Goal: Task Accomplishment & Management: Use online tool/utility

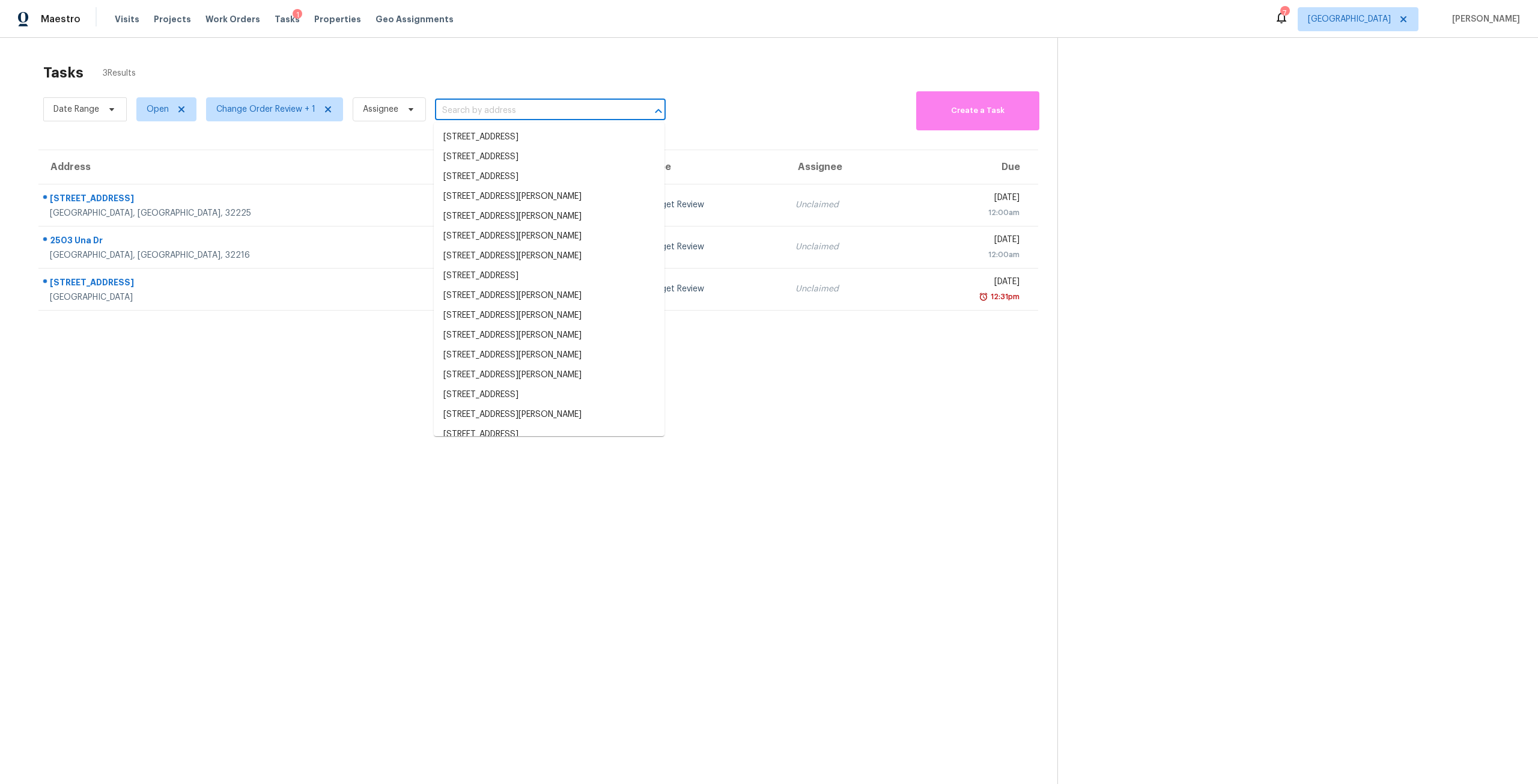
click at [532, 112] on input "text" at bounding box center [533, 111] width 197 height 18
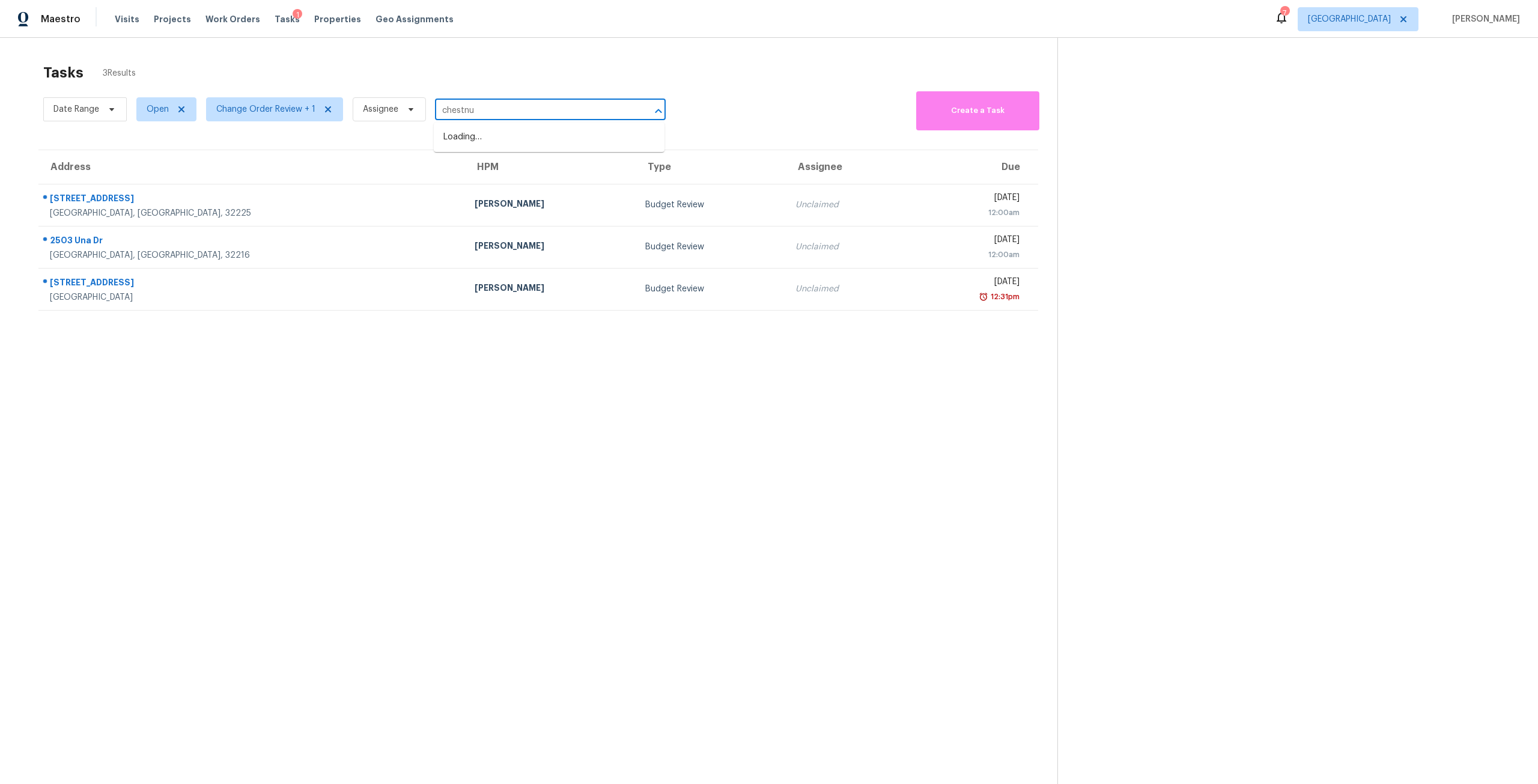
type input "chestnut"
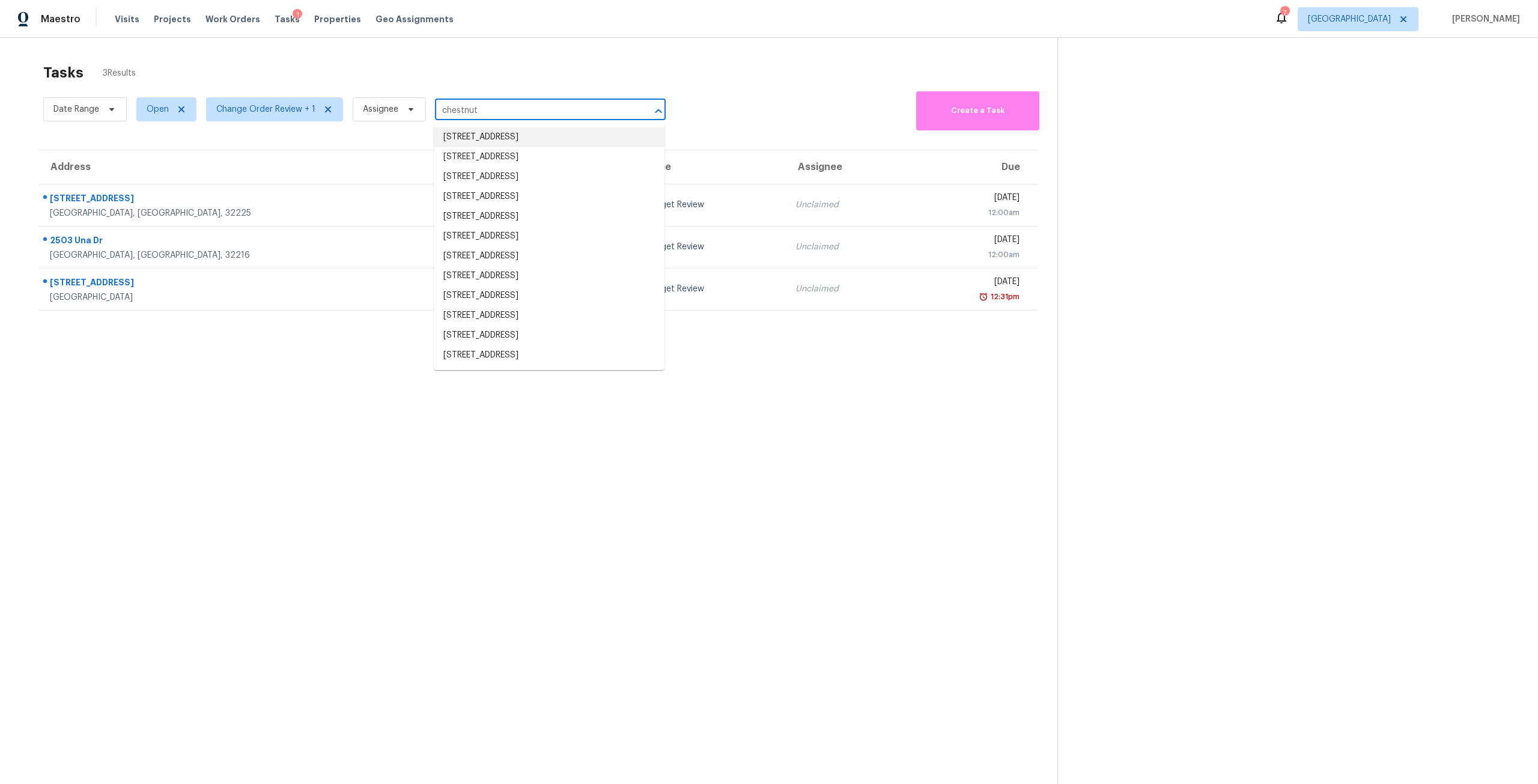
click at [539, 127] on li "3546 Chestnut Hill Ct, Jacksonville, FL 32223" at bounding box center [548, 138] width 231 height 20
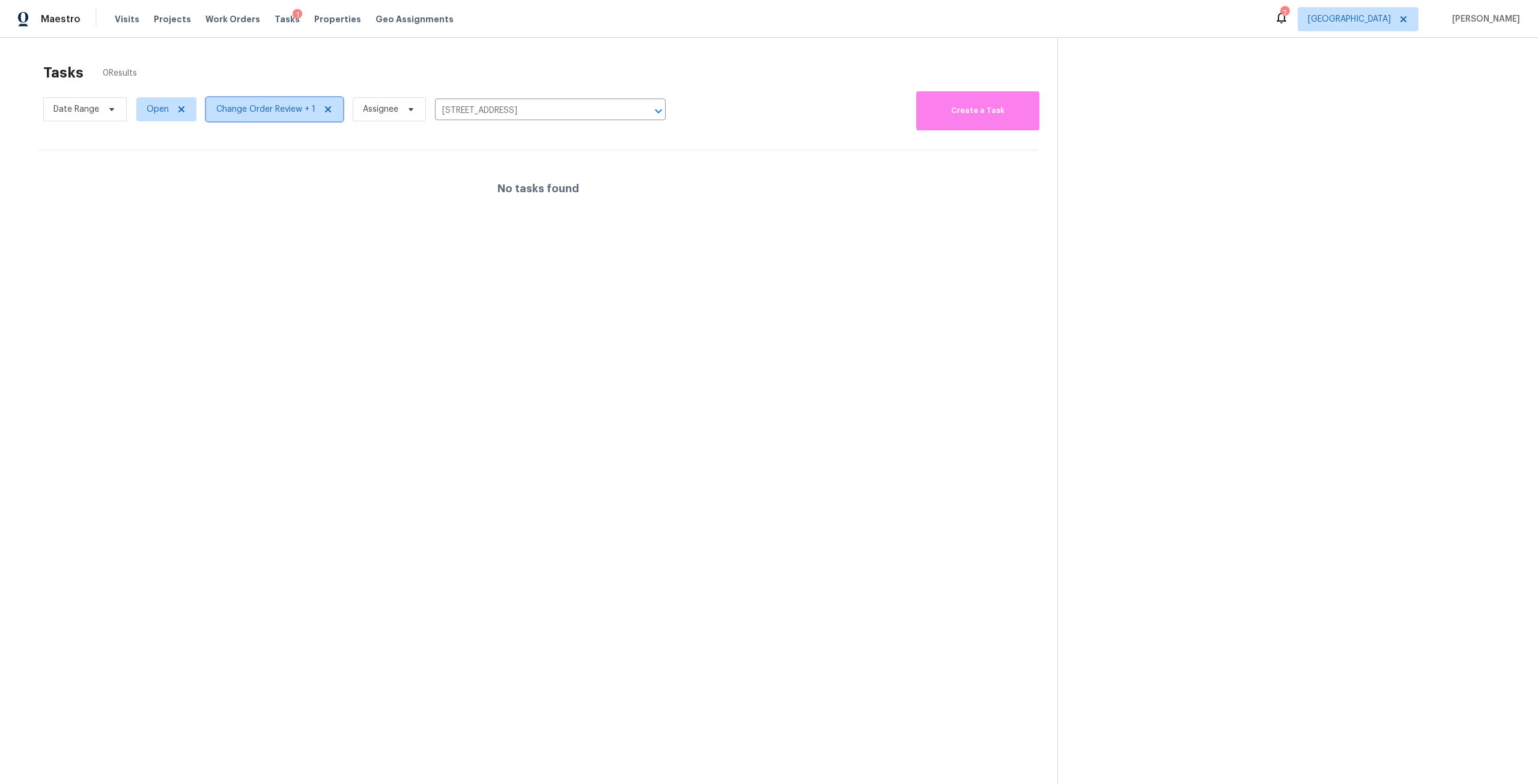
click at [328, 107] on icon at bounding box center [328, 109] width 9 height 9
click at [331, 22] on span "Properties" at bounding box center [338, 19] width 47 height 12
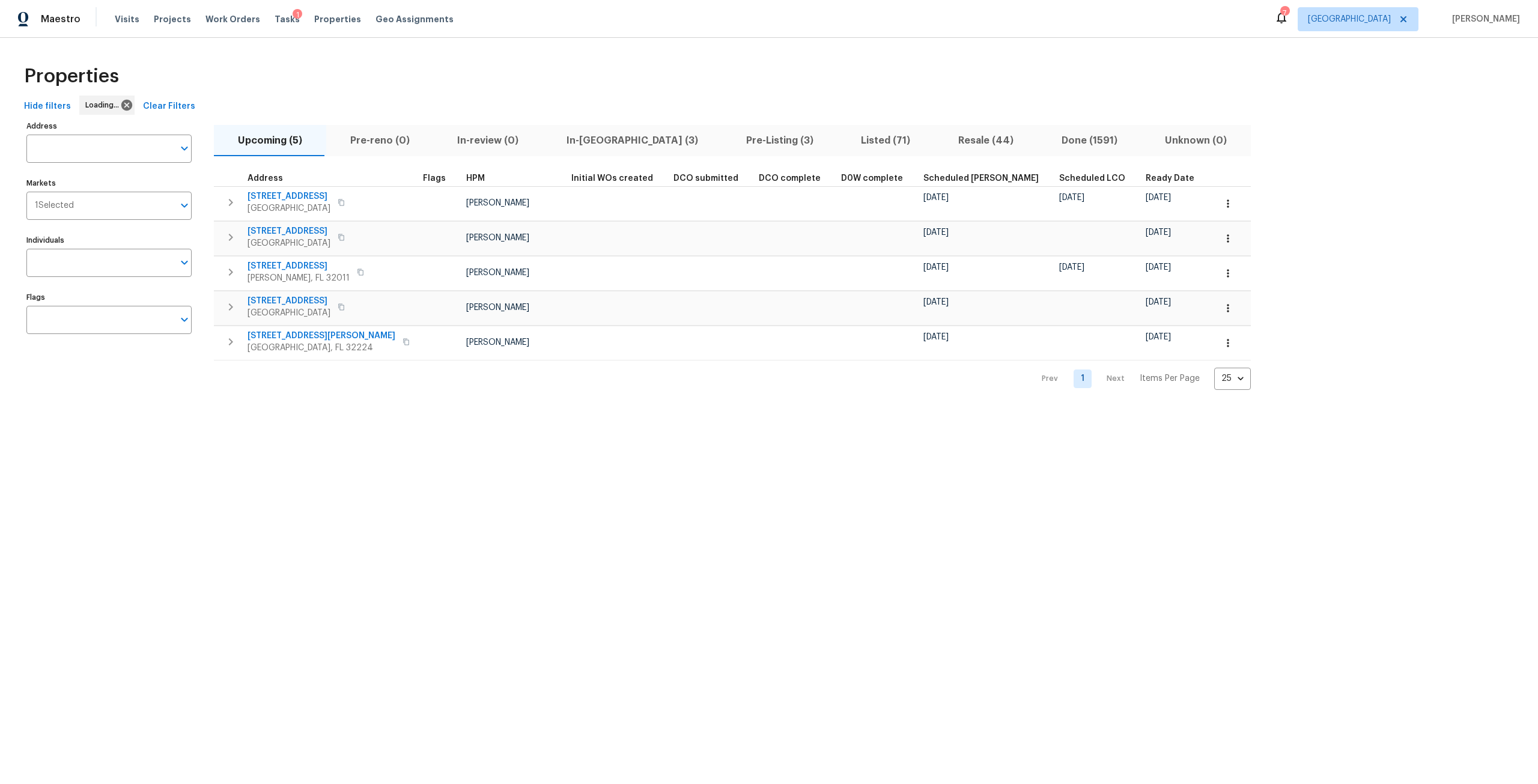
click at [125, 158] on input "Address" at bounding box center [101, 149] width 148 height 29
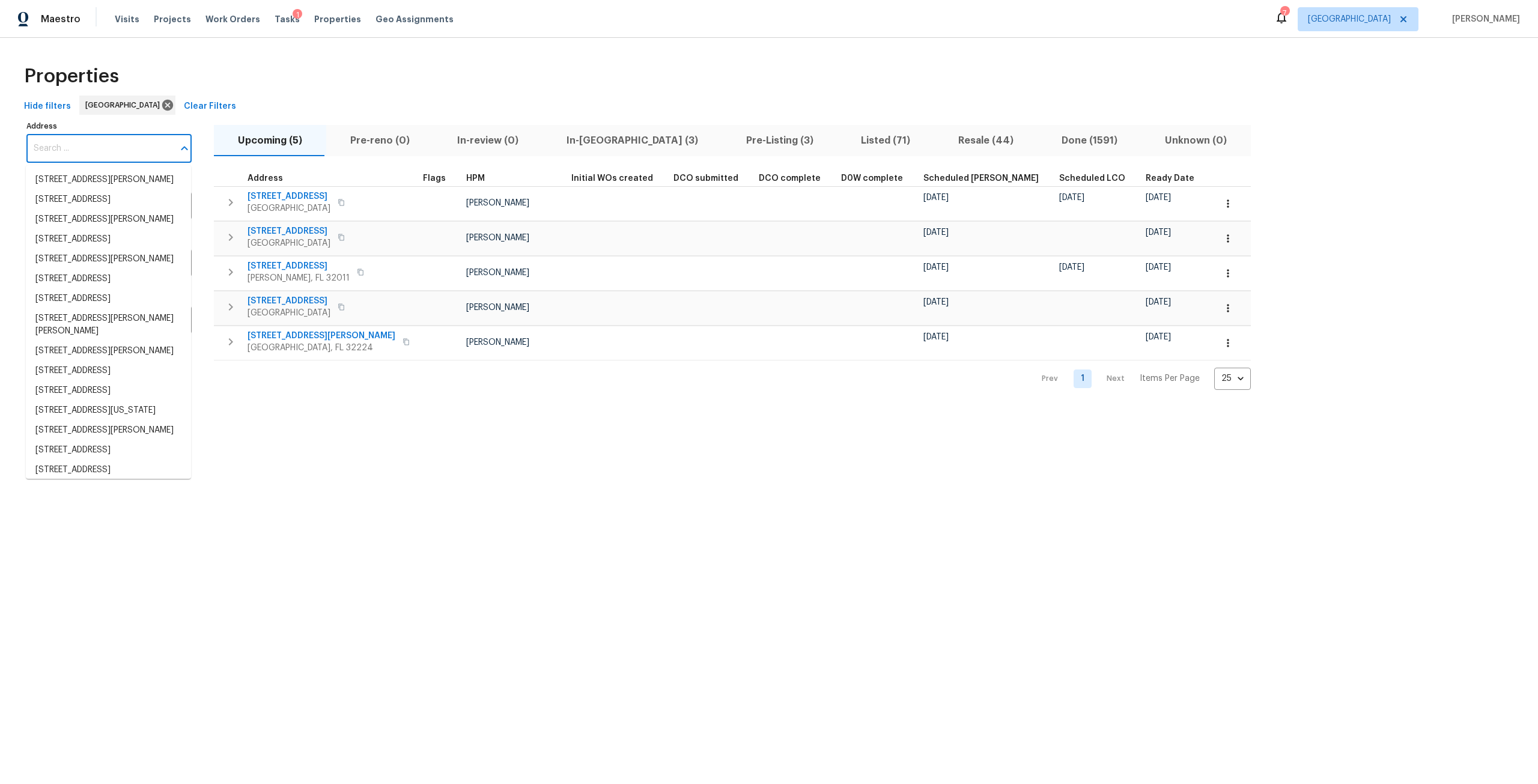
click at [127, 152] on input "Address" at bounding box center [101, 149] width 148 height 29
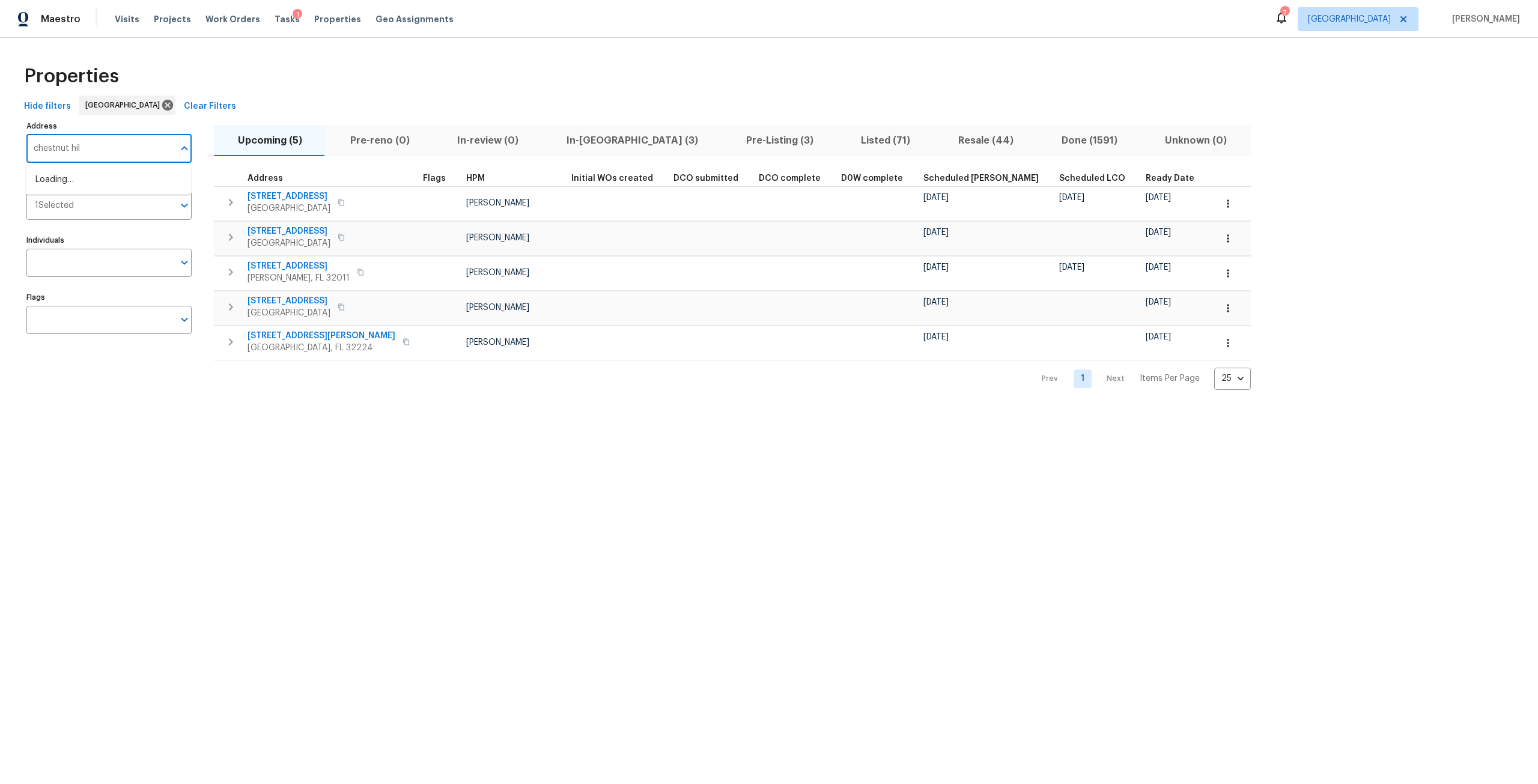
type input "chestnut hill"
click at [164, 249] on li "3545 Chestnut Hill Ct Jacksonville FL 32223" at bounding box center [108, 240] width 165 height 20
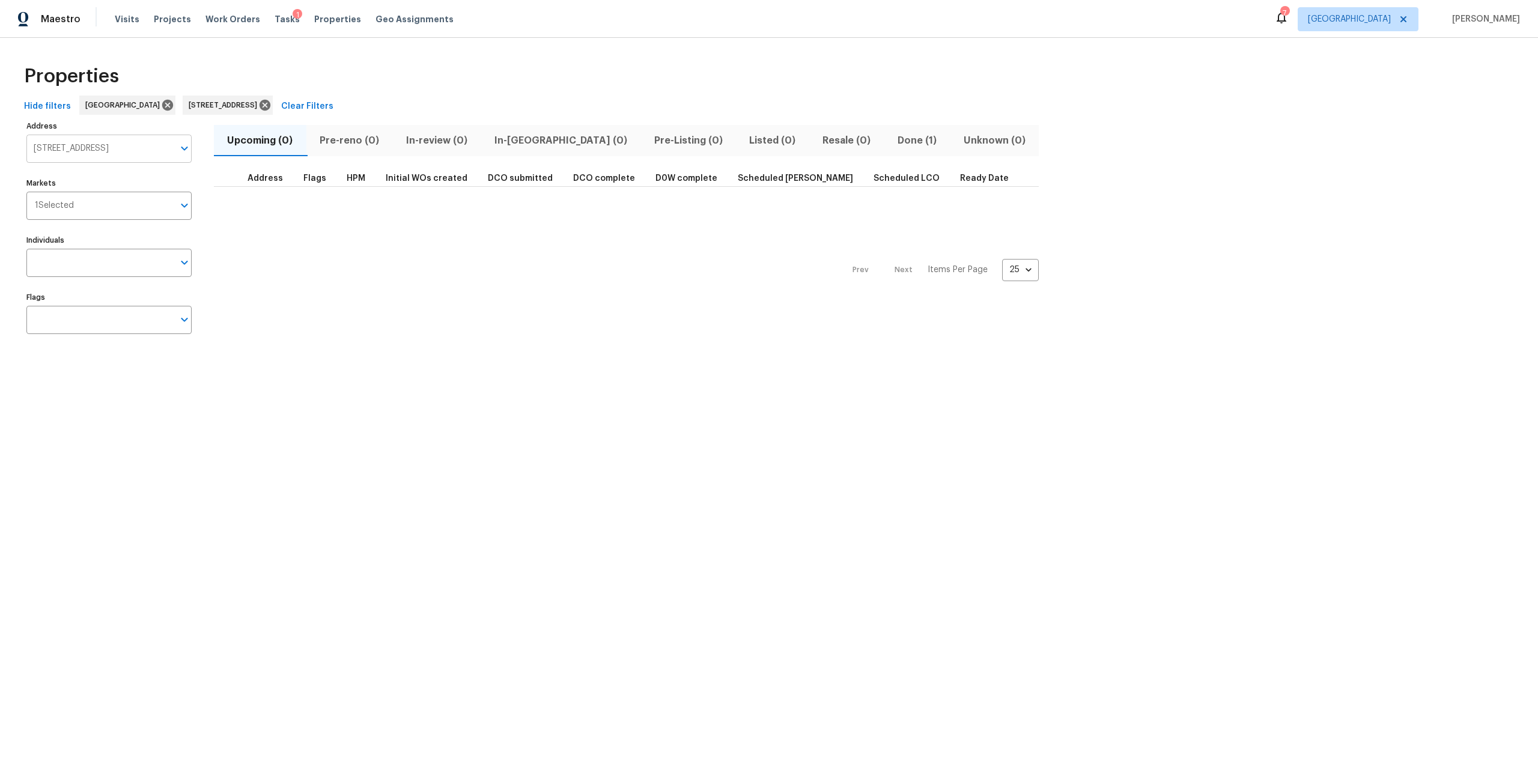
click at [190, 153] on icon "Open" at bounding box center [184, 148] width 14 height 14
click at [891, 142] on span "Done (1)" at bounding box center [917, 141] width 52 height 17
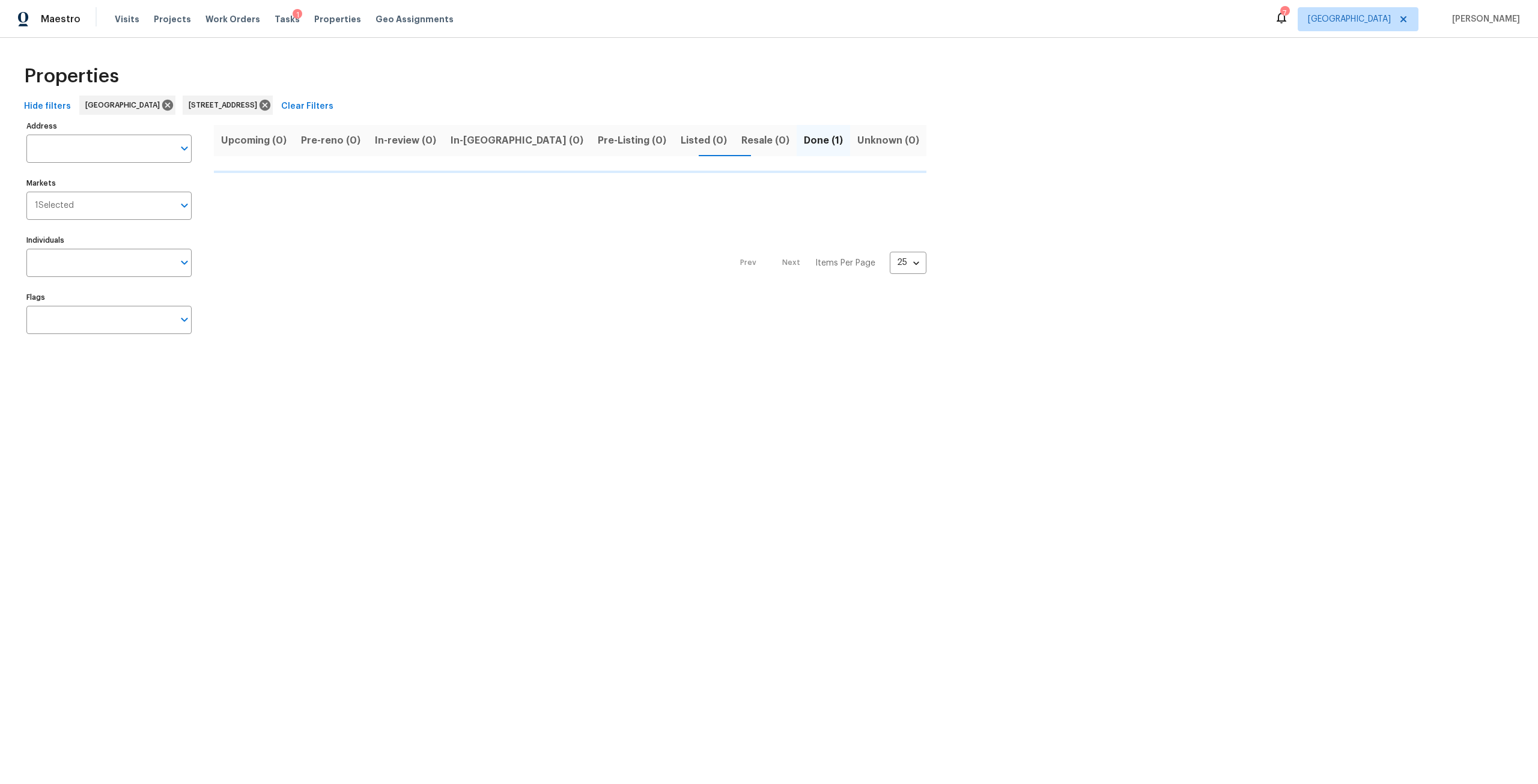
type input "3545 Chestnut Hill Ct Jacksonville FL 32223"
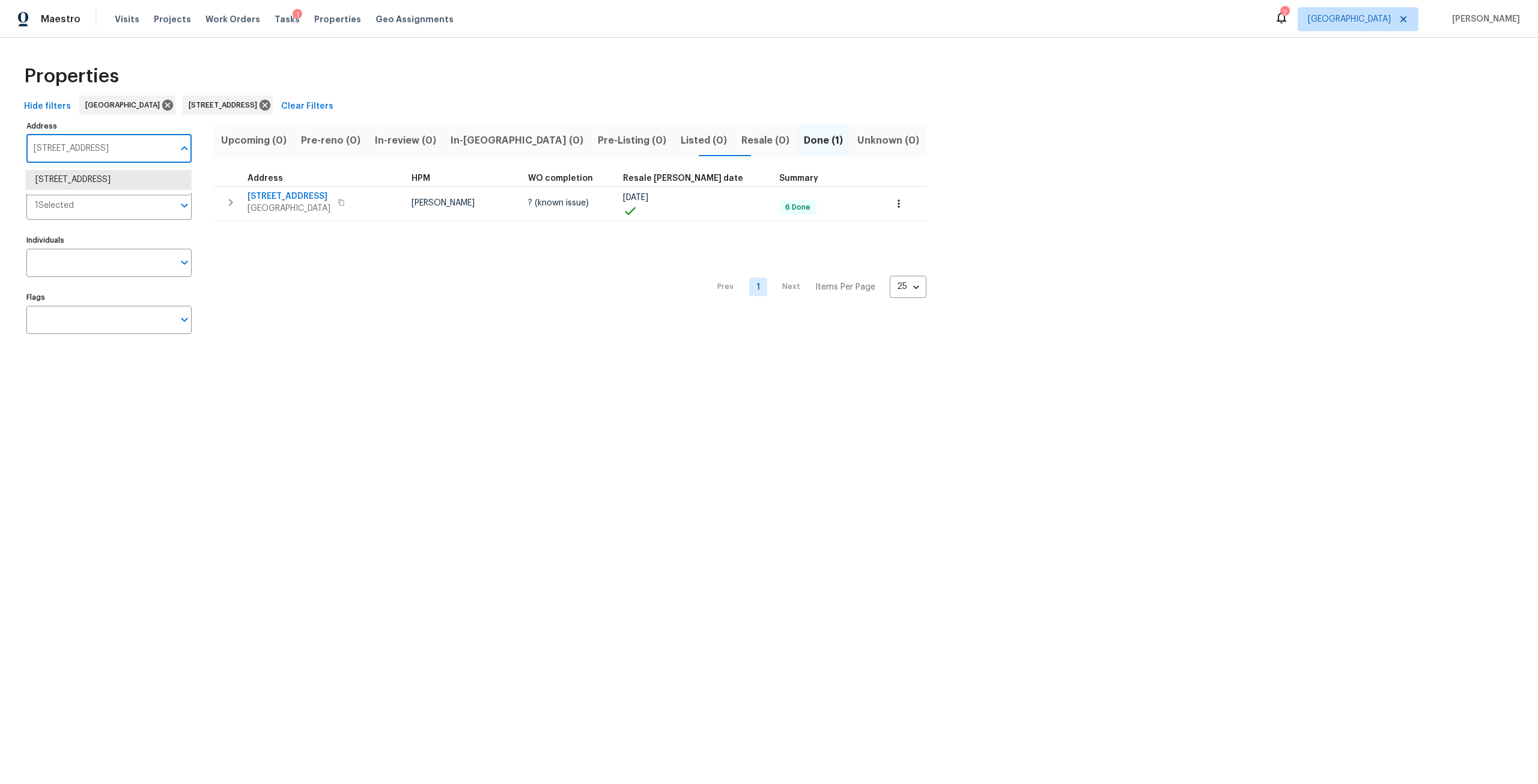
click at [92, 153] on input "3545 Chestnut Hill Ct Jacksonville FL 32223" at bounding box center [101, 149] width 148 height 29
type input "chestnut hill"
click at [130, 230] on li "3538 Chestnut Hill Ct Jacksonville FL 32223" at bounding box center [108, 220] width 165 height 20
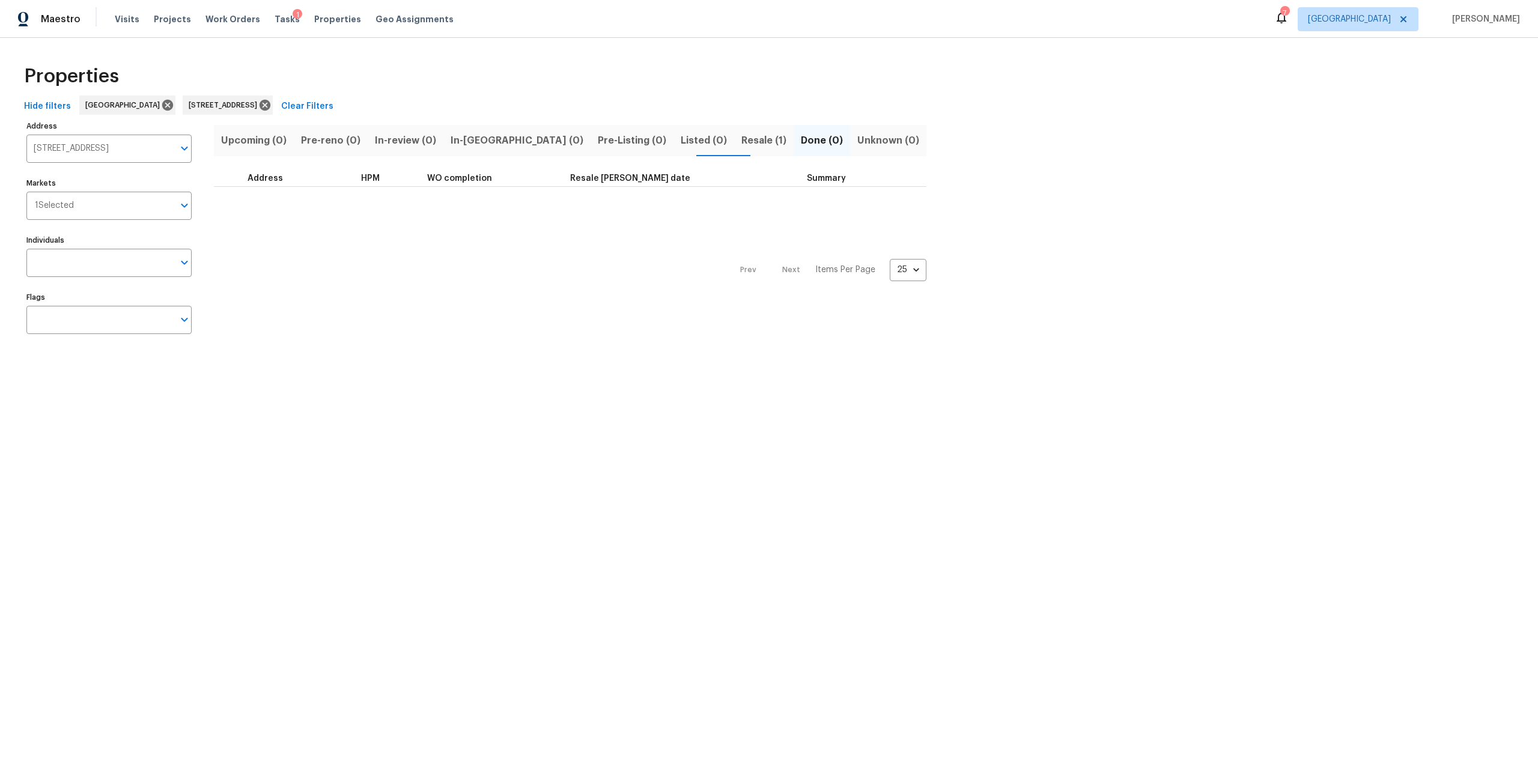
click at [741, 135] on span "Resale (1)" at bounding box center [764, 141] width 45 height 17
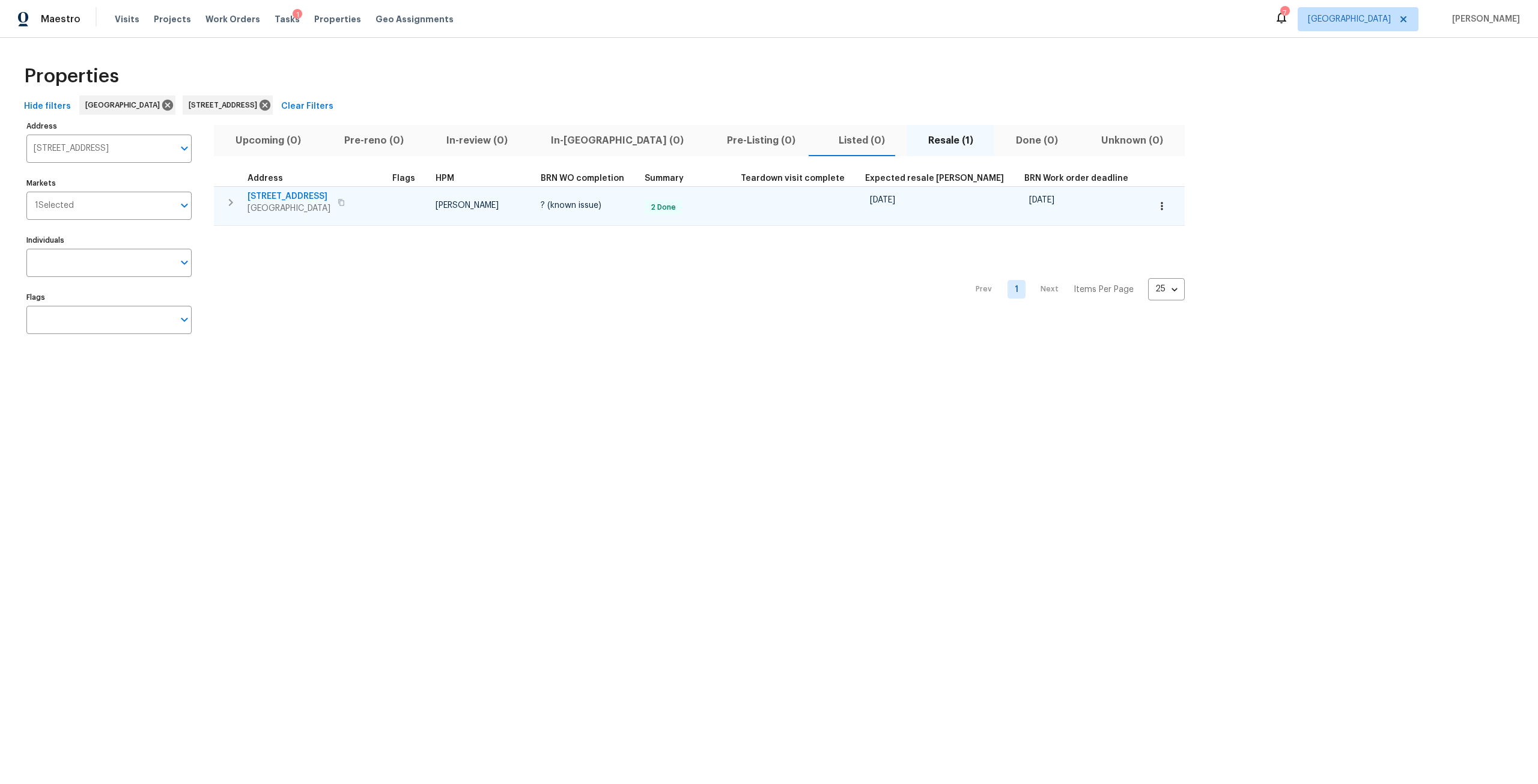
click at [232, 205] on icon "button" at bounding box center [231, 202] width 14 height 14
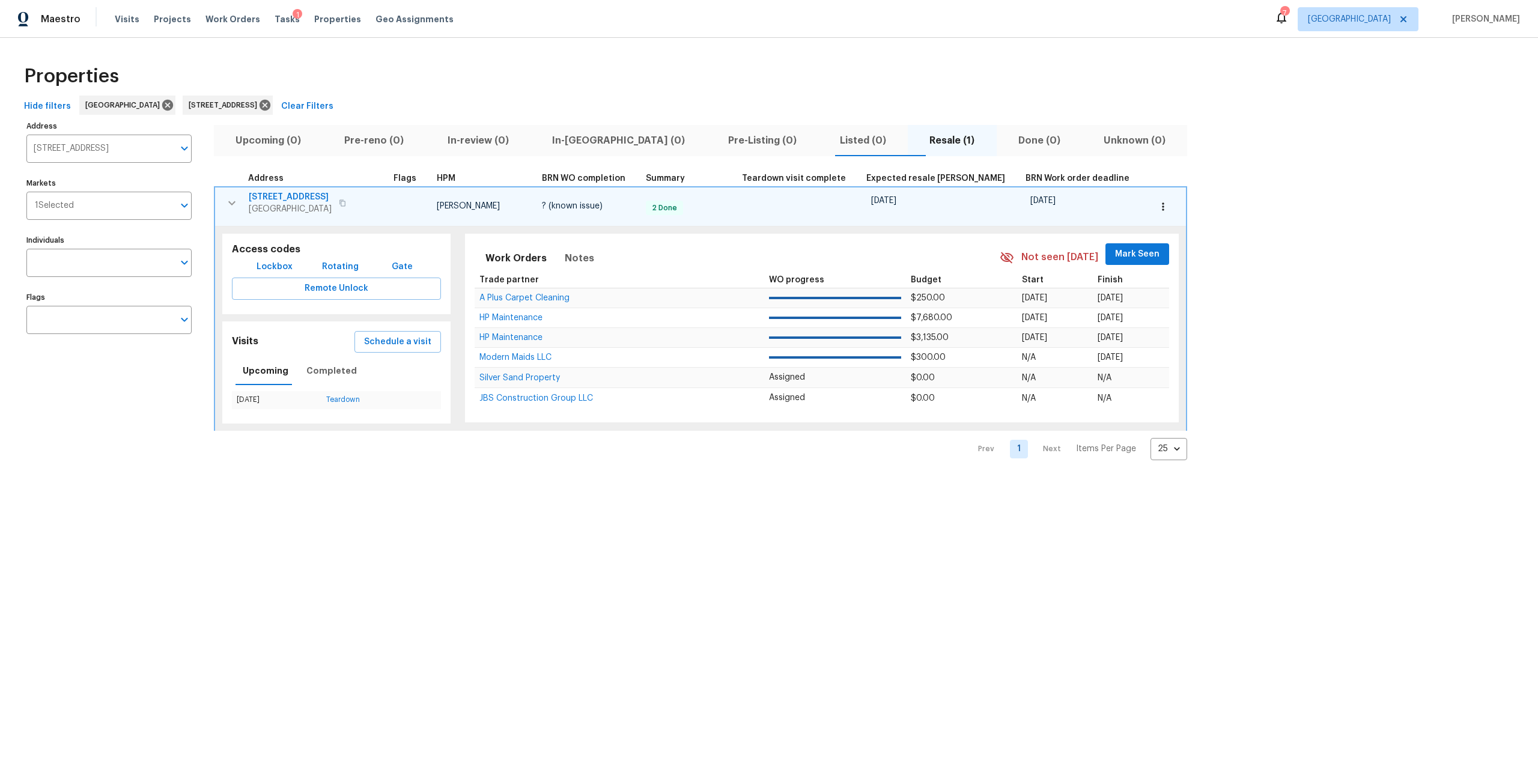
click at [324, 198] on span "3538 Chestnut Hill Ct" at bounding box center [290, 197] width 83 height 12
click at [278, 18] on span "Tasks" at bounding box center [287, 19] width 25 height 8
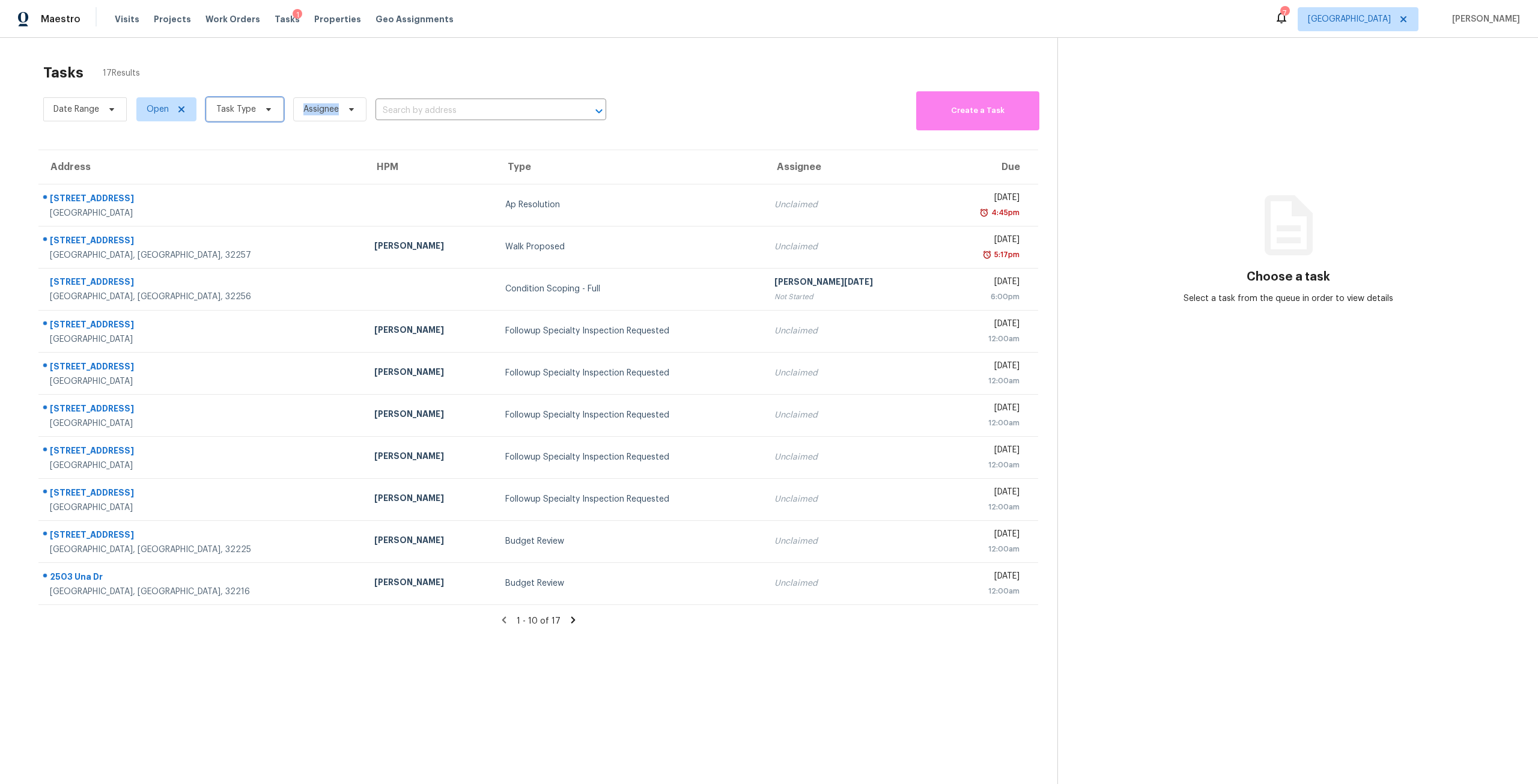
click at [269, 112] on icon at bounding box center [268, 109] width 9 height 9
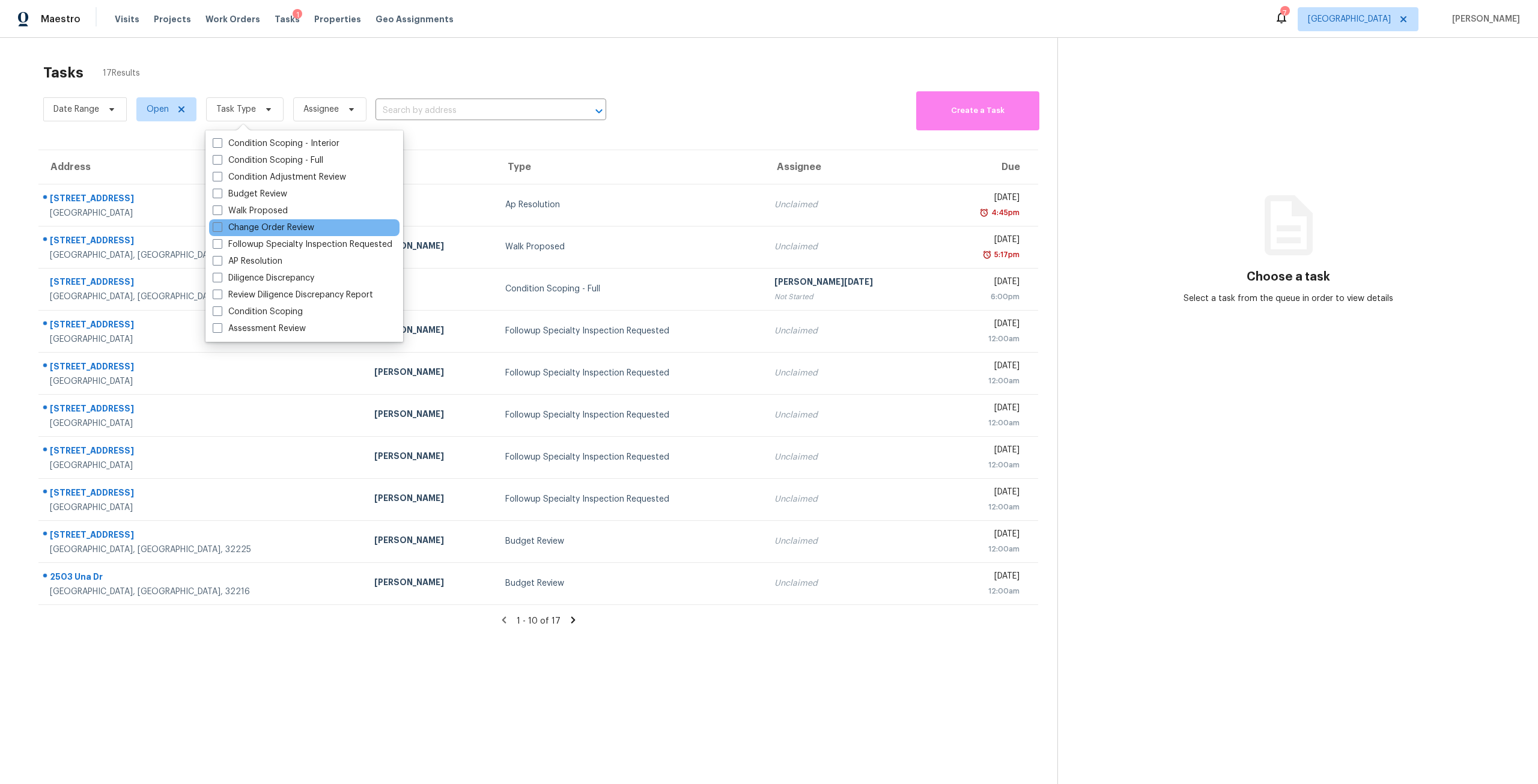
click at [268, 236] on div "Change Order Review" at bounding box center [304, 228] width 190 height 17
click at [286, 224] on label "Change Order Review" at bounding box center [263, 227] width 101 height 12
click at [221, 224] on input "Change Order Review" at bounding box center [216, 225] width 8 height 8
checkbox input "true"
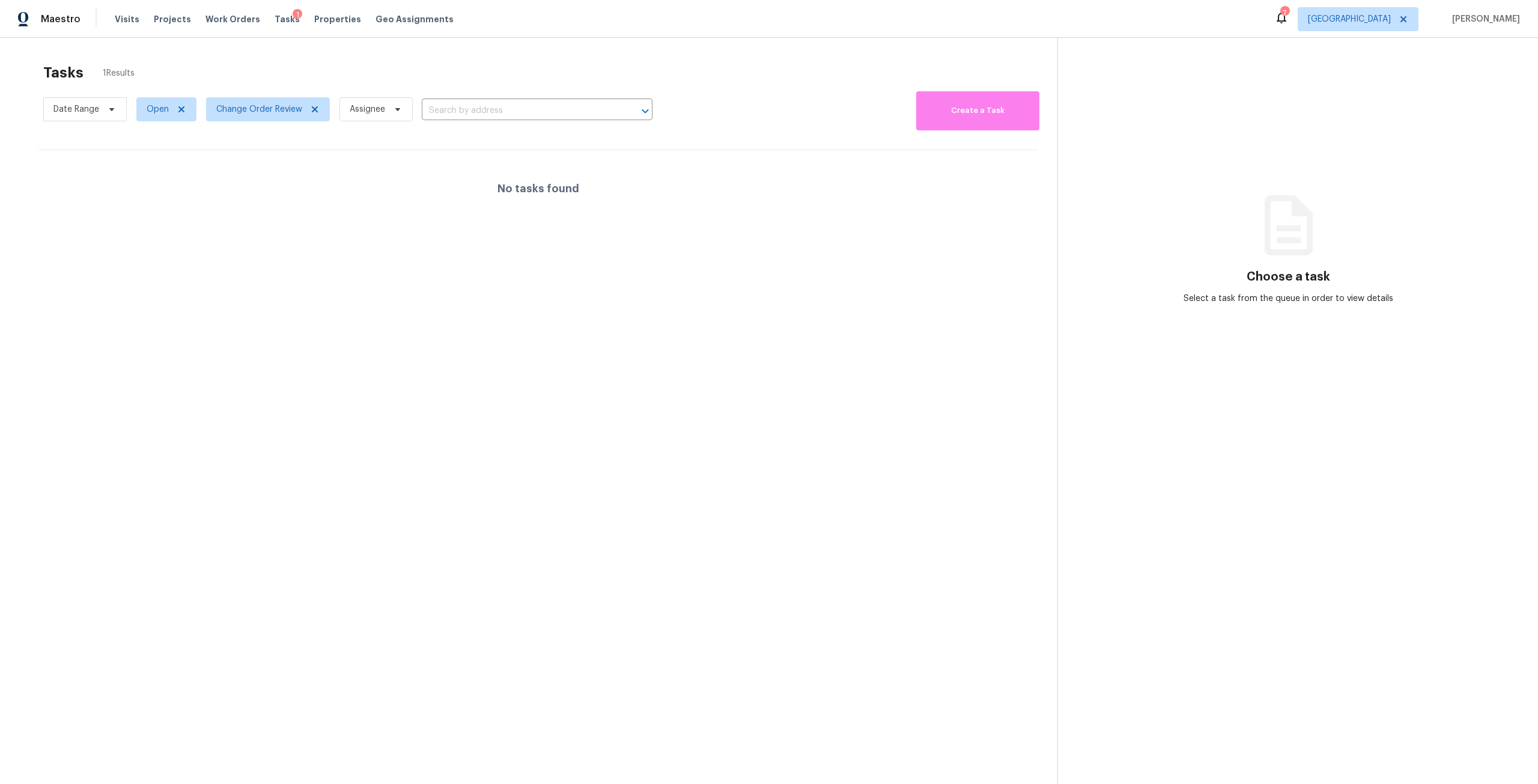
click at [384, 40] on div "Tasks 1 Results Date Range Open Change Order Review Assignee ​ Create a Task No…" at bounding box center [769, 429] width 1538 height 784
click at [283, 106] on span "Change Order Review" at bounding box center [259, 109] width 86 height 12
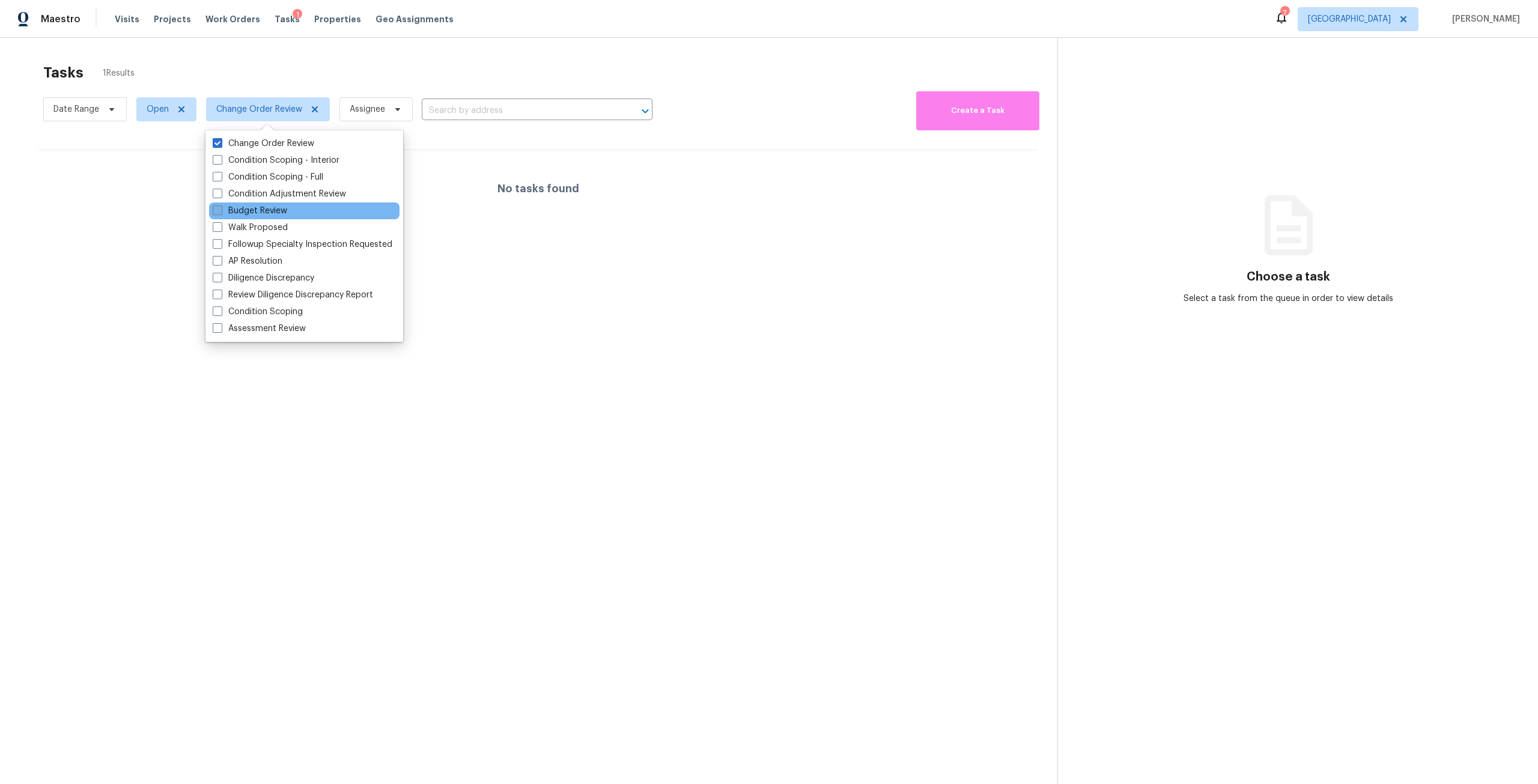
click at [258, 216] on label "Budget Review" at bounding box center [250, 210] width 75 height 12
click at [221, 213] on input "Budget Review" at bounding box center [216, 208] width 8 height 8
checkbox input "true"
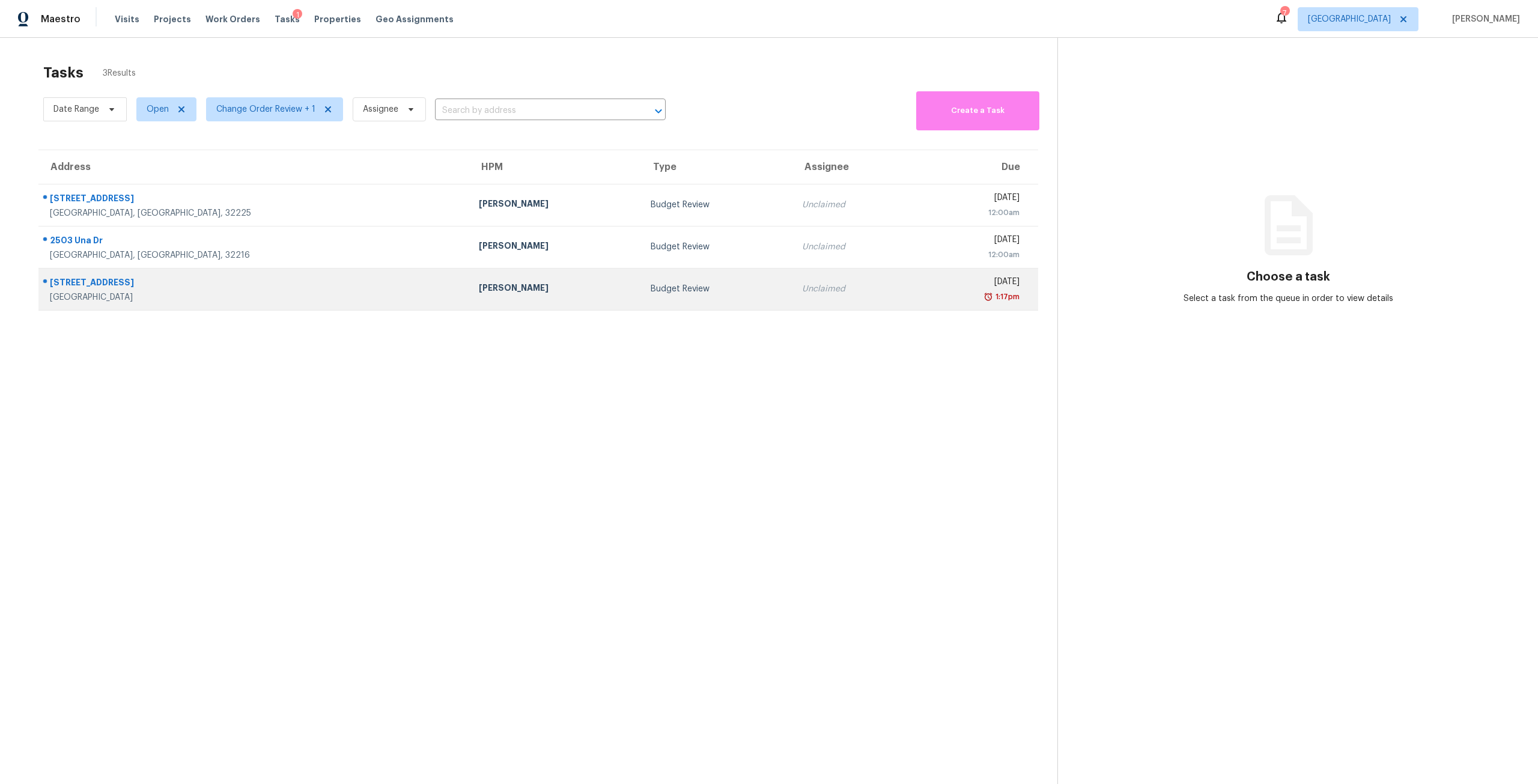
click at [792, 298] on td "Unclaimed" at bounding box center [853, 289] width 121 height 42
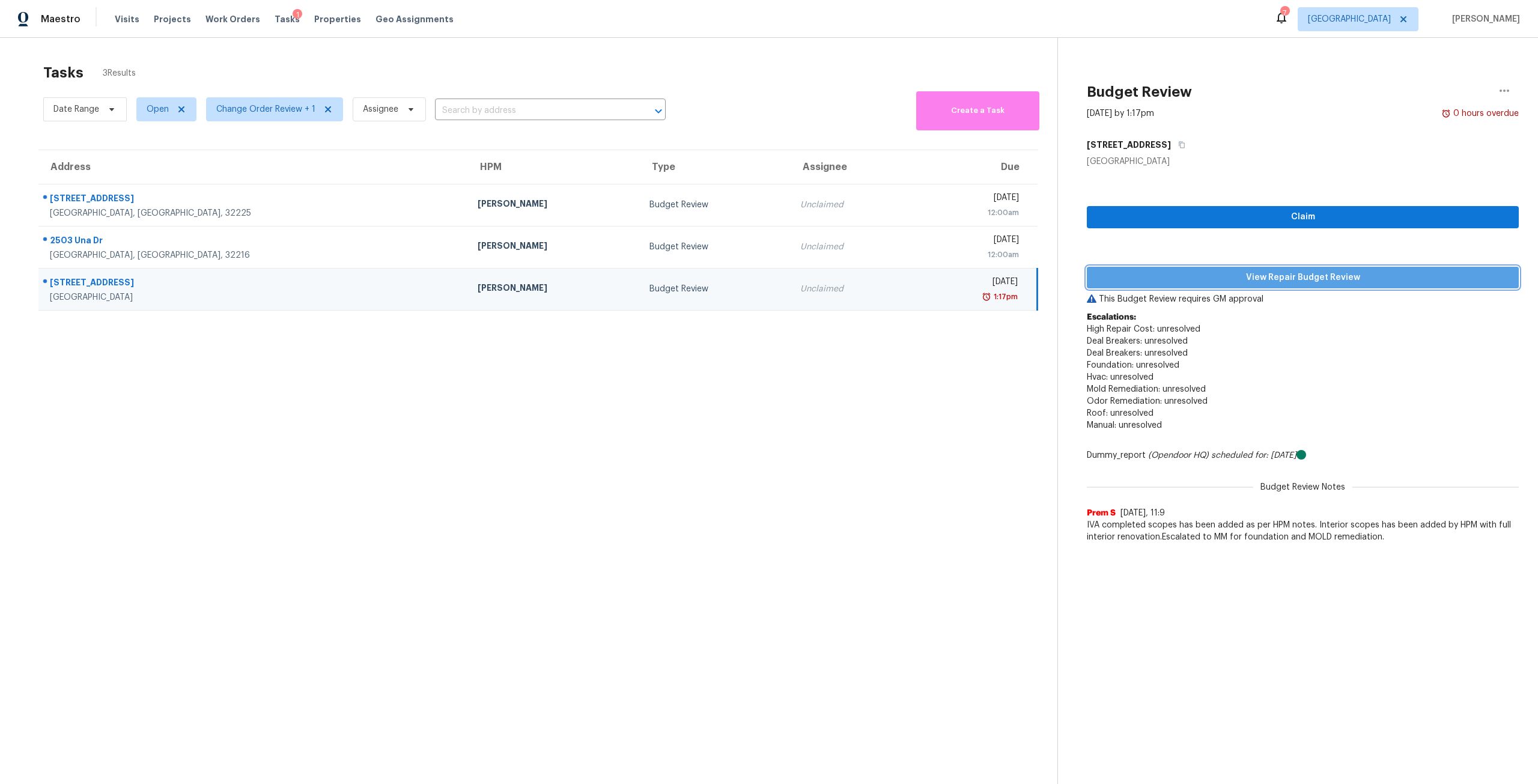
click at [1282, 270] on span "View Repair Budget Review" at bounding box center [1303, 278] width 413 height 15
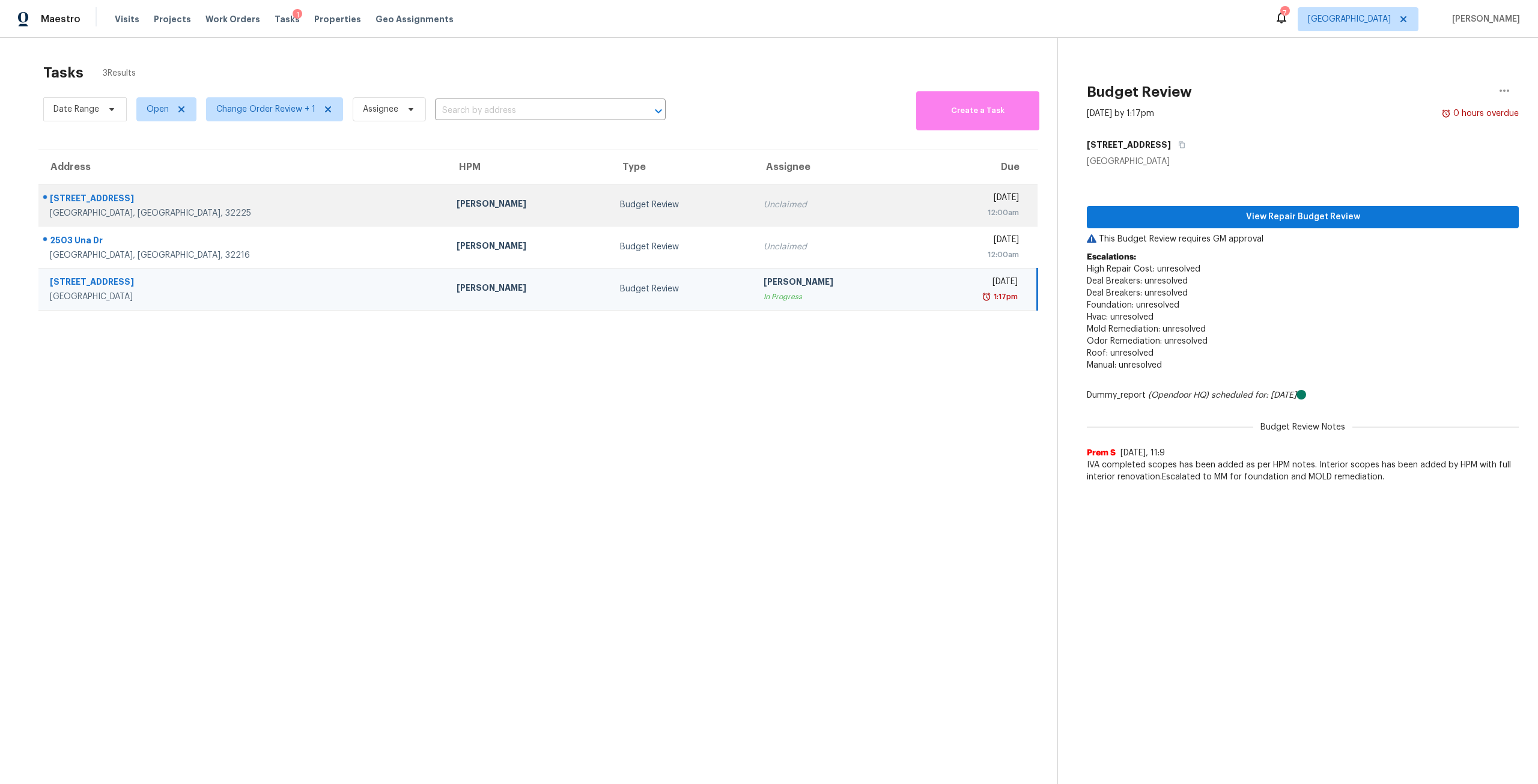
click at [621, 205] on div "Budget Review" at bounding box center [683, 205] width 124 height 12
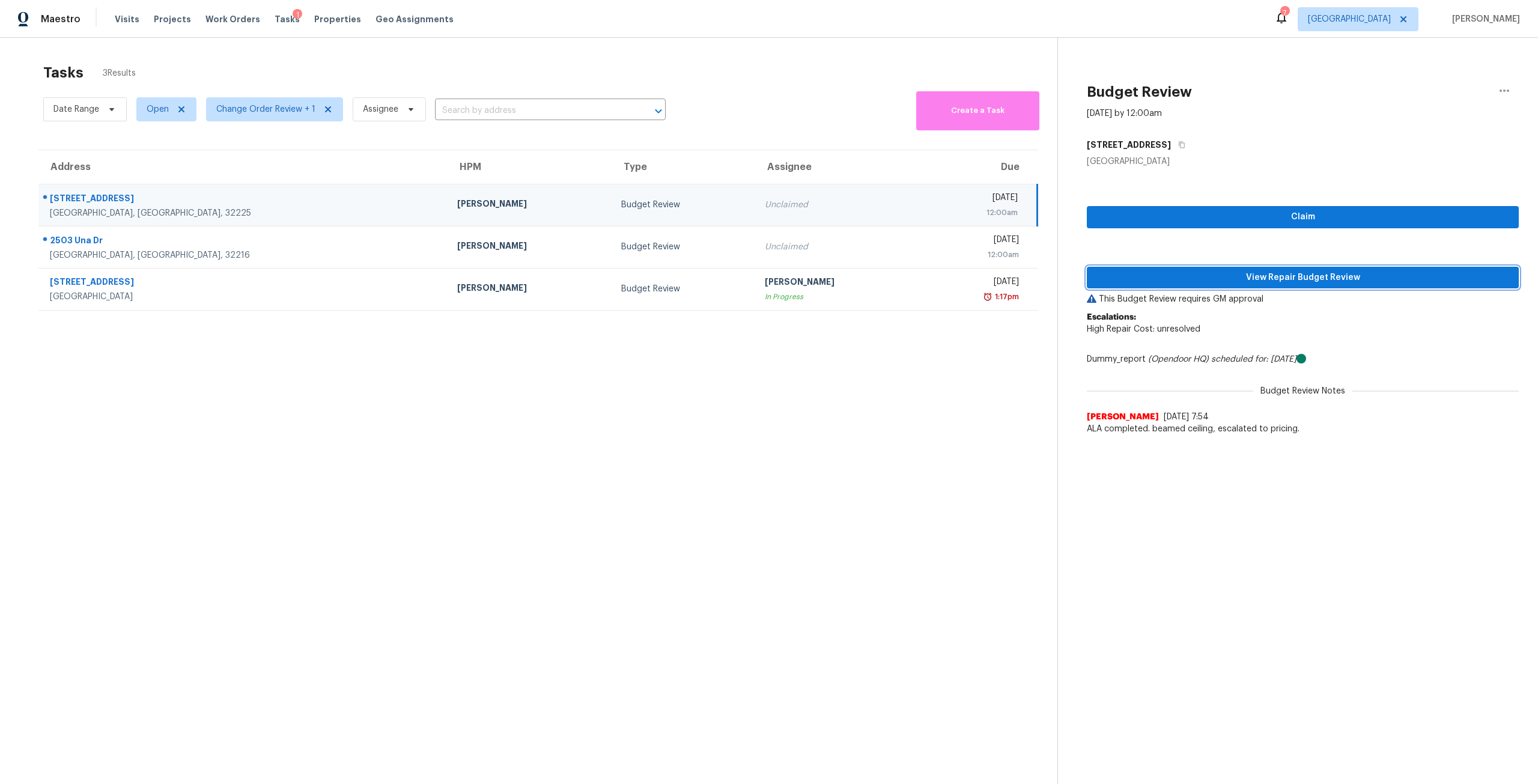
click at [1320, 278] on span "View Repair Budget Review" at bounding box center [1303, 278] width 413 height 15
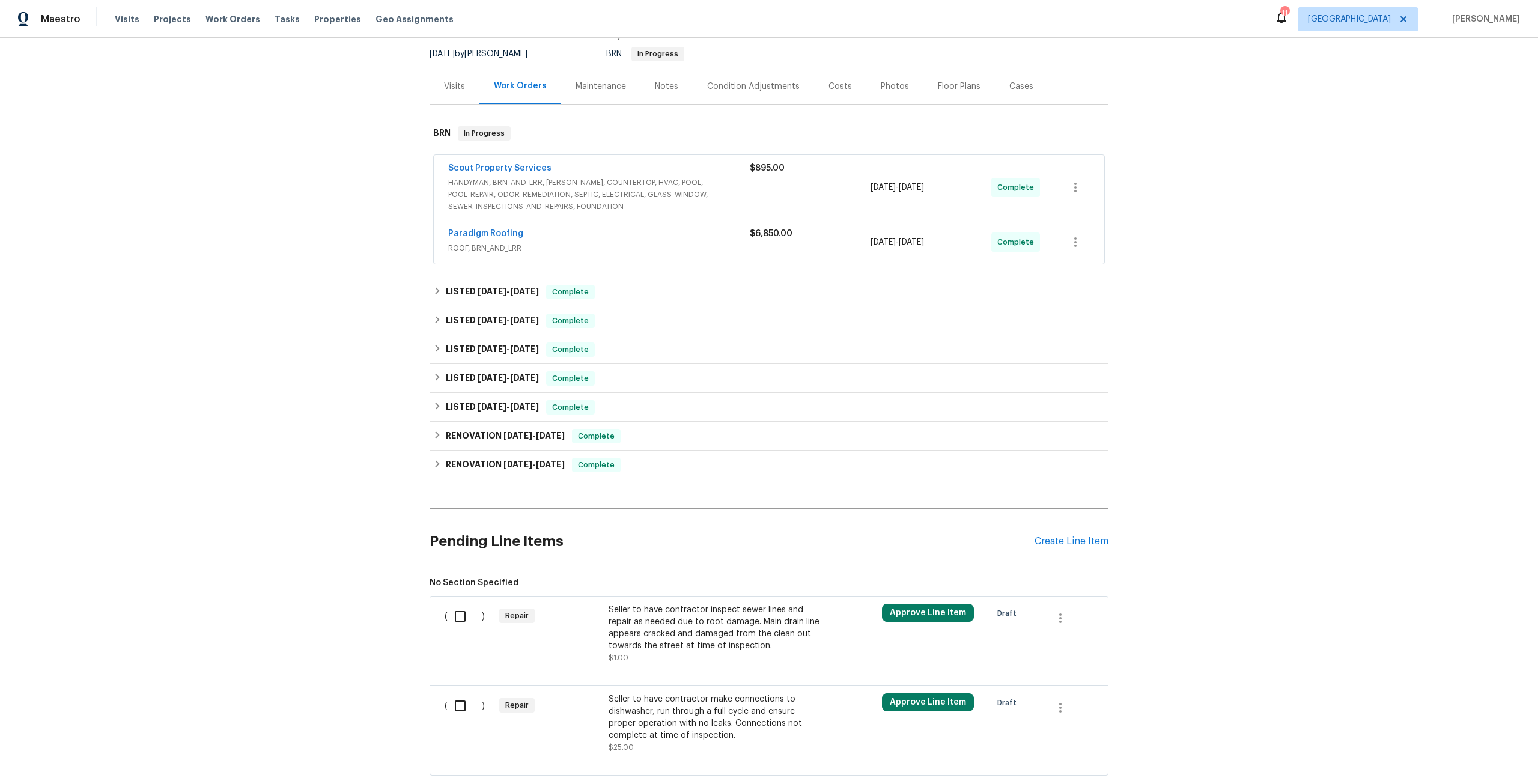
scroll to position [120, 0]
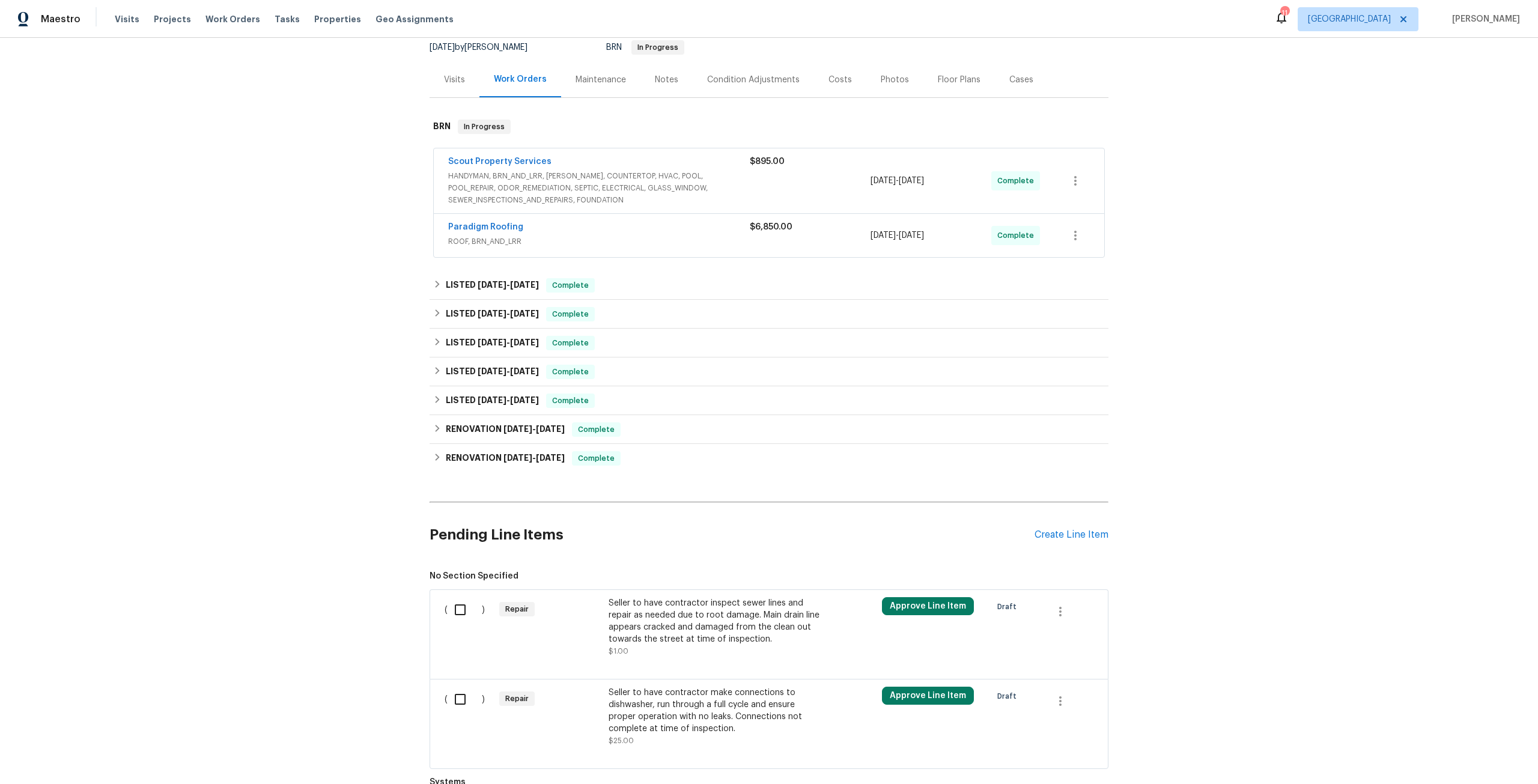
click at [467, 606] on input "checkbox" at bounding box center [465, 610] width 34 height 25
click at [954, 610] on button "Approve Line Item" at bounding box center [928, 605] width 92 height 18
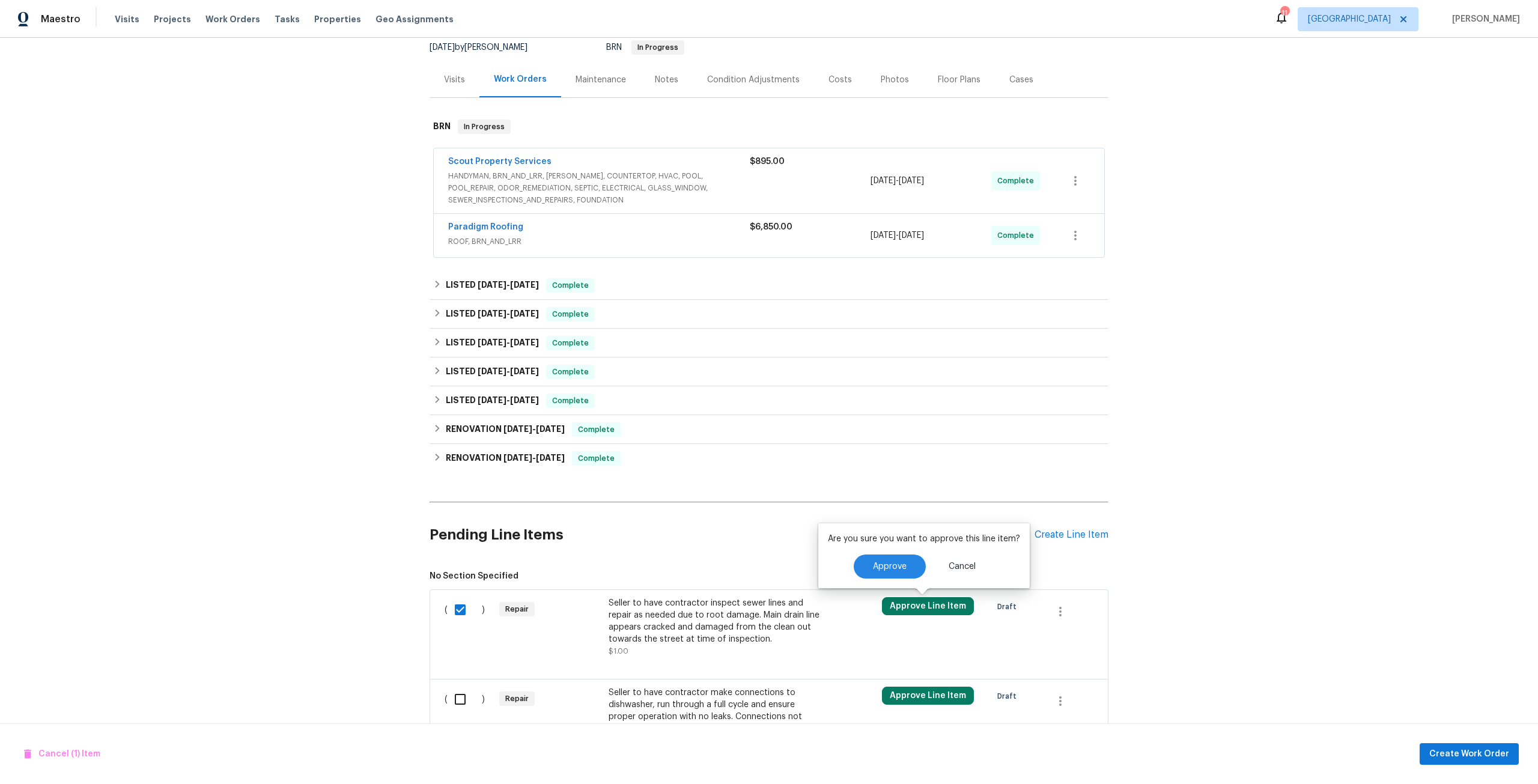
click at [920, 577] on div "Approve Cancel" at bounding box center [923, 566] width 192 height 24
click at [912, 569] on button "Approve" at bounding box center [890, 566] width 72 height 24
click at [462, 605] on input "checkbox" at bounding box center [465, 610] width 34 height 25
checkbox input "true"
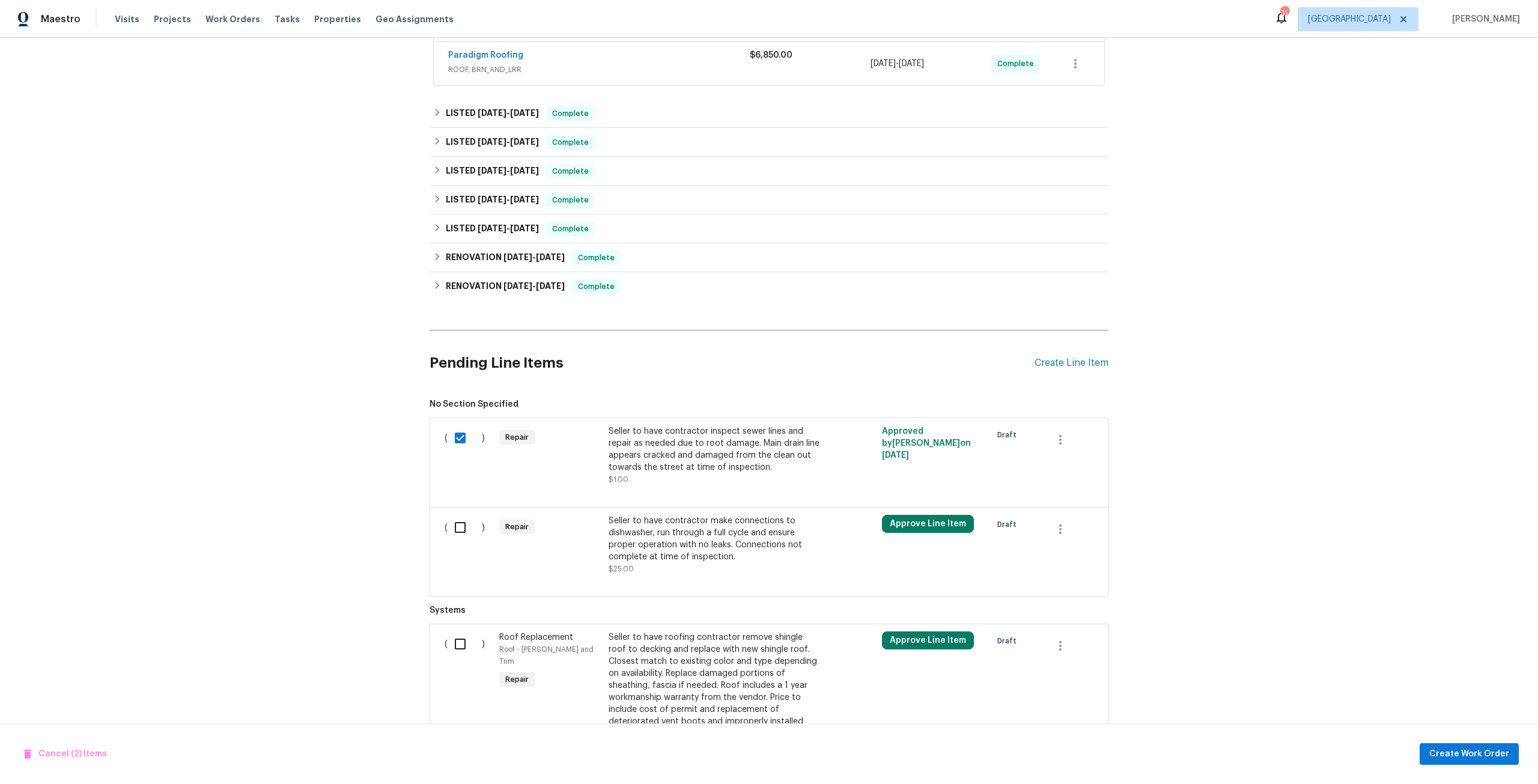
scroll to position [300, 0]
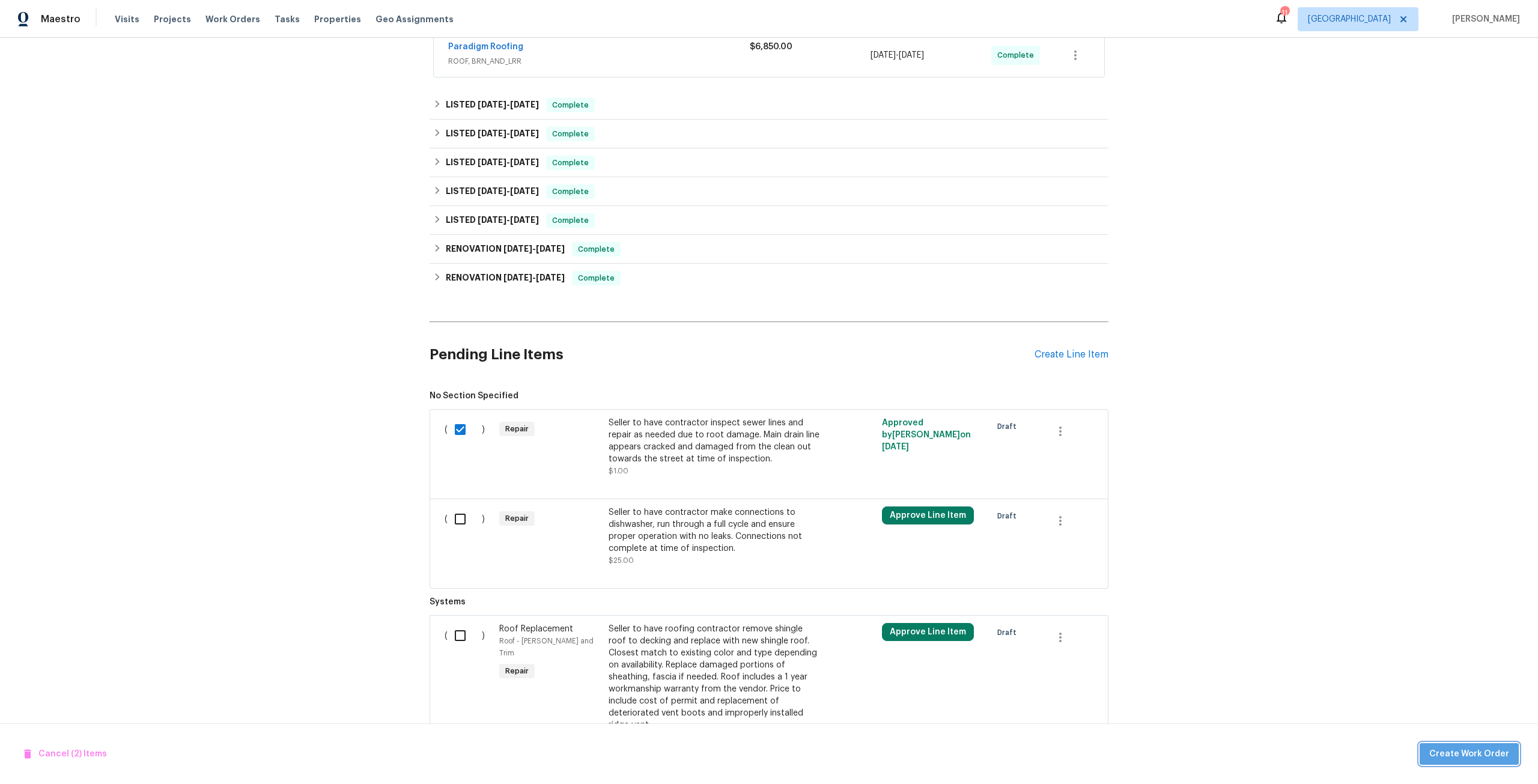
click at [1478, 755] on span "Create Work Order" at bounding box center [1469, 755] width 80 height 15
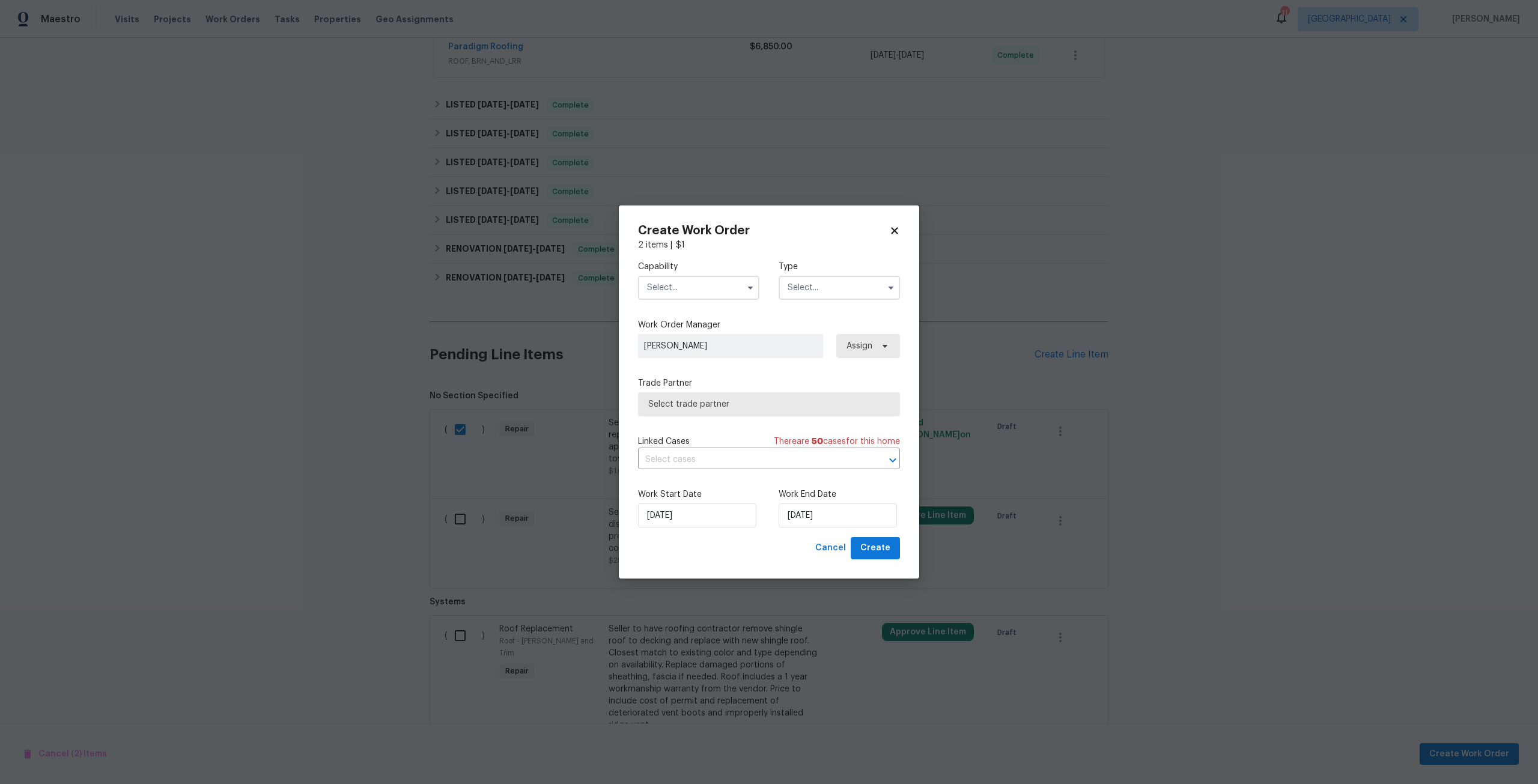
click at [735, 297] on input "text" at bounding box center [699, 288] width 122 height 24
click at [697, 319] on span "Sewer Inspections And Repairs" at bounding box center [696, 309] width 91 height 20
type input "Sewer Inspections And Repairs"
click at [831, 289] on input "text" at bounding box center [839, 288] width 122 height 24
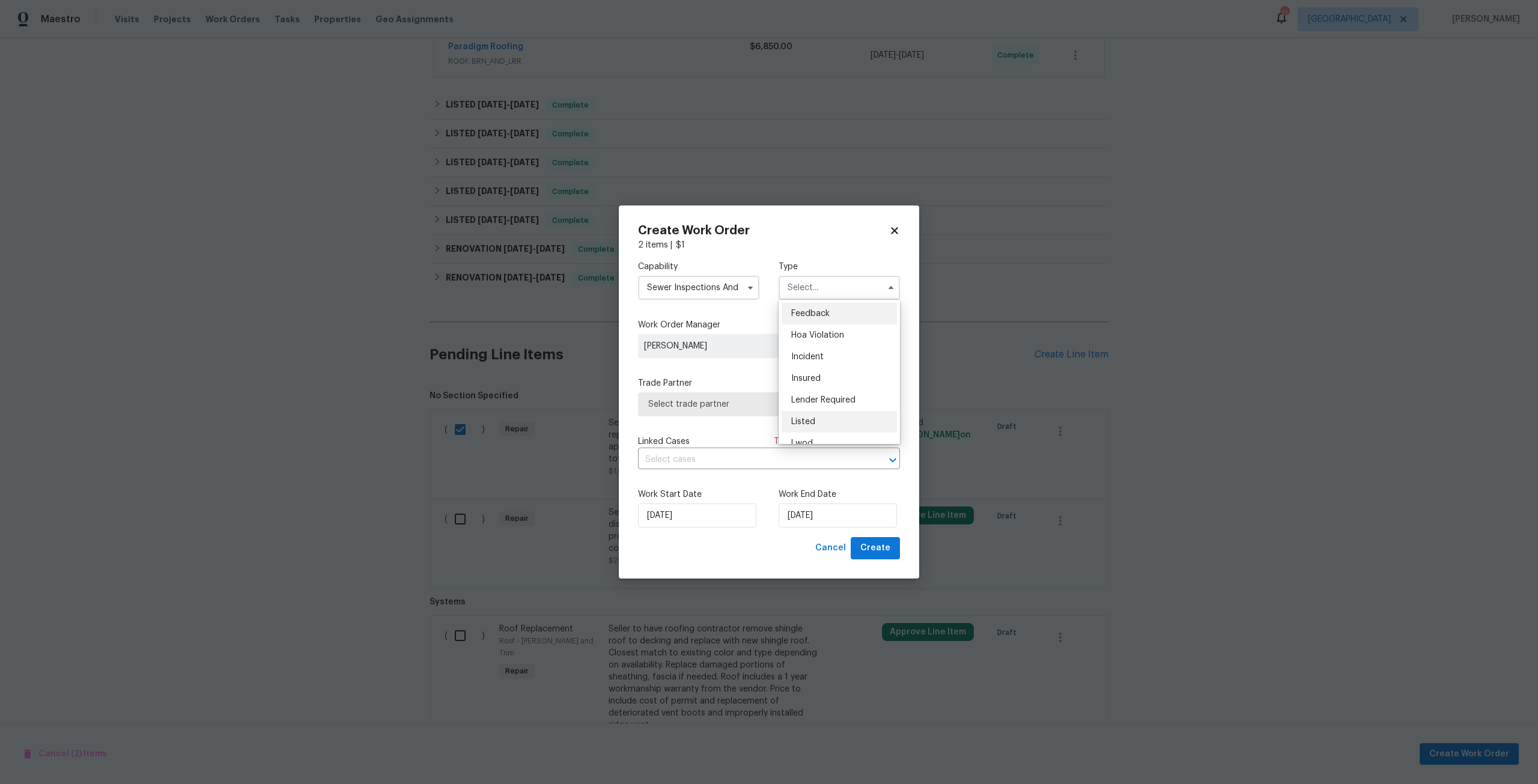
click at [824, 427] on div "Listed" at bounding box center [839, 422] width 116 height 22
type input "Listed"
click at [866, 345] on span "Assign" at bounding box center [858, 346] width 29 height 12
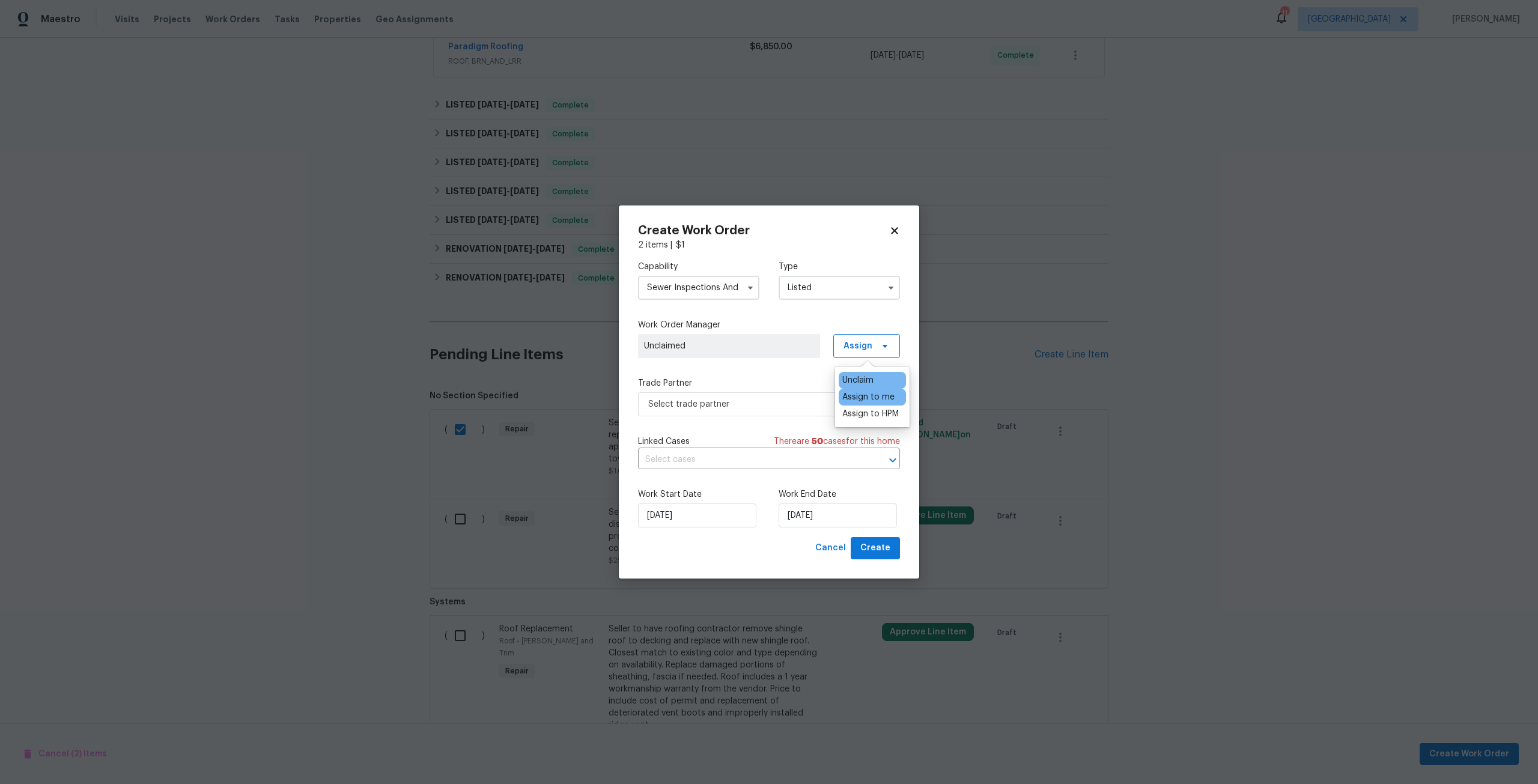
click at [860, 402] on div "Assign to me" at bounding box center [869, 397] width 52 height 12
click at [756, 408] on span "Select trade partner" at bounding box center [760, 404] width 224 height 12
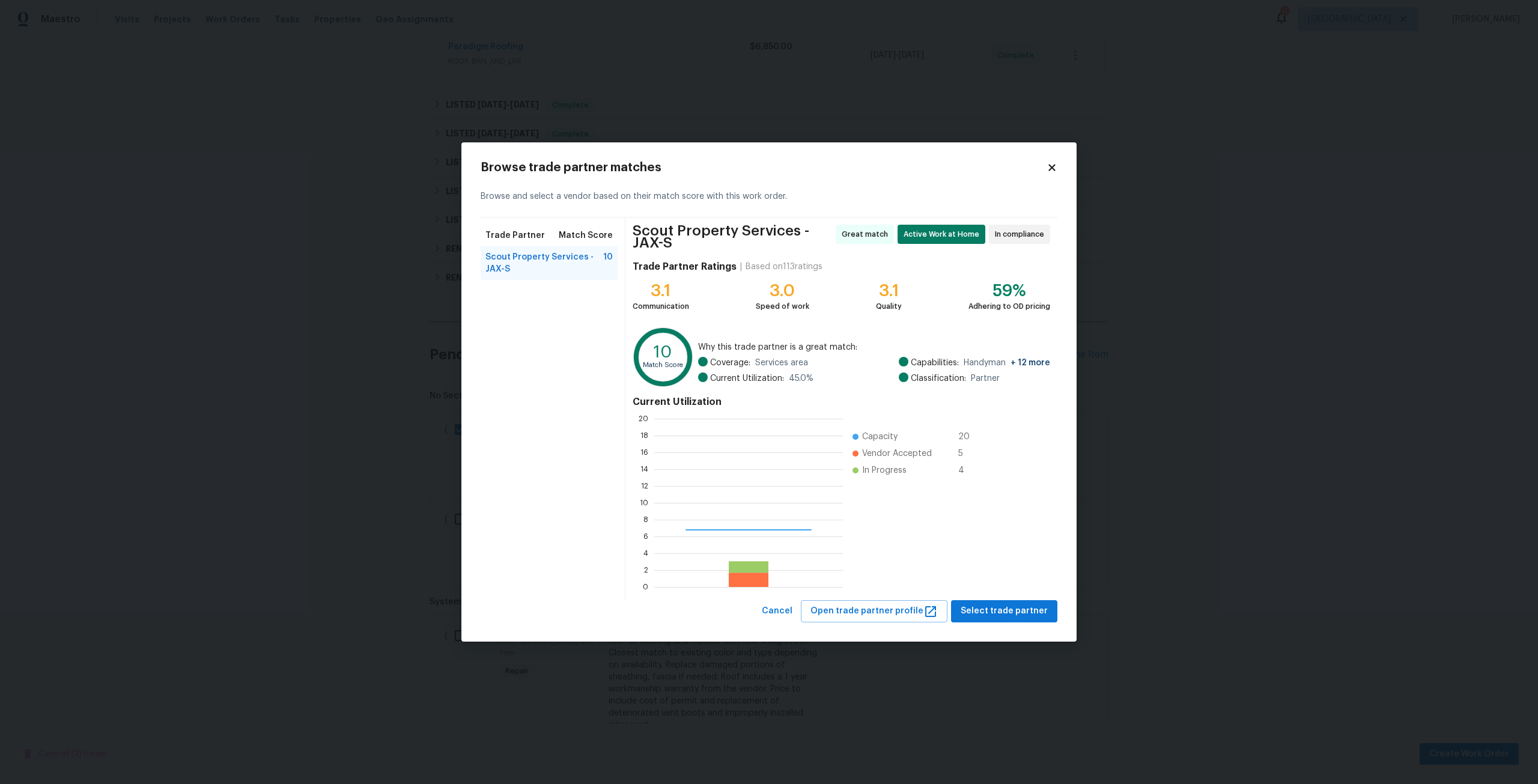
scroll to position [159, 180]
click at [513, 268] on span "Scout Property Services - JAX-S" at bounding box center [544, 263] width 117 height 24
click at [1020, 601] on button "Select trade partner" at bounding box center [1004, 611] width 107 height 23
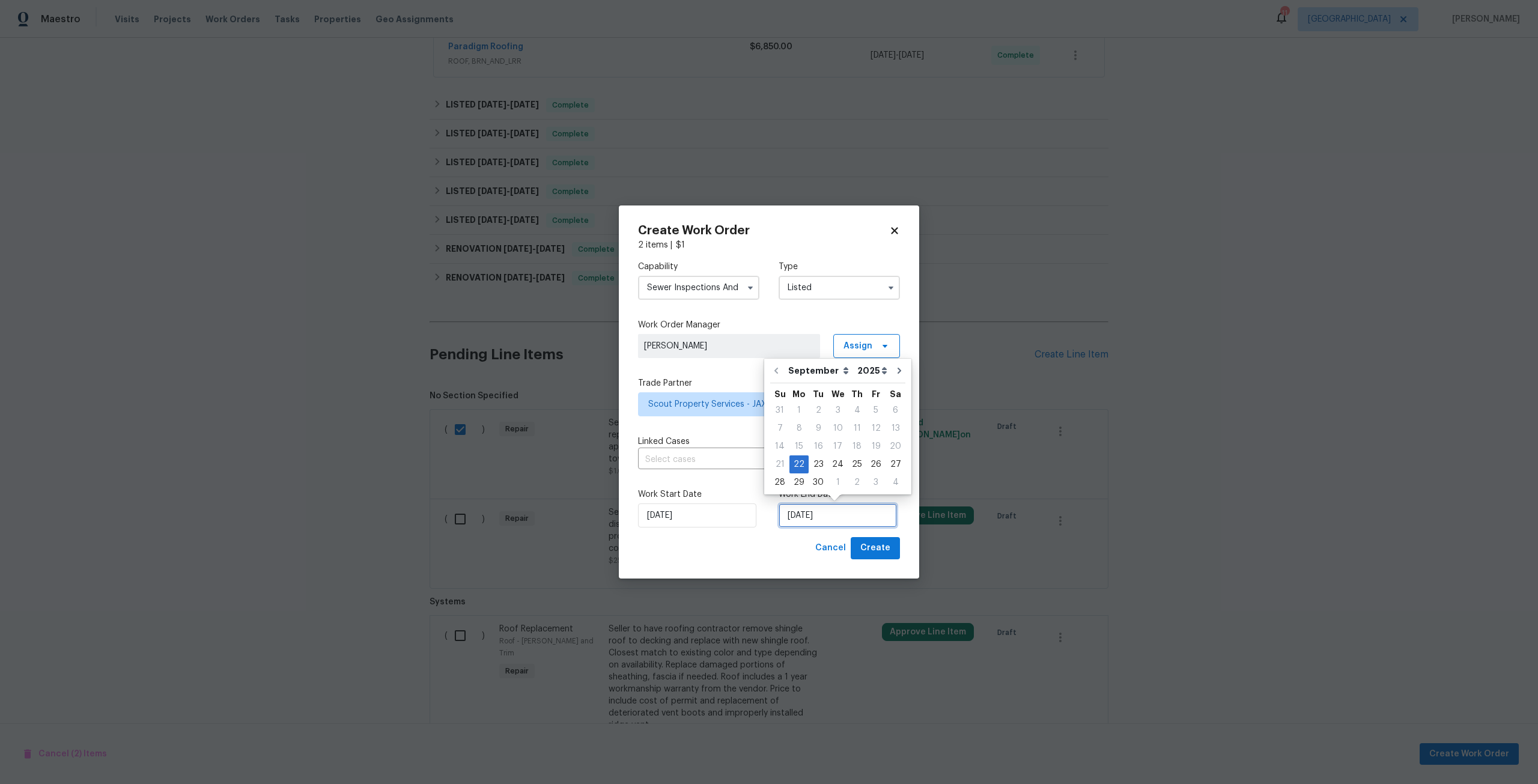
click at [835, 511] on input "[DATE]" at bounding box center [838, 516] width 118 height 24
click at [860, 470] on div "25" at bounding box center [857, 465] width 18 height 17
type input "[DATE]"
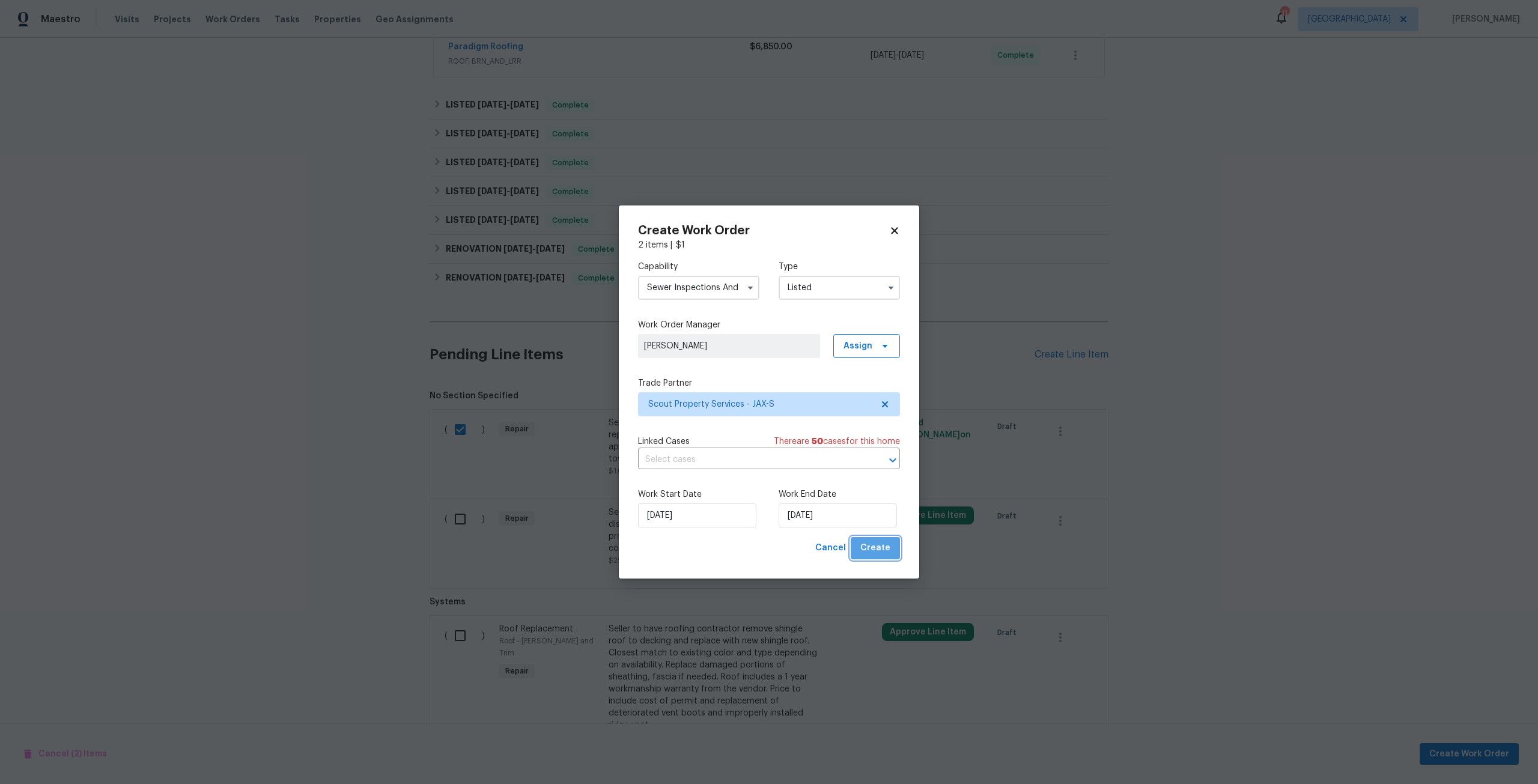
click at [886, 553] on span "Create" at bounding box center [876, 548] width 30 height 15
checkbox input "false"
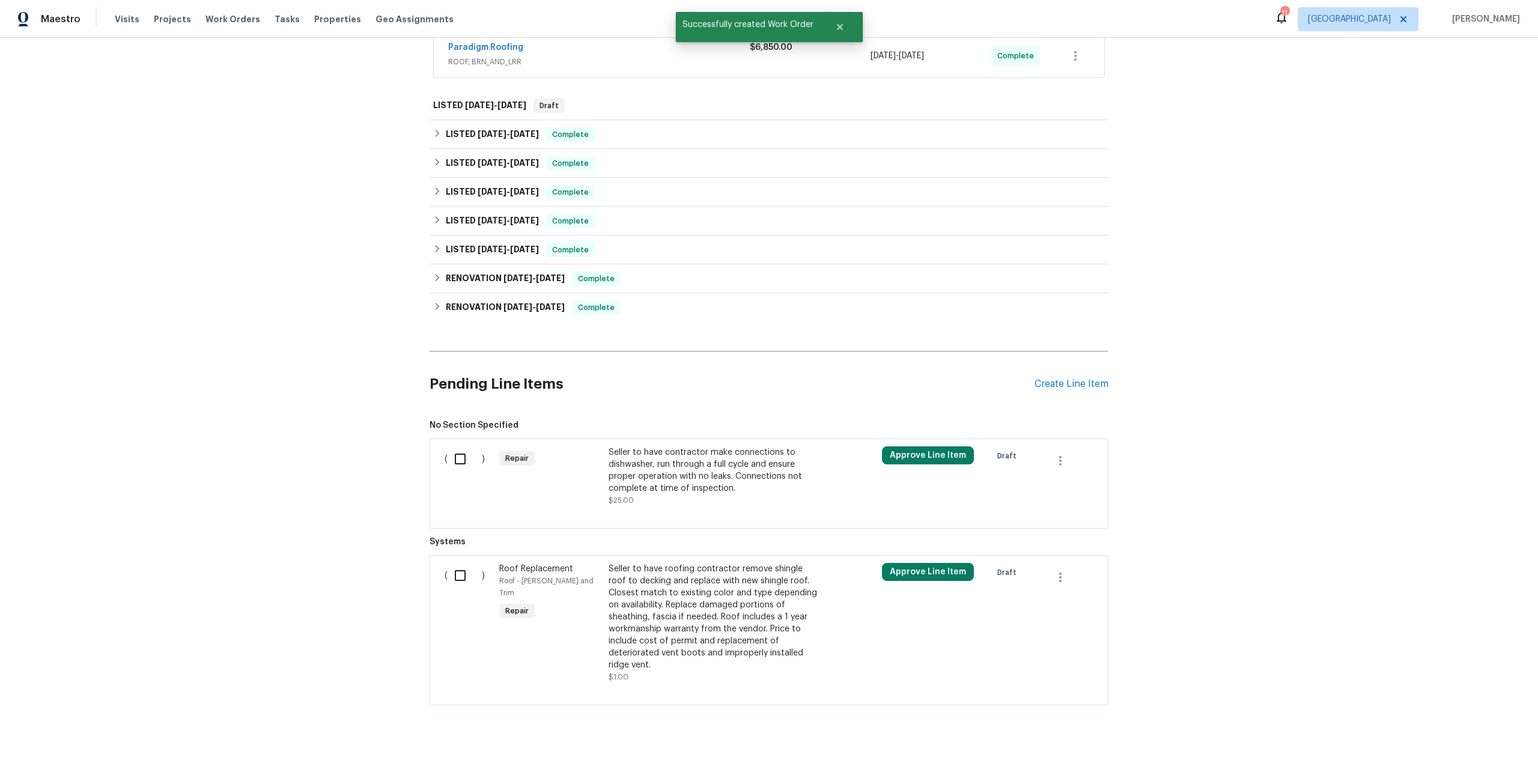
scroll to position [0, 0]
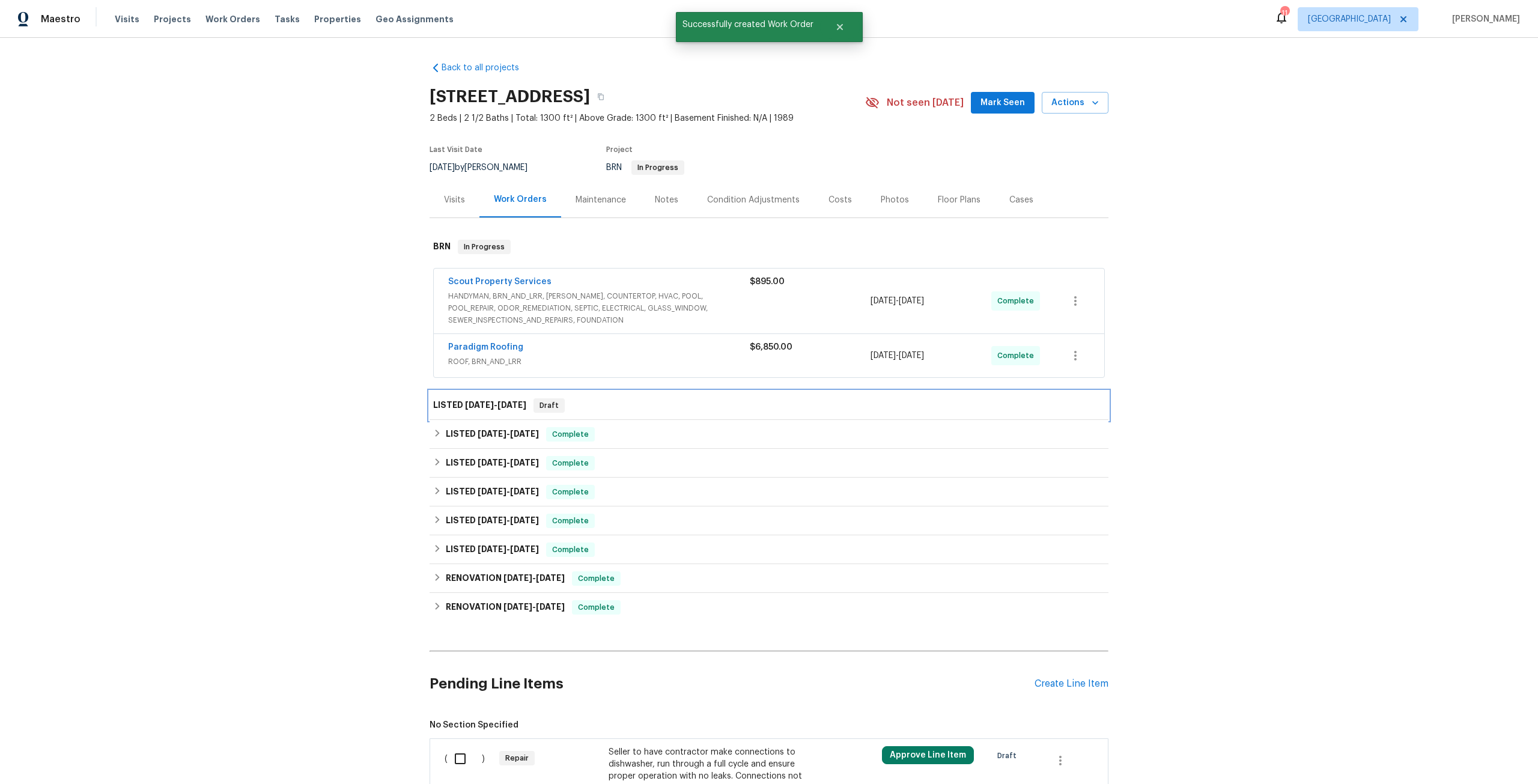
click at [481, 409] on h6 "LISTED [DATE] - [DATE]" at bounding box center [480, 405] width 93 height 14
click at [491, 402] on span "[DATE]" at bounding box center [480, 405] width 29 height 8
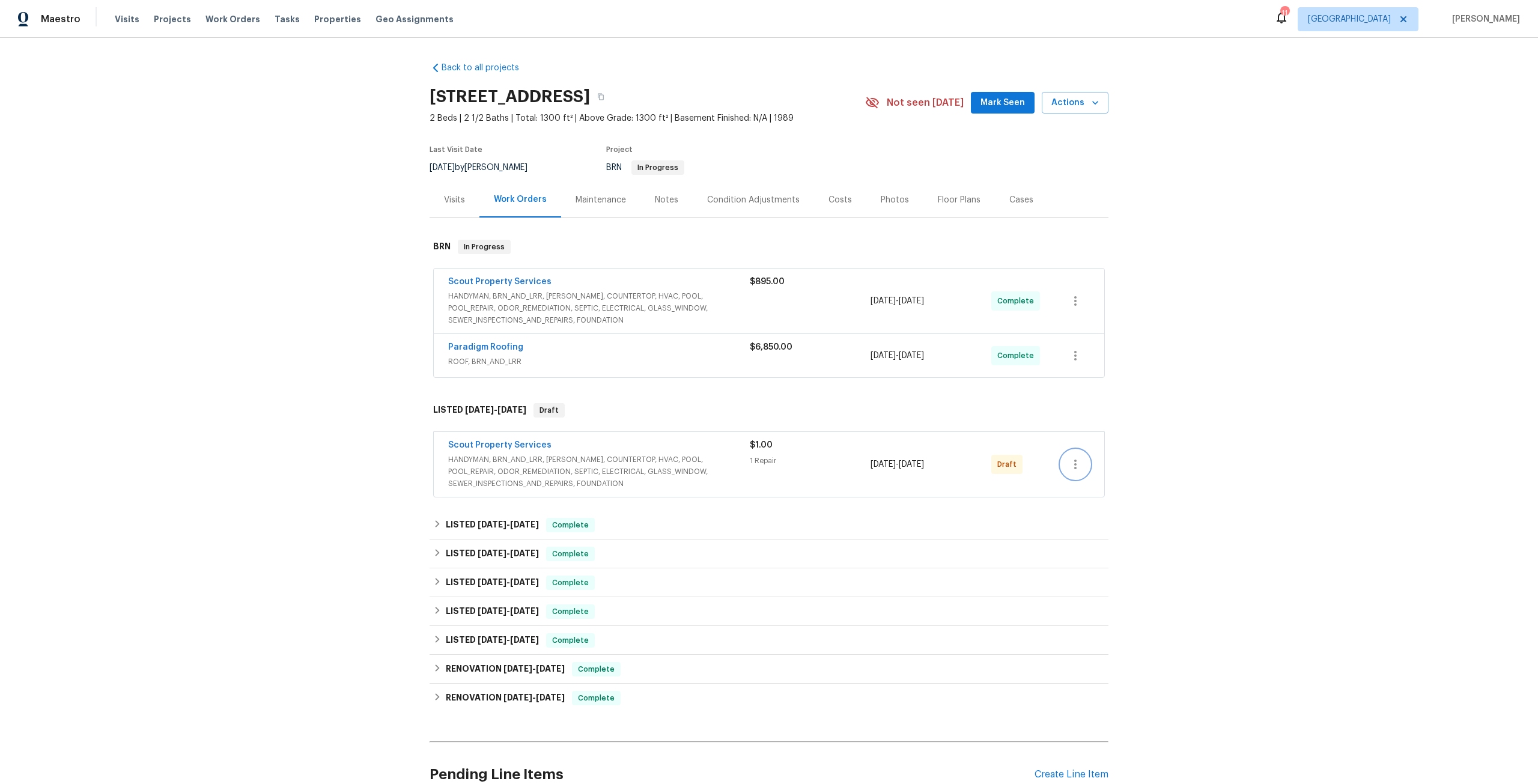
click at [1079, 473] on button "button" at bounding box center [1075, 465] width 29 height 29
click at [1121, 469] on li "Send to Vendor" at bounding box center [1124, 465] width 134 height 20
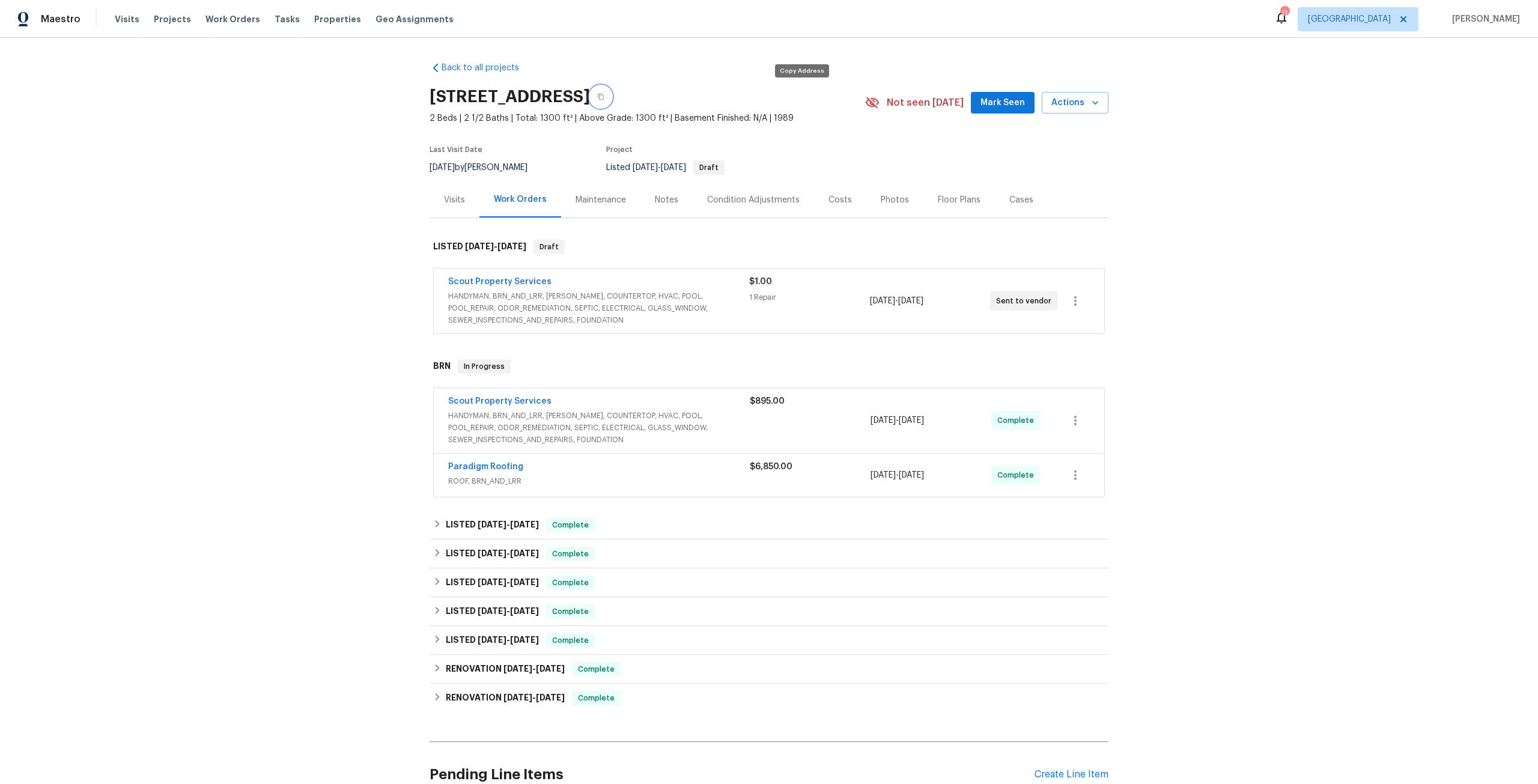
click at [611, 86] on button "button" at bounding box center [601, 96] width 22 height 22
click at [550, 314] on span "HANDYMAN, BRN_AND_LRR, [PERSON_NAME], COUNTERTOP, HVAC, POOL, POOL_REPAIR, ODOR…" at bounding box center [599, 308] width 301 height 36
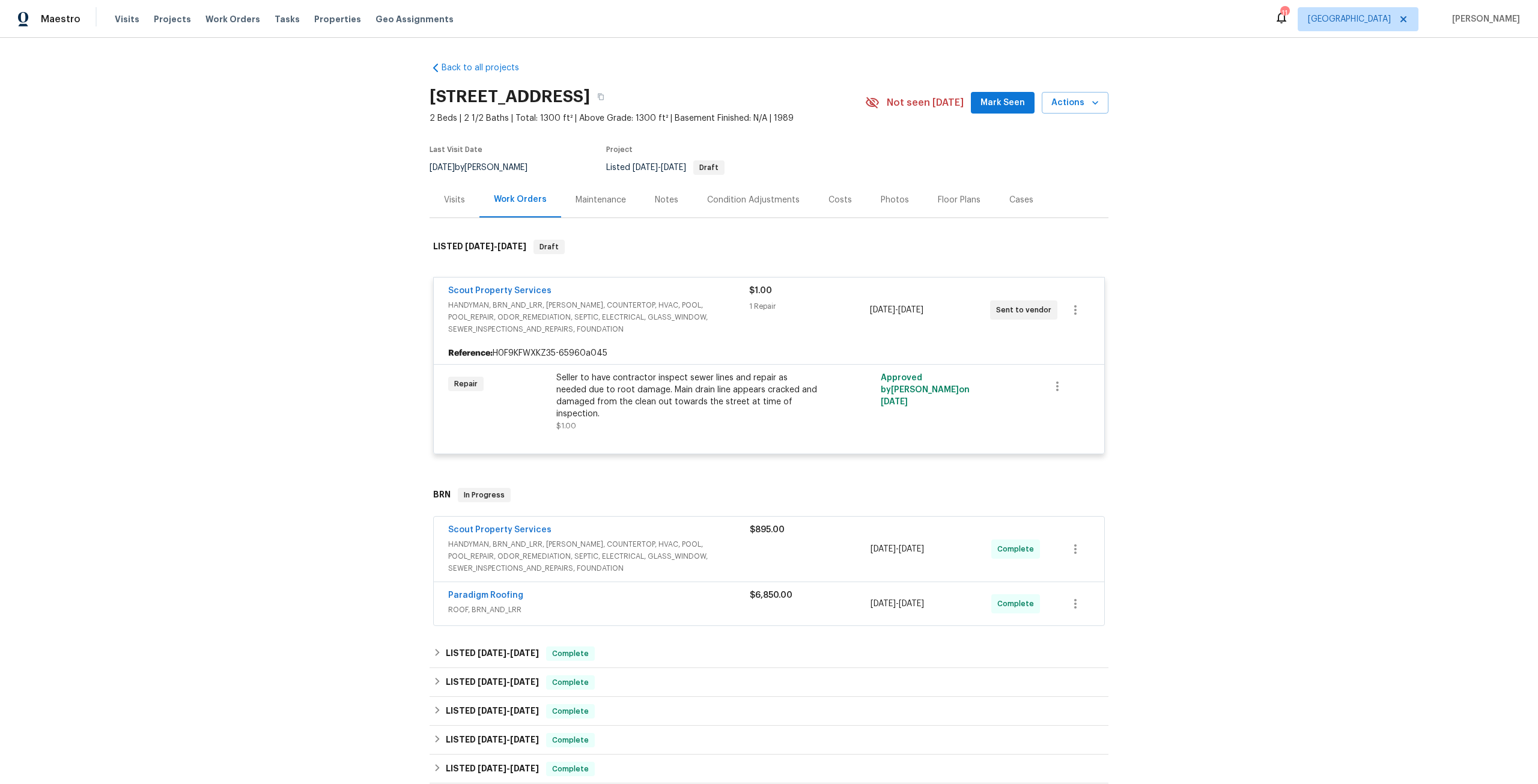
click at [611, 305] on span "HANDYMAN, BRN_AND_LRR, [PERSON_NAME], COUNTERTOP, HVAC, POOL, POOL_REPAIR, ODOR…" at bounding box center [599, 317] width 301 height 36
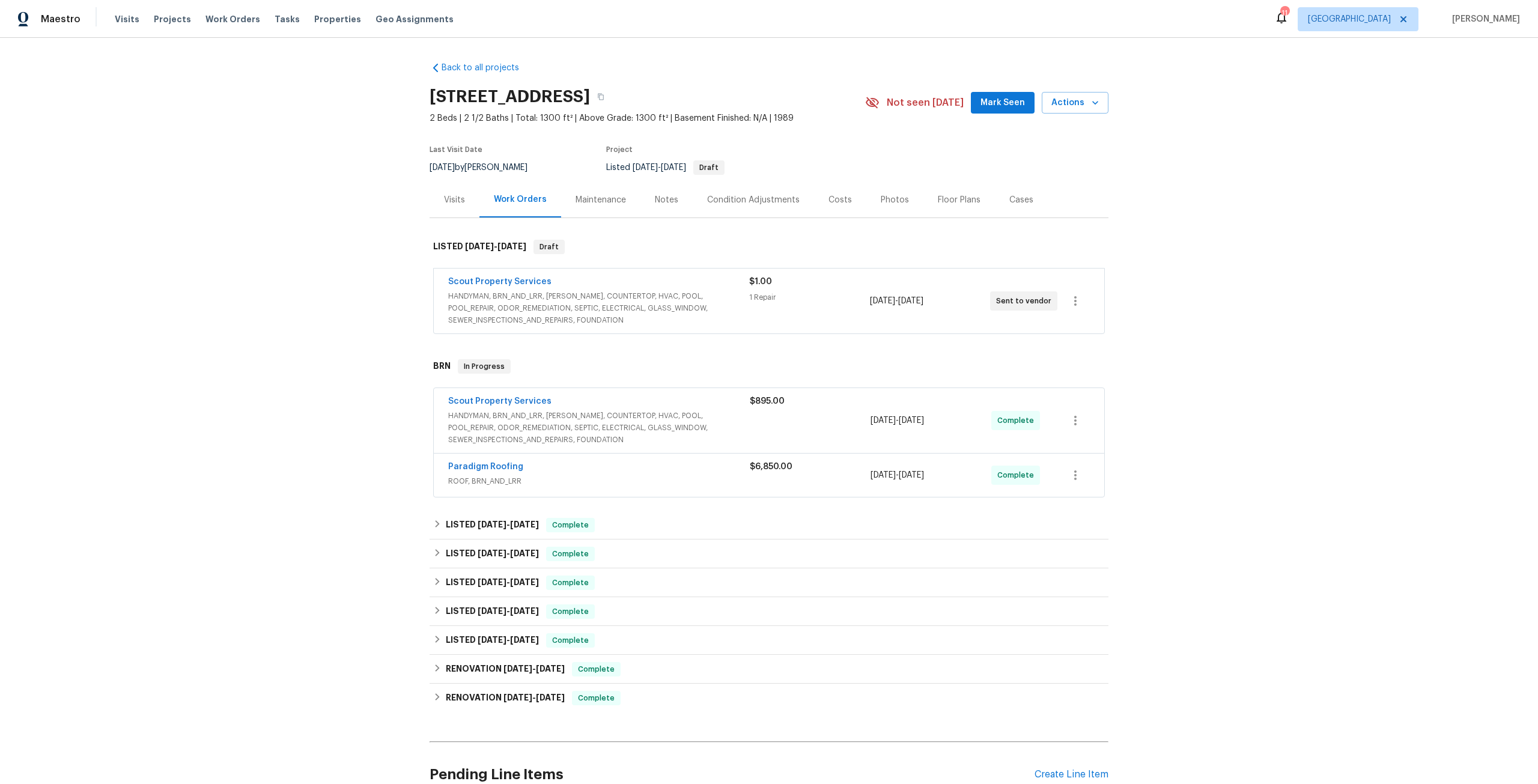
click at [516, 300] on span "HANDYMAN, BRN_AND_LRR, [PERSON_NAME], COUNTERTOP, HVAC, POOL, POOL_REPAIR, ODOR…" at bounding box center [599, 308] width 301 height 36
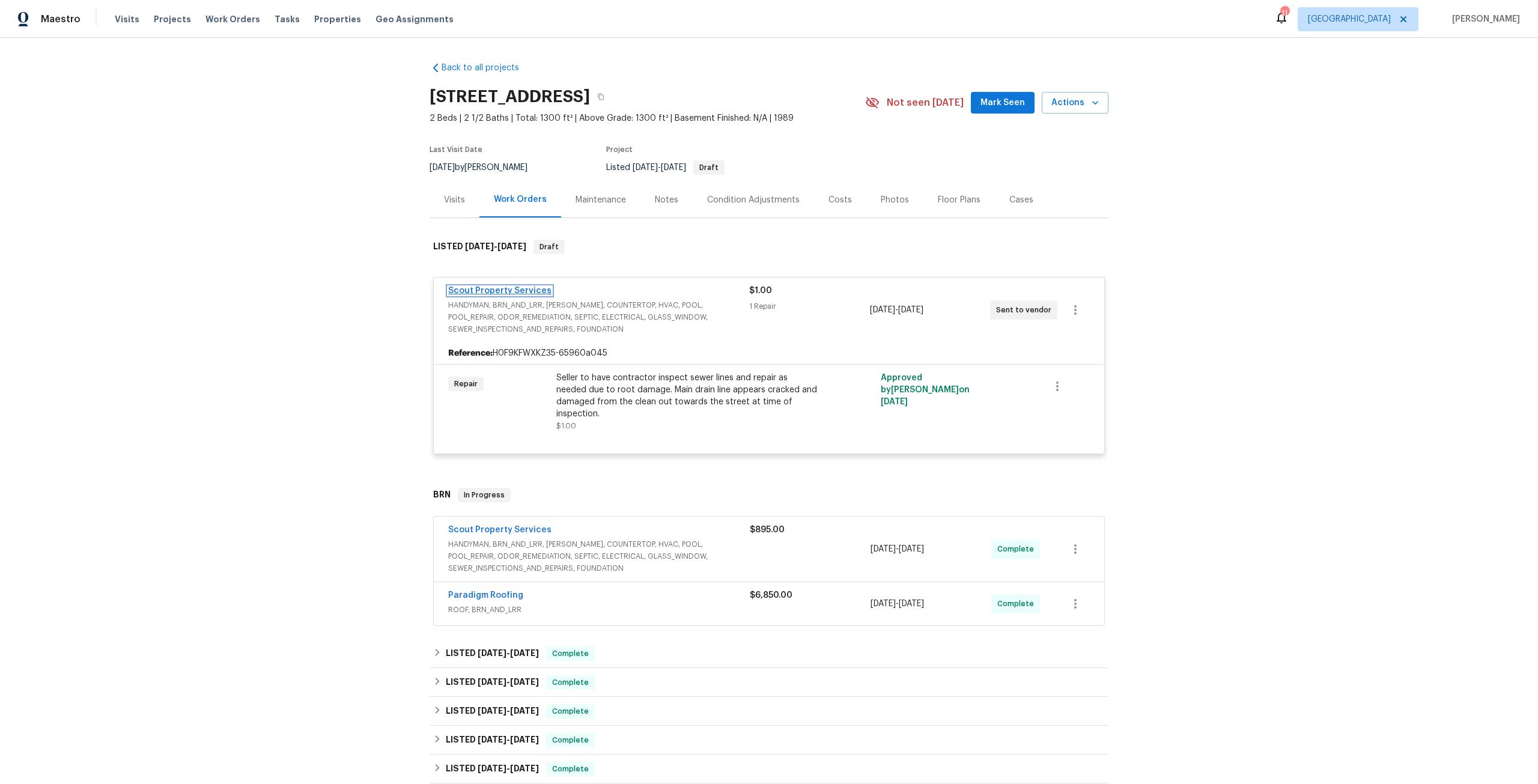
click at [532, 290] on link "Scout Property Services" at bounding box center [500, 291] width 103 height 8
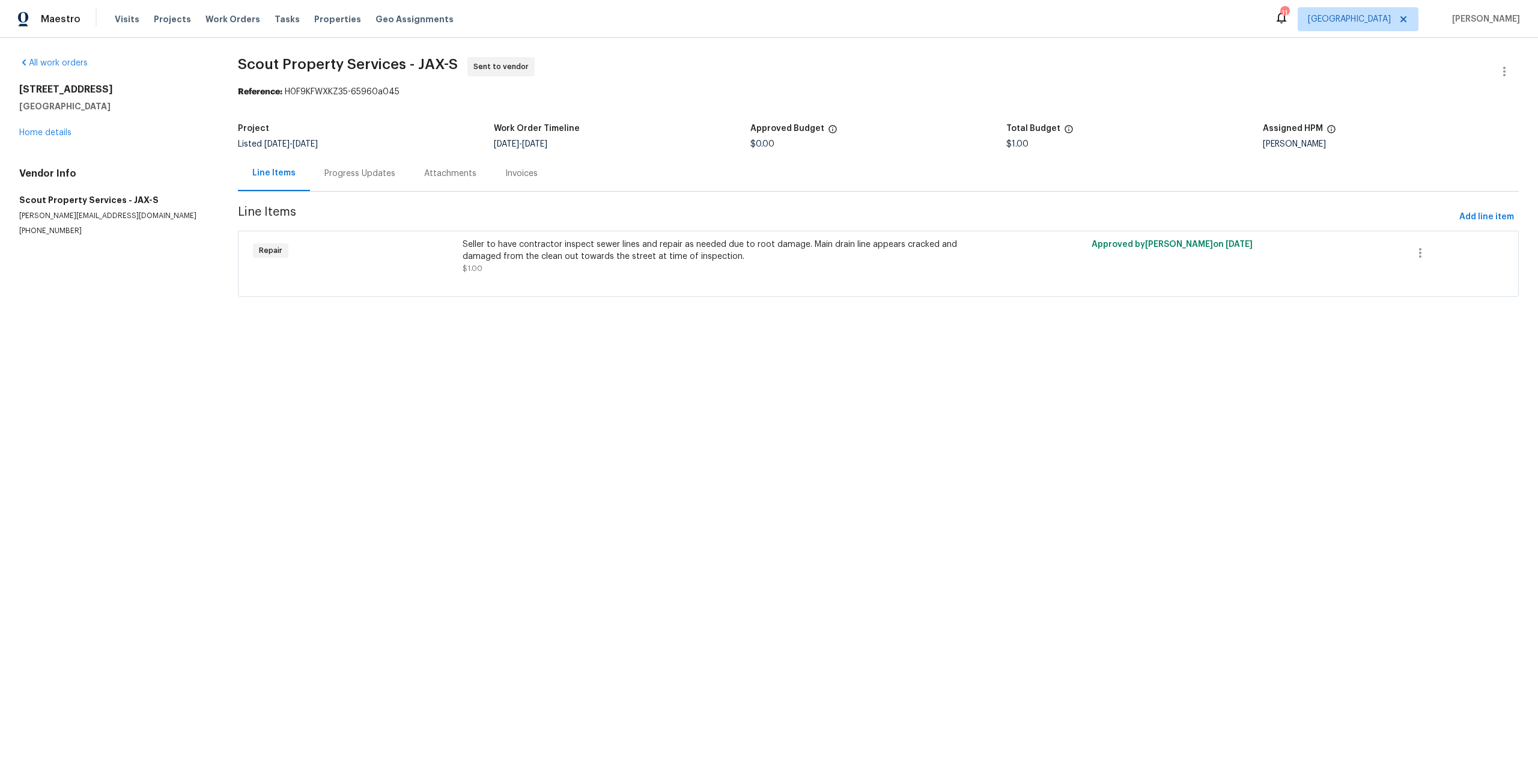
click at [595, 273] on div "Seller to have contractor inspect sewer lines and repair as needed due to root …" at bounding box center [721, 256] width 517 height 36
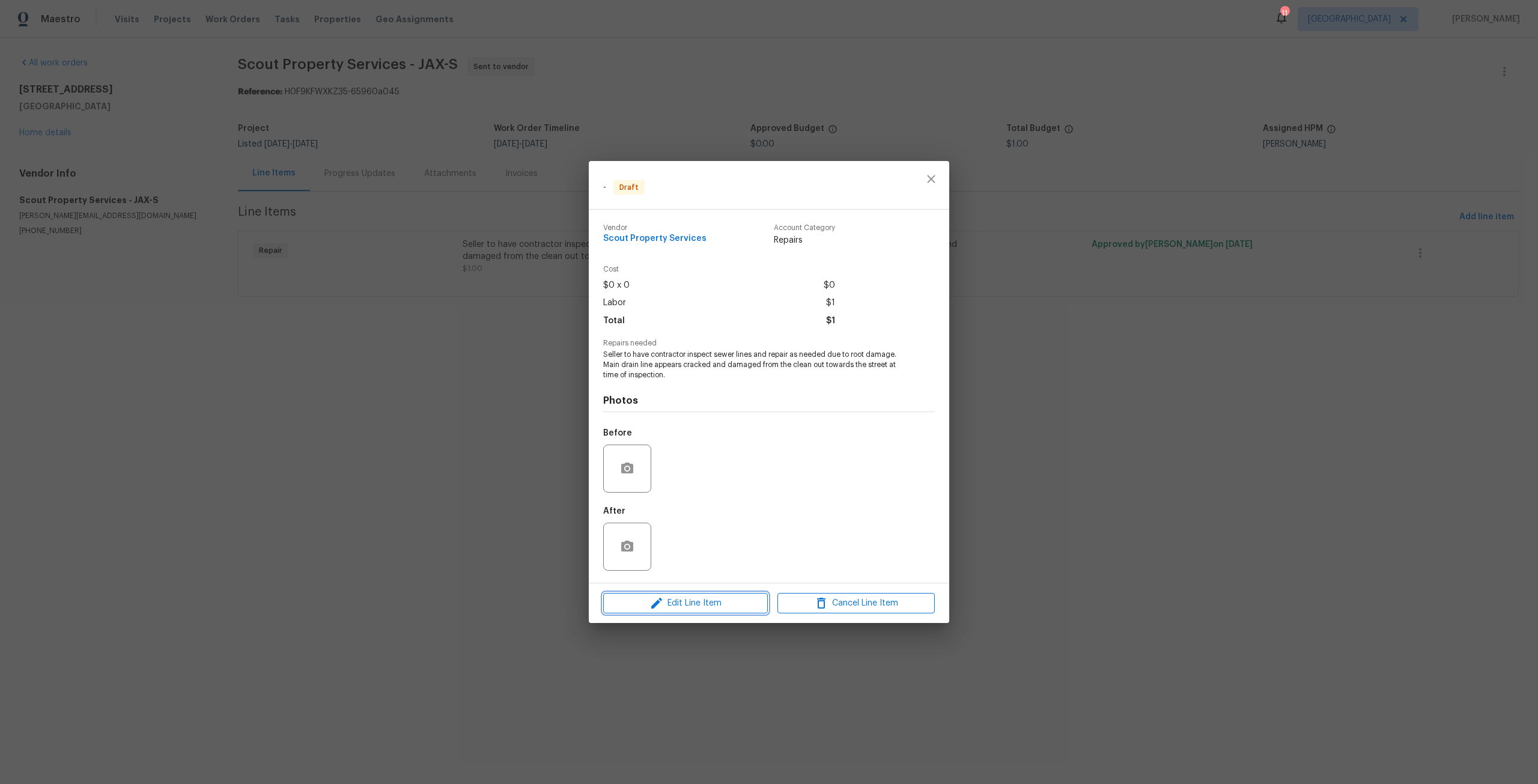
click at [705, 600] on span "Edit Line Item" at bounding box center [686, 604] width 158 height 15
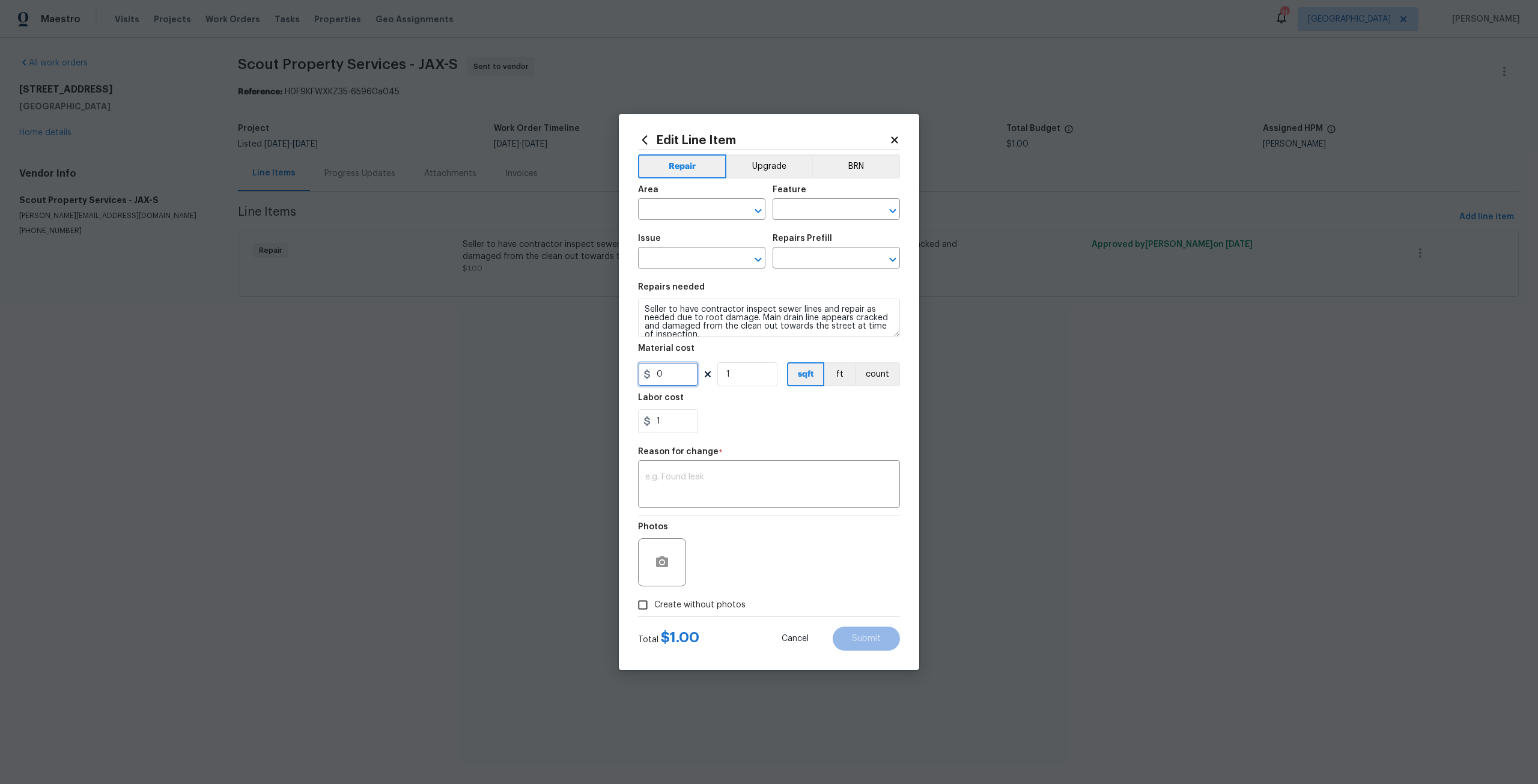
drag, startPoint x: 681, startPoint y: 374, endPoint x: 631, endPoint y: 378, distance: 50.2
click at [631, 378] on div "Edit Line Item Repair Upgrade BRN Area ​ Feature ​ Issue ​ Repairs Prefill ​ Re…" at bounding box center [769, 392] width 300 height 556
type input "5500"
drag, startPoint x: 742, startPoint y: 330, endPoint x: 711, endPoint y: 329, distance: 31.0
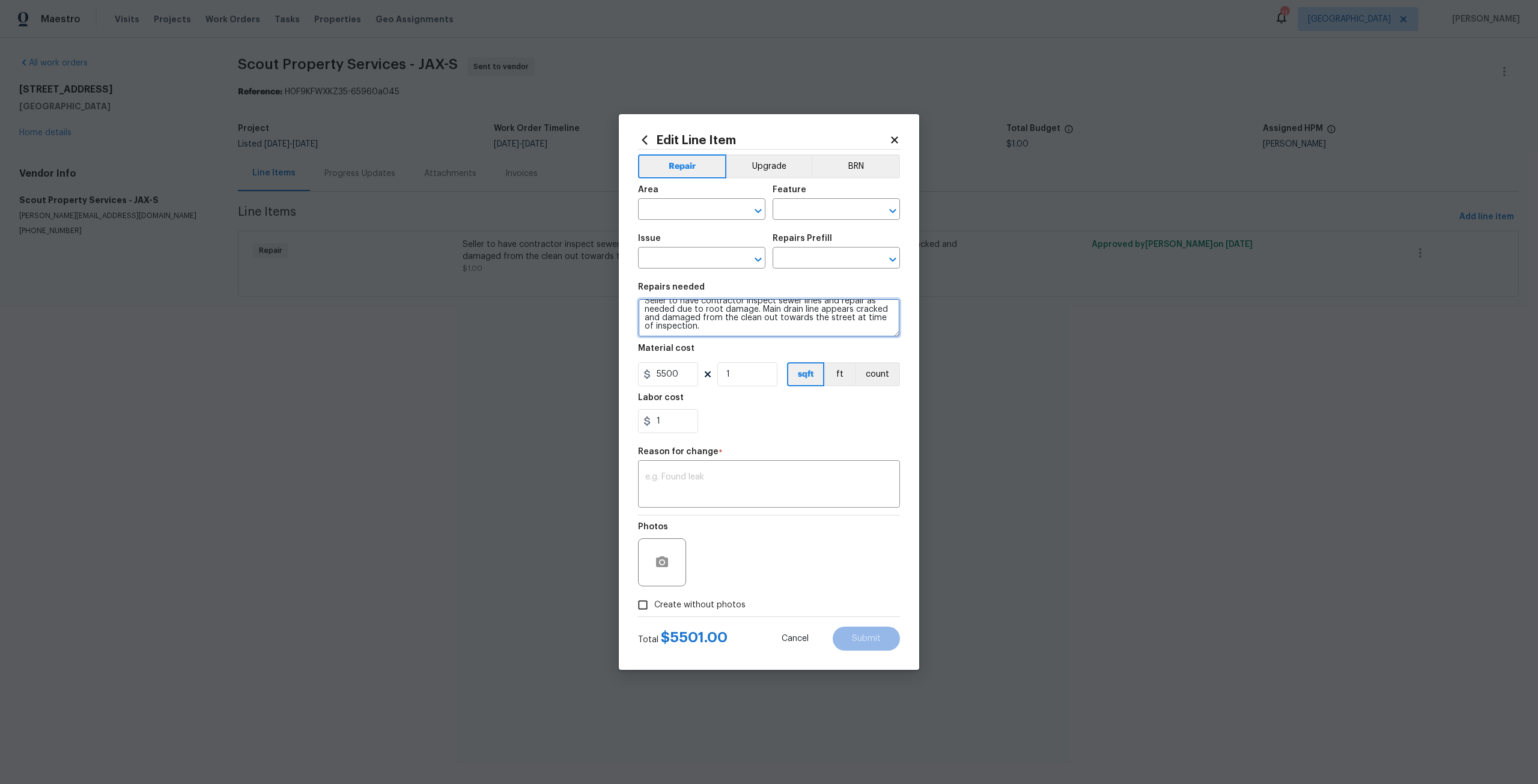
click at [711, 329] on textarea "Seller to have contractor inspect sewer lines and repair as needed due to root …" at bounding box center [769, 318] width 262 height 39
click at [760, 485] on textarea at bounding box center [769, 485] width 247 height 25
type textarea "Adjust for repair cost"
click at [703, 594] on label "Create without photos" at bounding box center [688, 605] width 114 height 23
click at [654, 594] on input "Create without photos" at bounding box center [642, 605] width 23 height 23
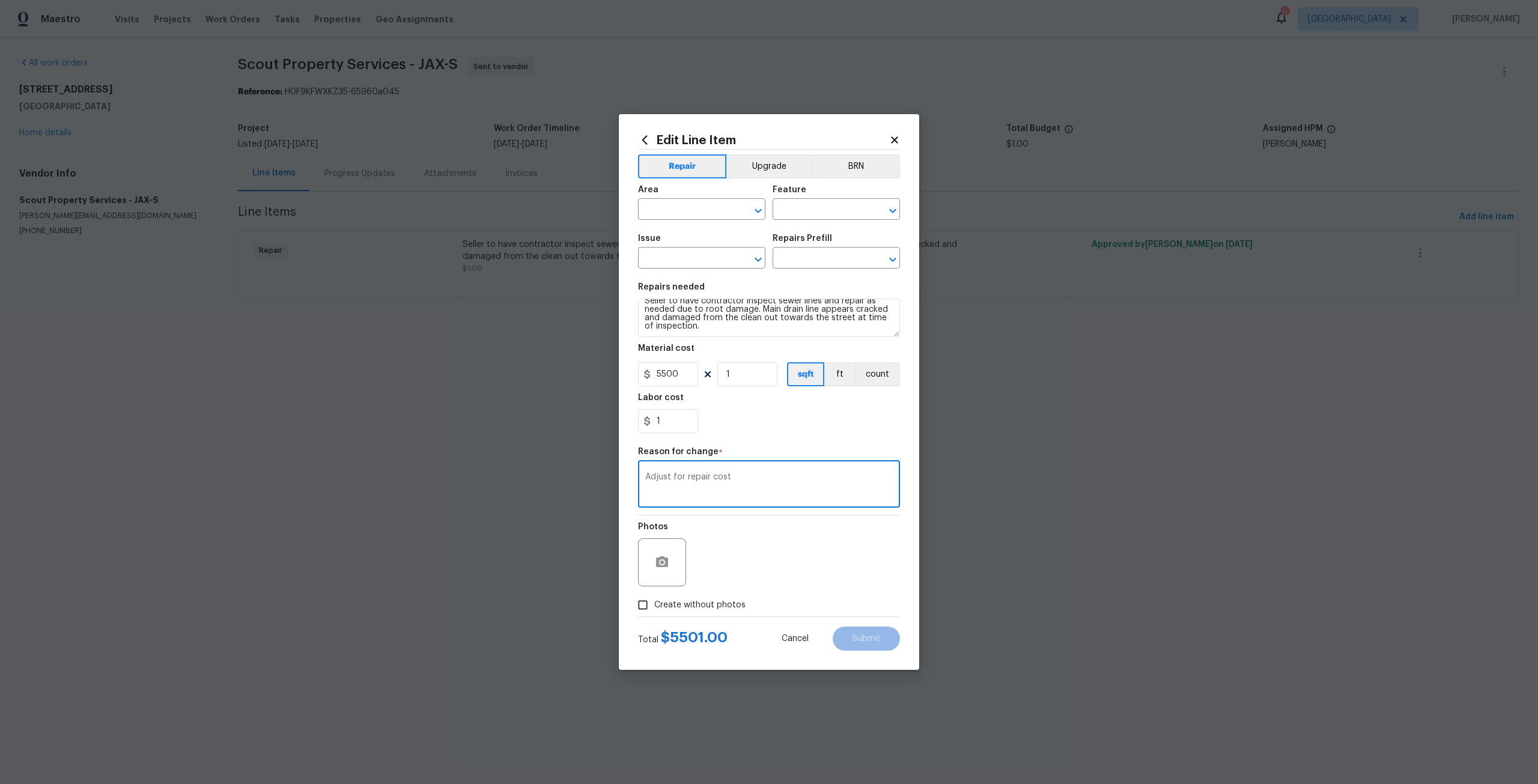
checkbox input "true"
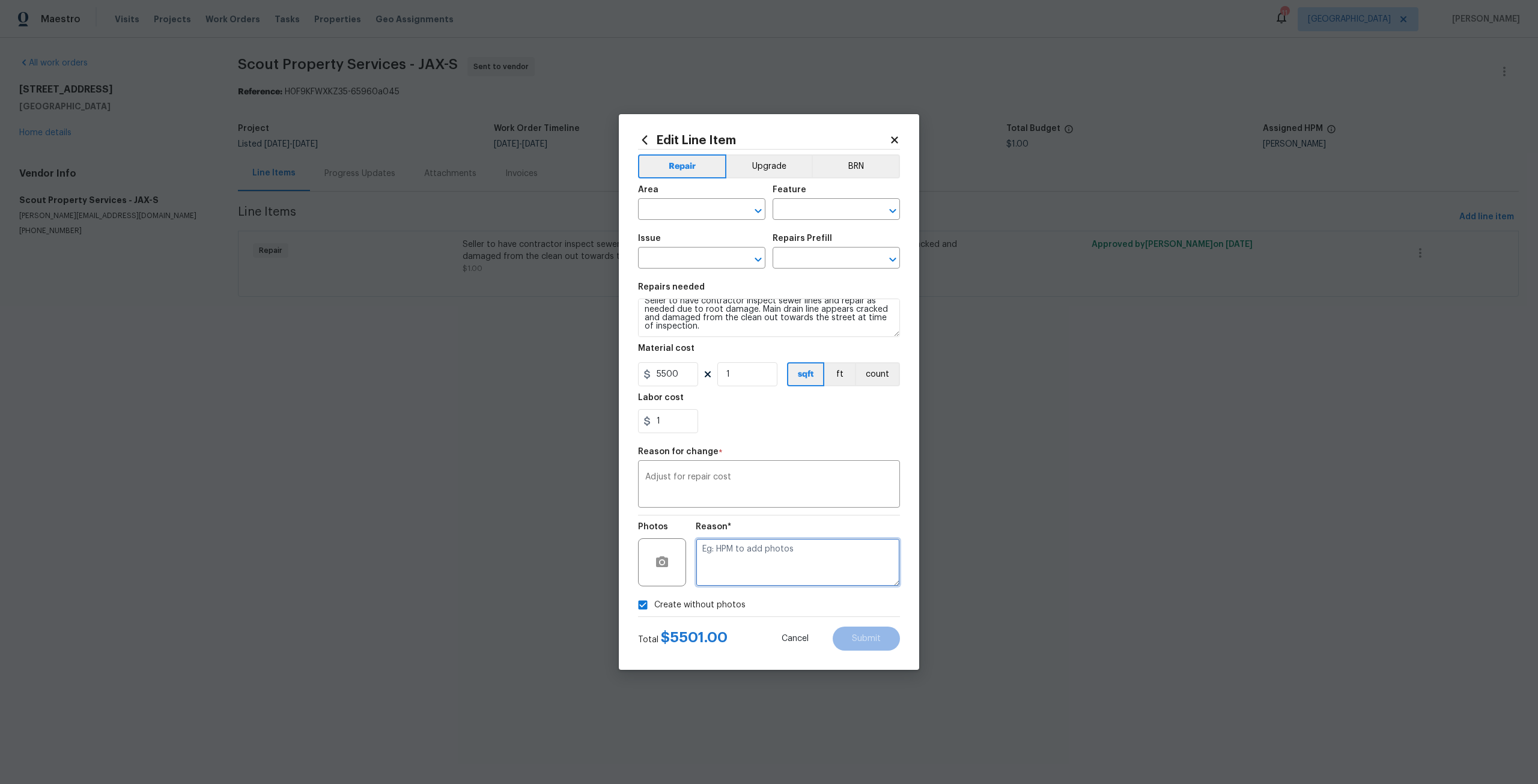
click at [774, 547] on textarea at bounding box center [798, 562] width 205 height 48
click at [700, 200] on div "Area" at bounding box center [702, 193] width 127 height 16
click at [703, 201] on input "text" at bounding box center [685, 210] width 94 height 18
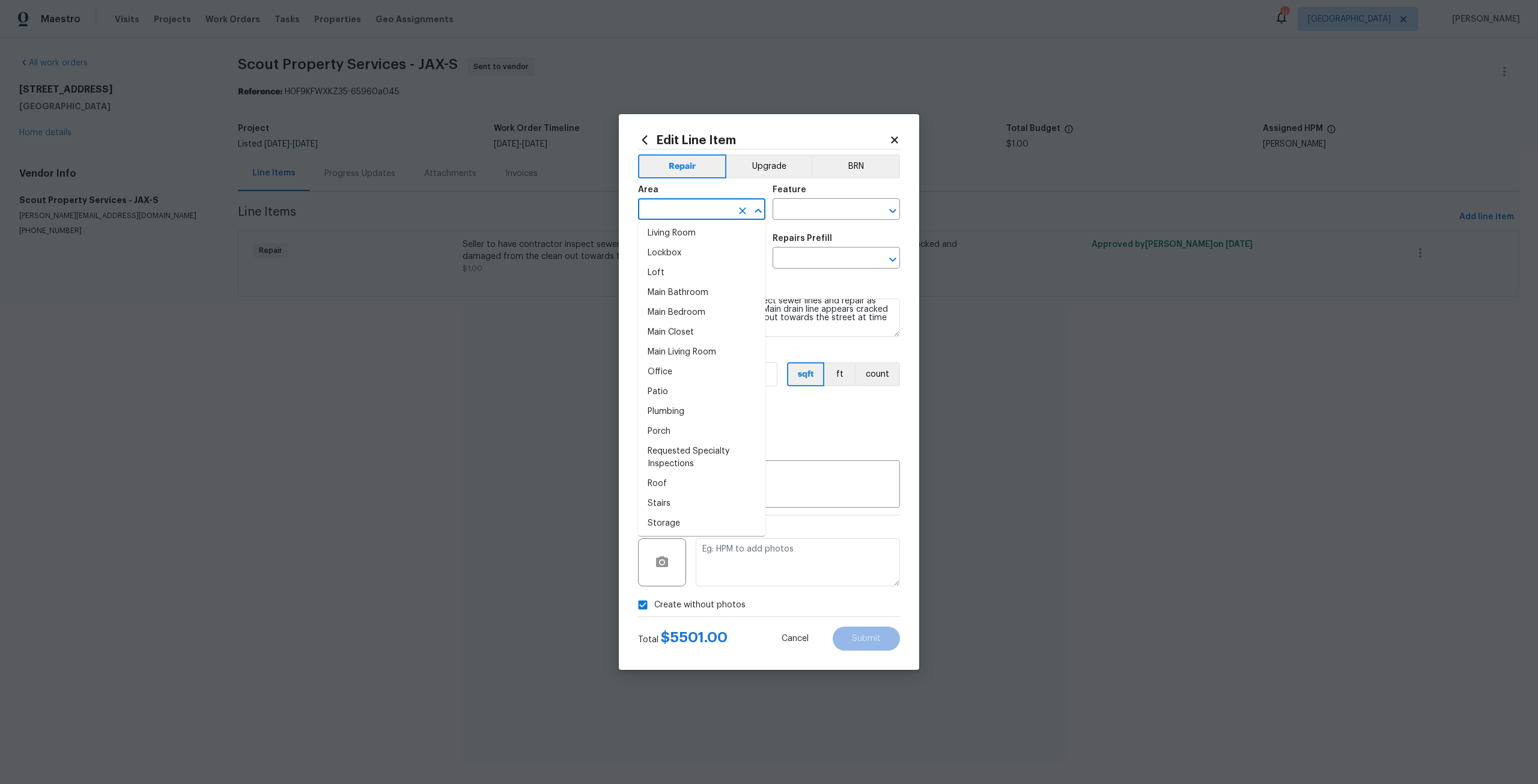
scroll to position [661, 0]
click at [683, 357] on li "Plumbing" at bounding box center [702, 350] width 127 height 20
type input "Plumbing"
click at [828, 215] on input "text" at bounding box center [820, 210] width 94 height 18
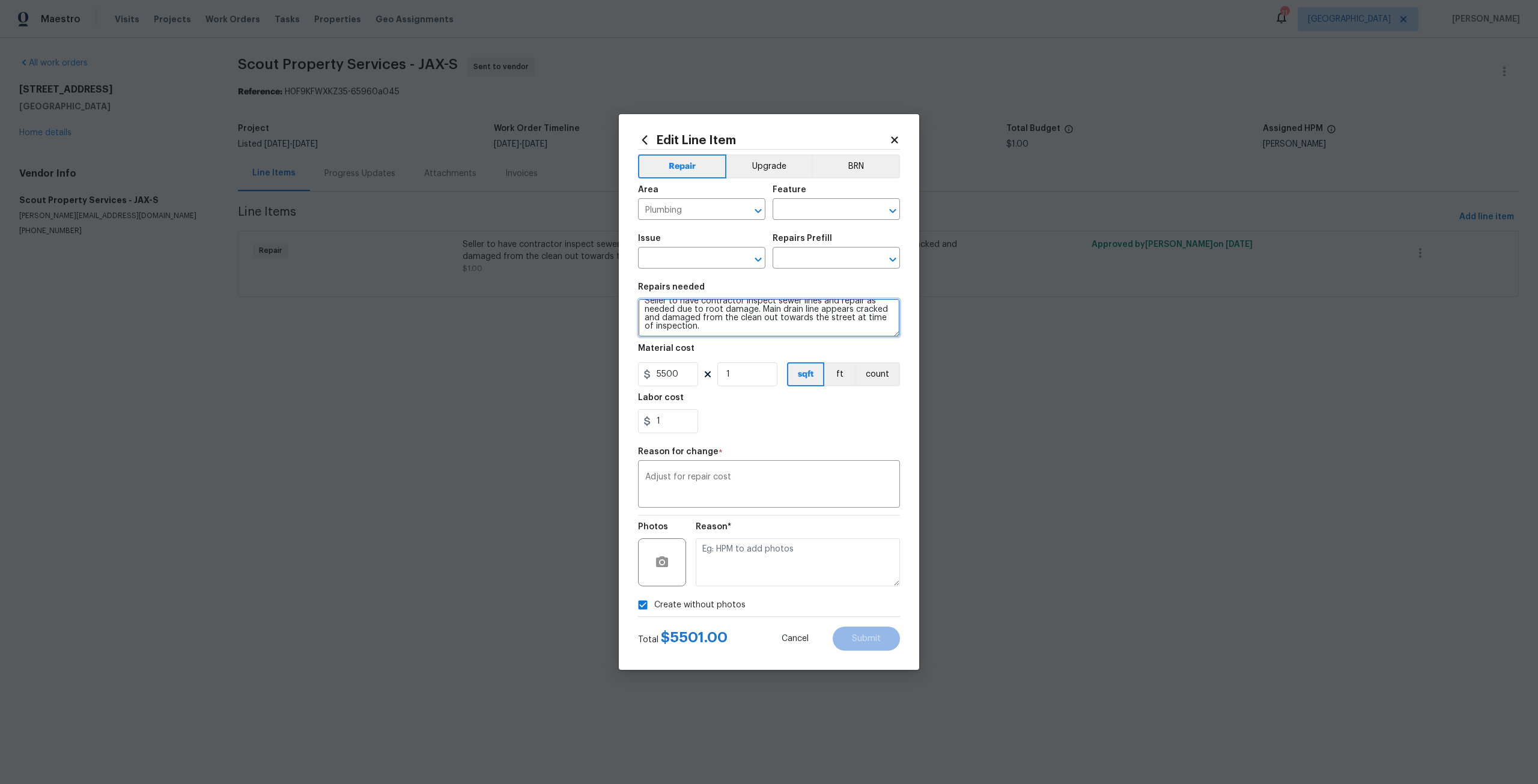
scroll to position [0, 0]
drag, startPoint x: 746, startPoint y: 325, endPoint x: 640, endPoint y: 288, distance: 112.3
click at [640, 288] on figure "Repairs needed Seller to have contractor inspect sewer lines and repair as need…" at bounding box center [769, 310] width 262 height 54
click at [815, 205] on input "text" at bounding box center [820, 210] width 94 height 18
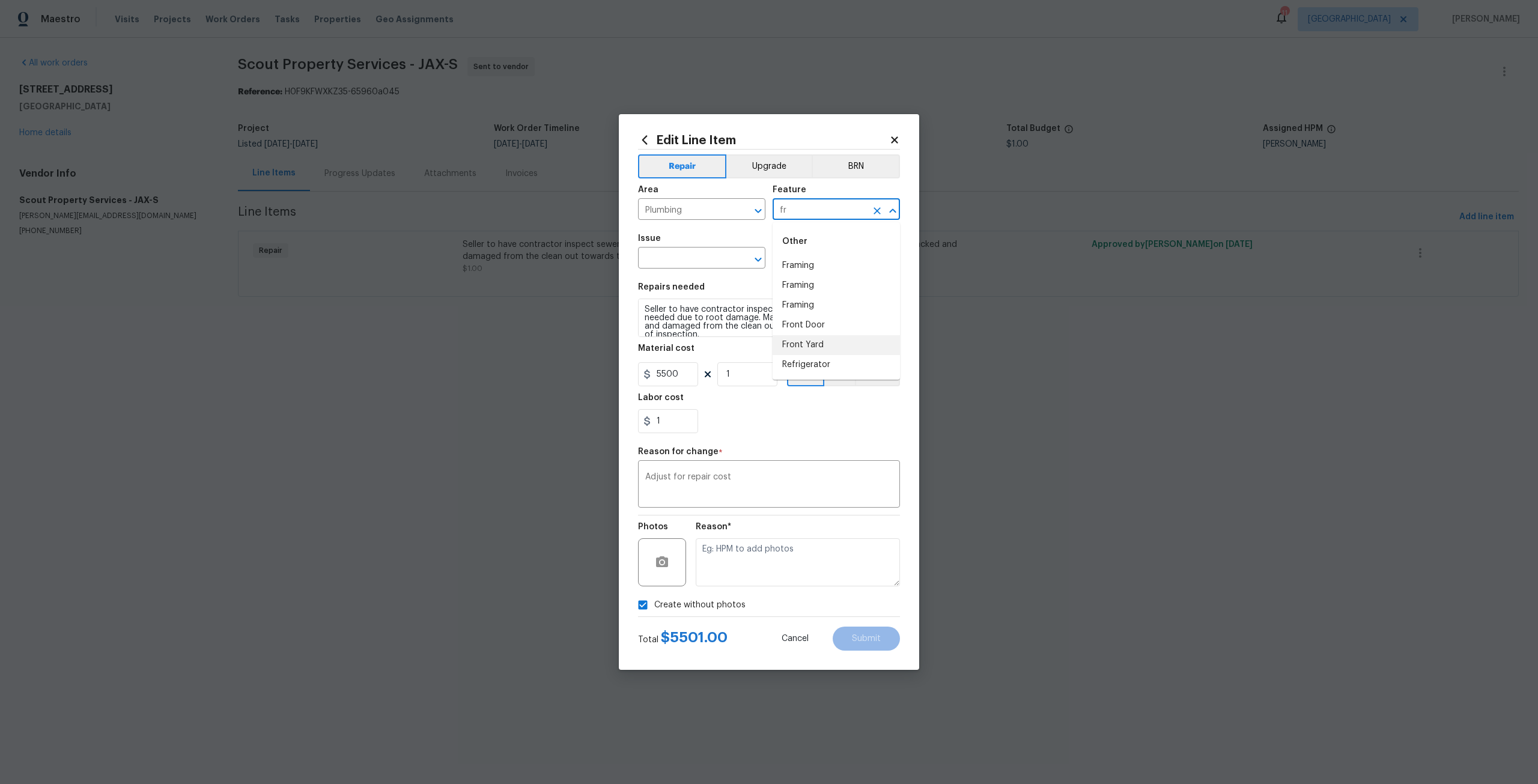
click at [824, 353] on li "Front Yard" at bounding box center [837, 345] width 127 height 20
type input "Front Yard"
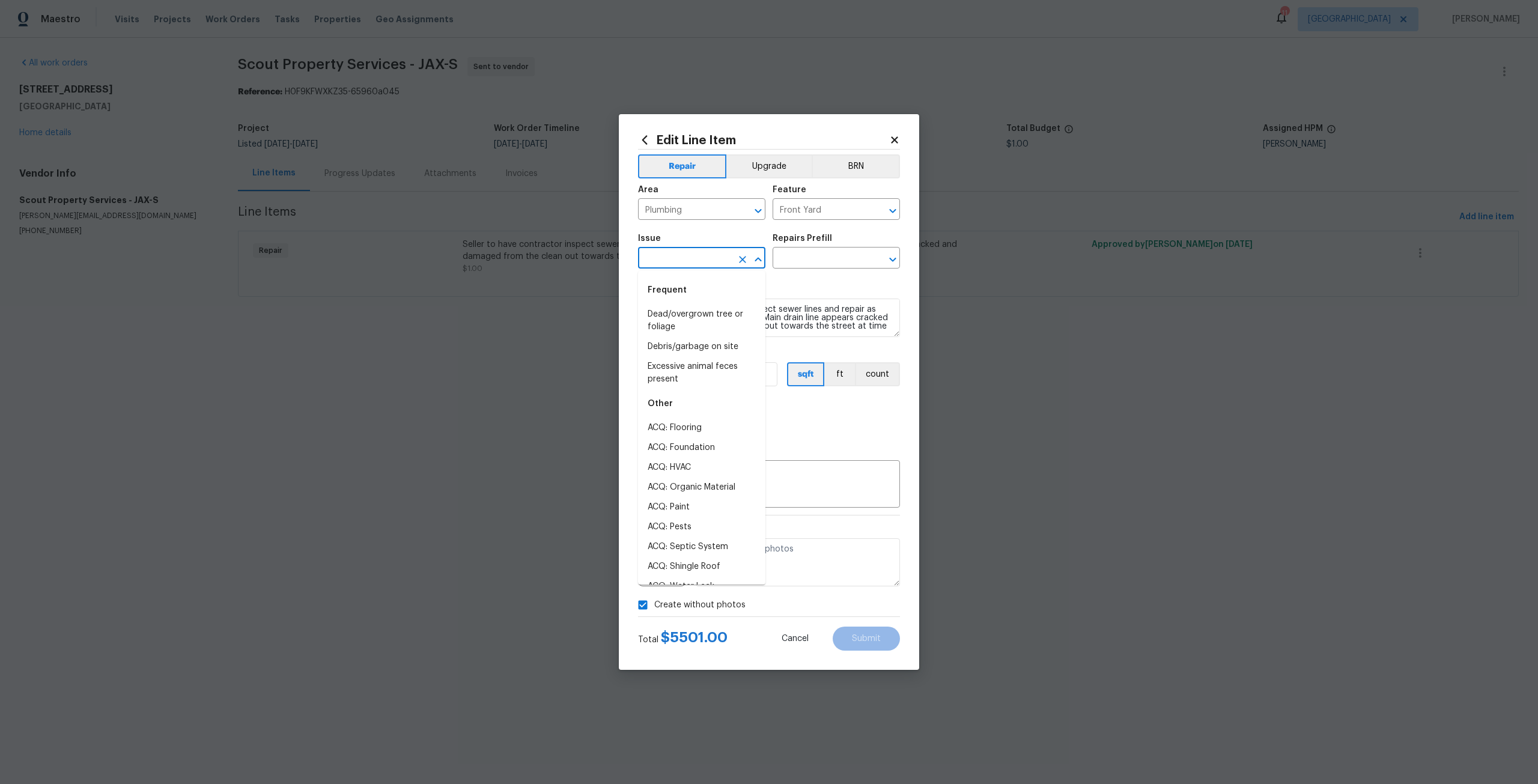
click at [701, 257] on input "text" at bounding box center [685, 259] width 94 height 18
click at [711, 511] on li "Utilities - Septic" at bounding box center [702, 520] width 127 height 20
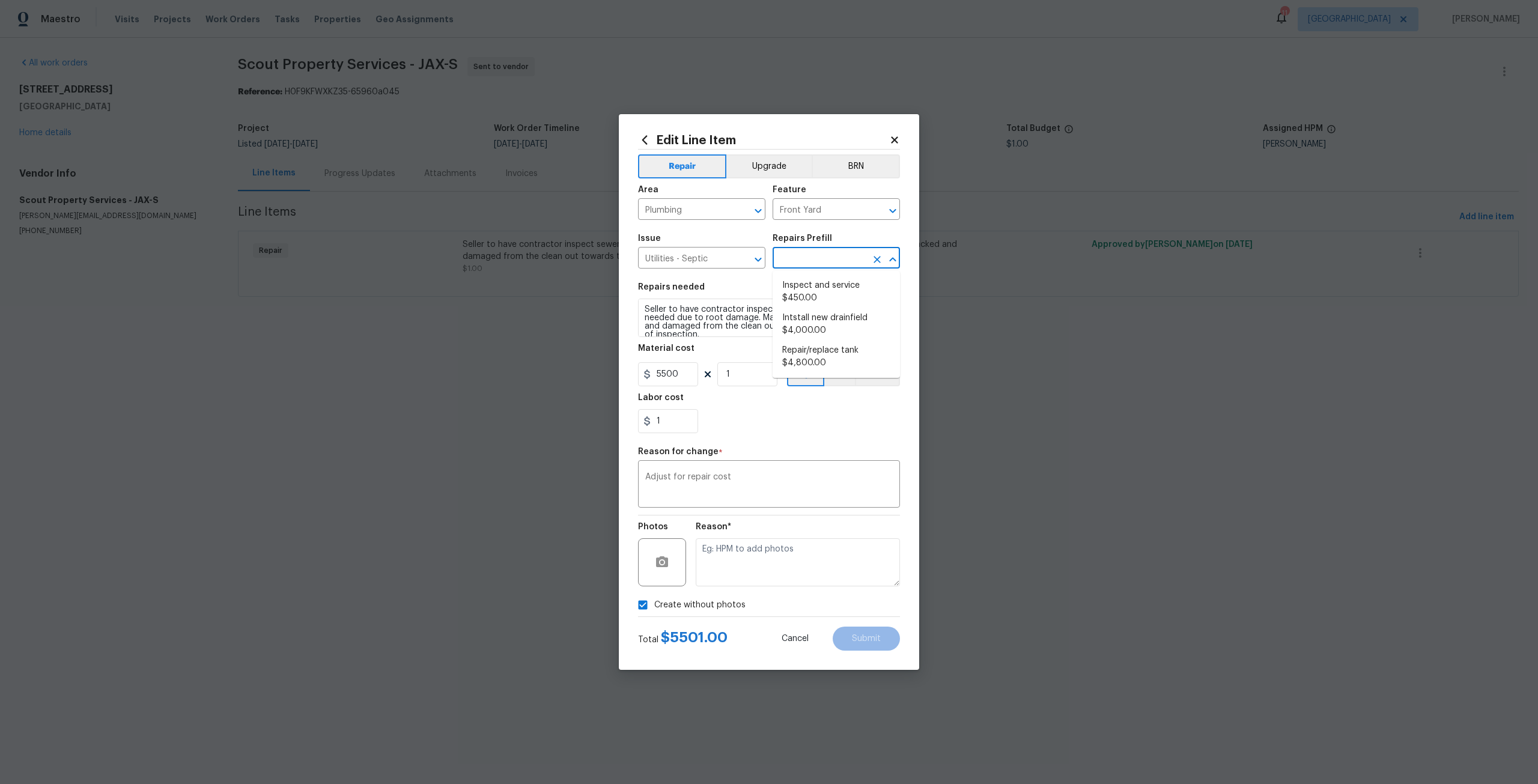
click at [824, 254] on input "text" at bounding box center [820, 259] width 94 height 18
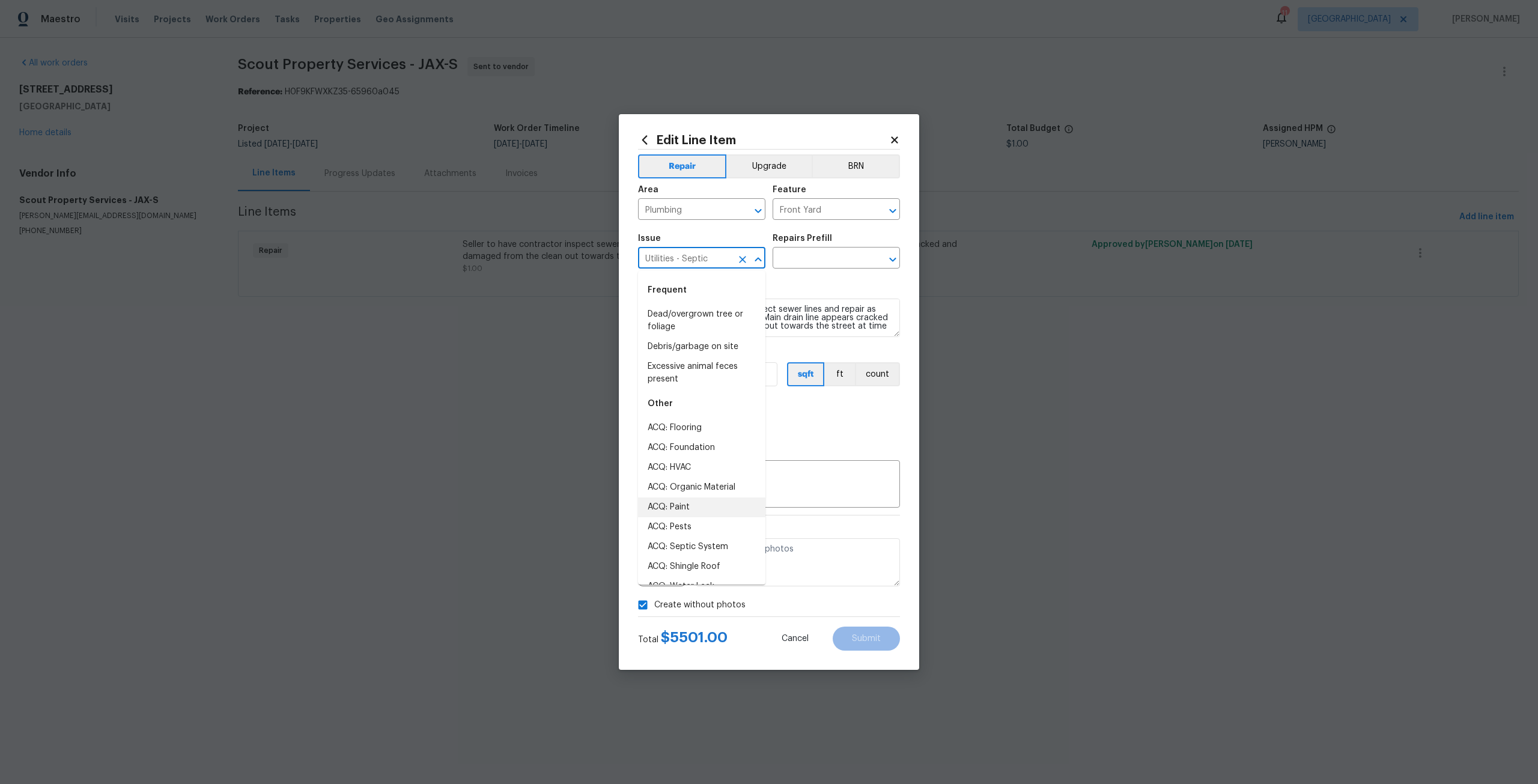
click at [688, 253] on input "Utilities - Septic" at bounding box center [685, 259] width 94 height 18
click at [688, 470] on li "General Plumbing" at bounding box center [702, 459] width 127 height 20
type input "General Plumbing"
click at [809, 257] on input "text" at bounding box center [820, 259] width 94 height 18
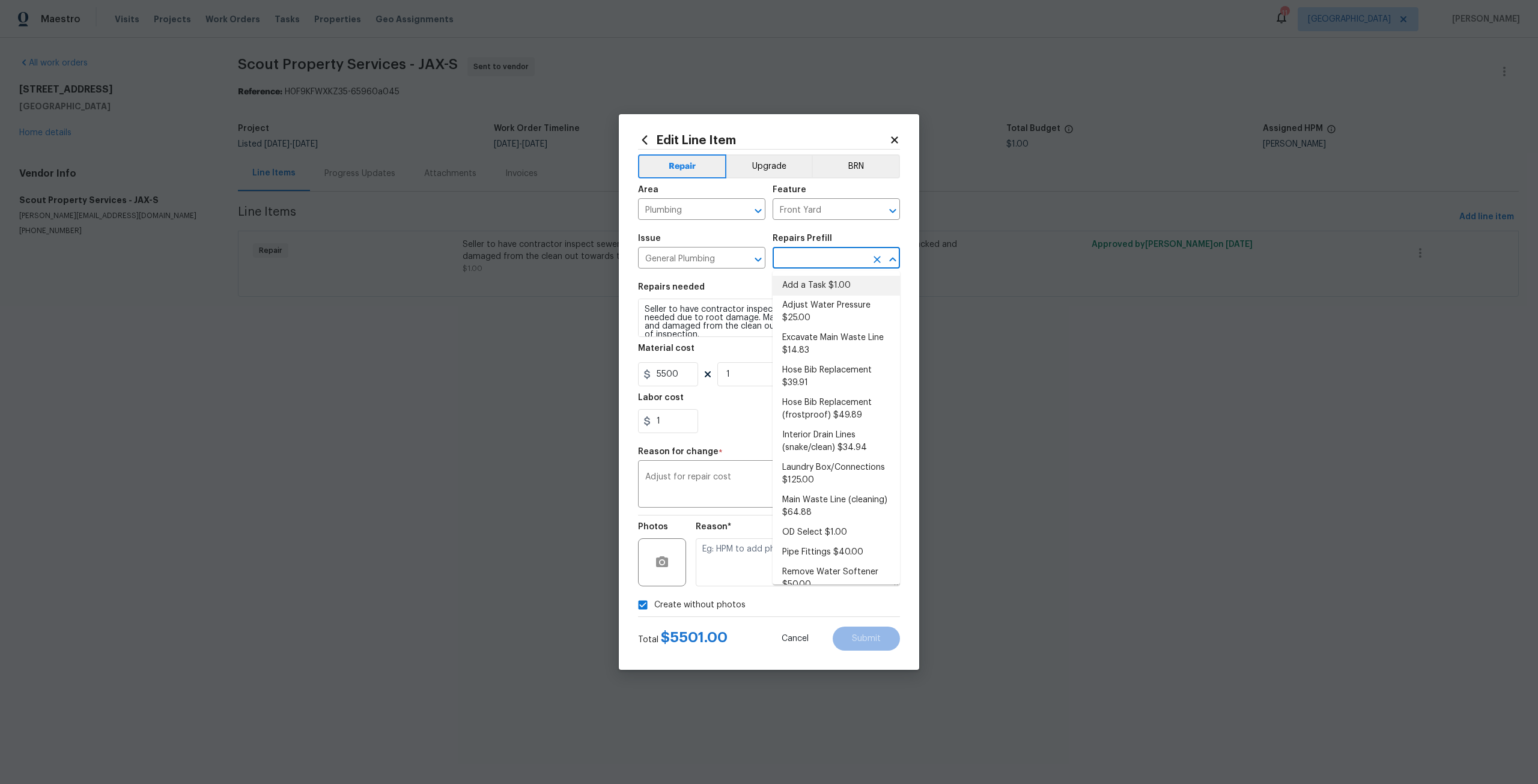
click at [795, 282] on li "Add a Task $1.00" at bounding box center [837, 286] width 127 height 20
type input "Plumbing"
type input "Add a Task $1.00"
type textarea "HPM to detail"
type input "1"
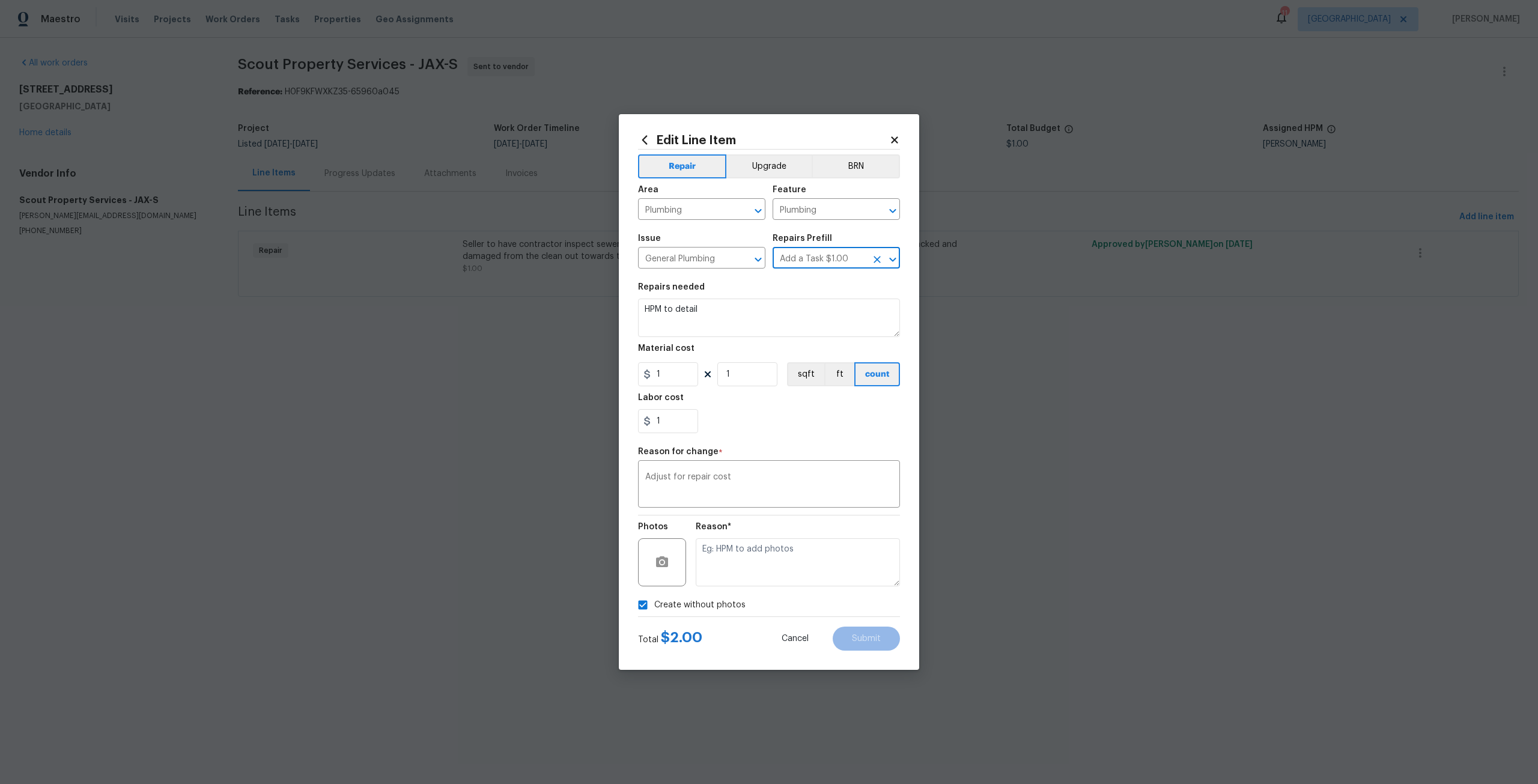
click at [644, 138] on icon at bounding box center [645, 139] width 5 height 9
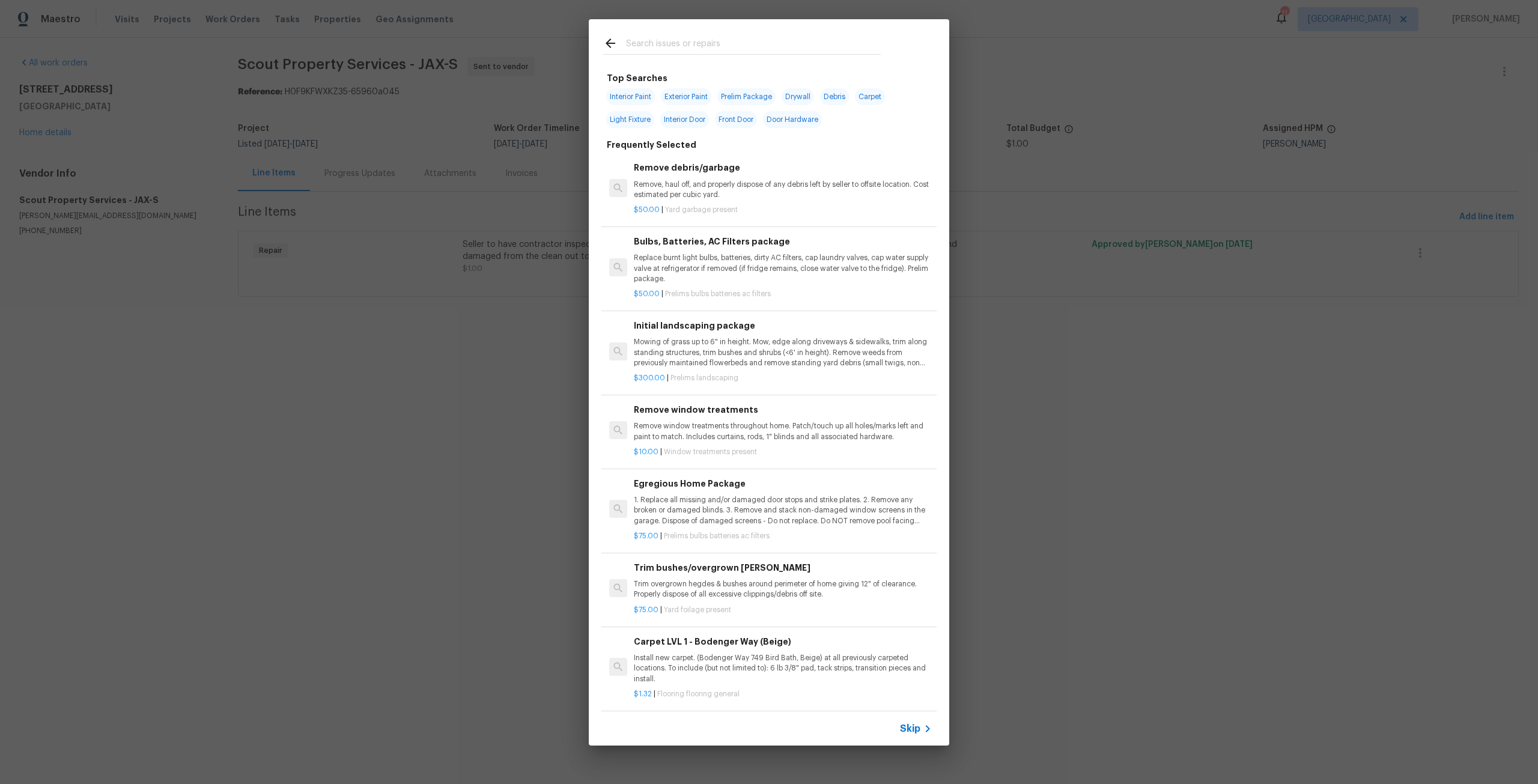
click at [921, 731] on icon at bounding box center [927, 729] width 14 height 14
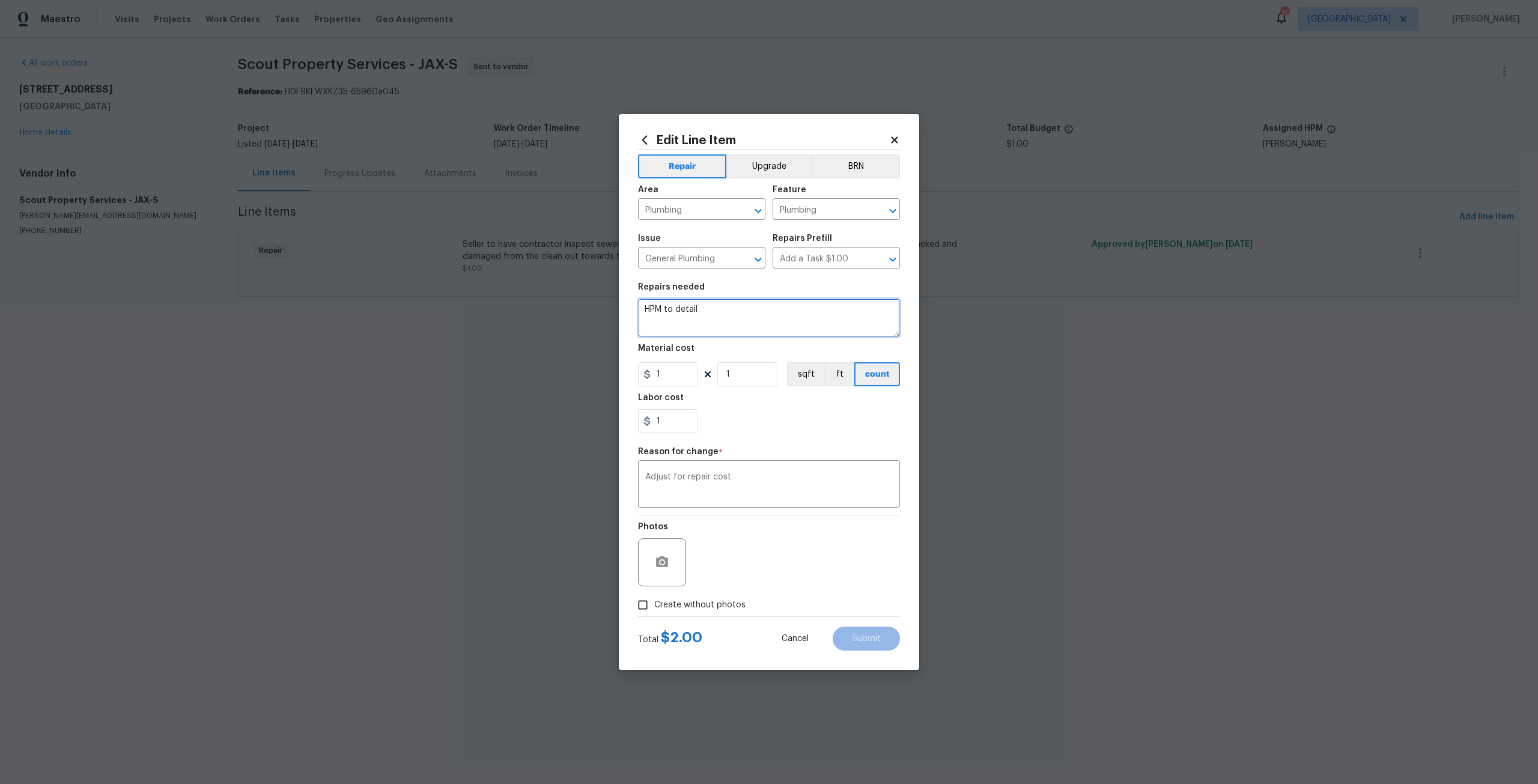
drag, startPoint x: 757, startPoint y: 315, endPoint x: 571, endPoint y: 320, distance: 186.1
click at [571, 320] on div "Edit Line Item Repair Upgrade BRN Area Plumbing ​ Feature Plumbing ​ Issue Gene…" at bounding box center [769, 392] width 1538 height 784
type textarea "R"
type textarea "Scope and remove tree roots in sewage lines. Install system to repair for resal…"
drag, startPoint x: 665, startPoint y: 385, endPoint x: 633, endPoint y: 382, distance: 32.1
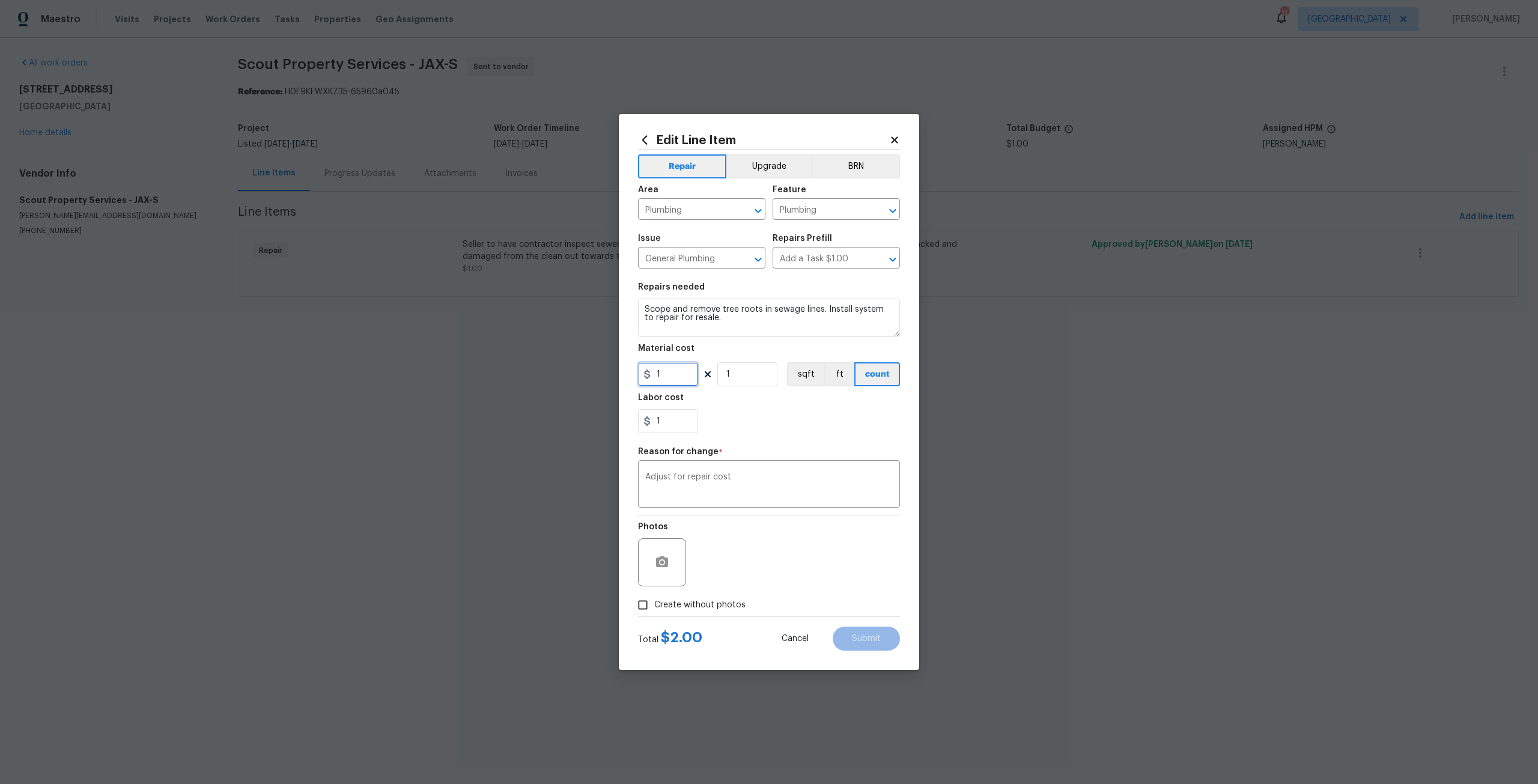
click at [633, 382] on div "Edit Line Item Repair Upgrade BRN Area Plumbing ​ Feature Plumbing ​ Issue Gene…" at bounding box center [769, 392] width 300 height 556
type input "5500"
click at [797, 467] on div "Adjust for repair cost x ​" at bounding box center [769, 485] width 262 height 44
click at [666, 610] on span "Create without photos" at bounding box center [699, 605] width 91 height 13
click at [654, 610] on input "Create without photos" at bounding box center [642, 605] width 23 height 23
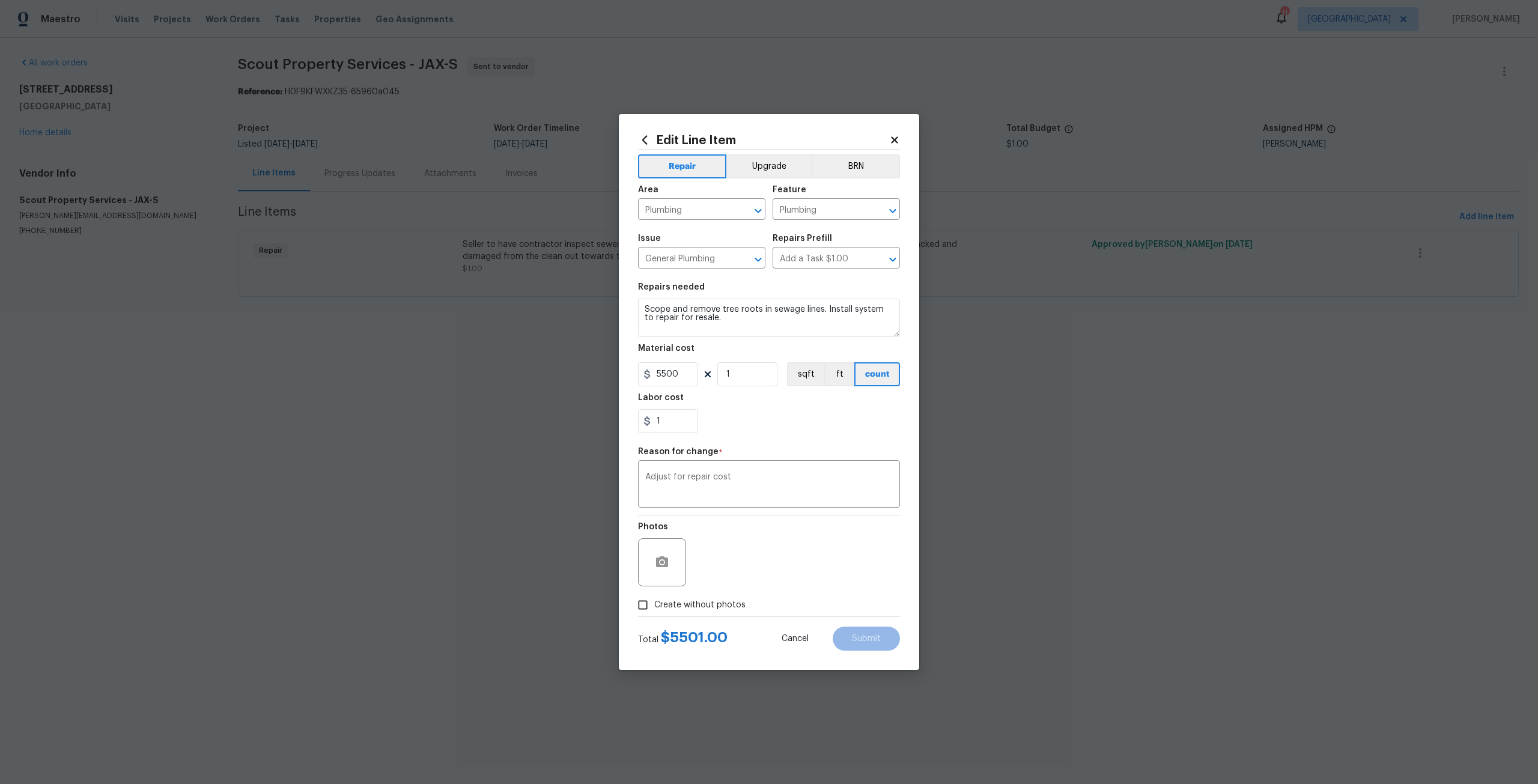
checkbox input "true"
click at [813, 568] on textarea at bounding box center [798, 562] width 205 height 48
click at [886, 644] on button "Submit" at bounding box center [866, 638] width 67 height 24
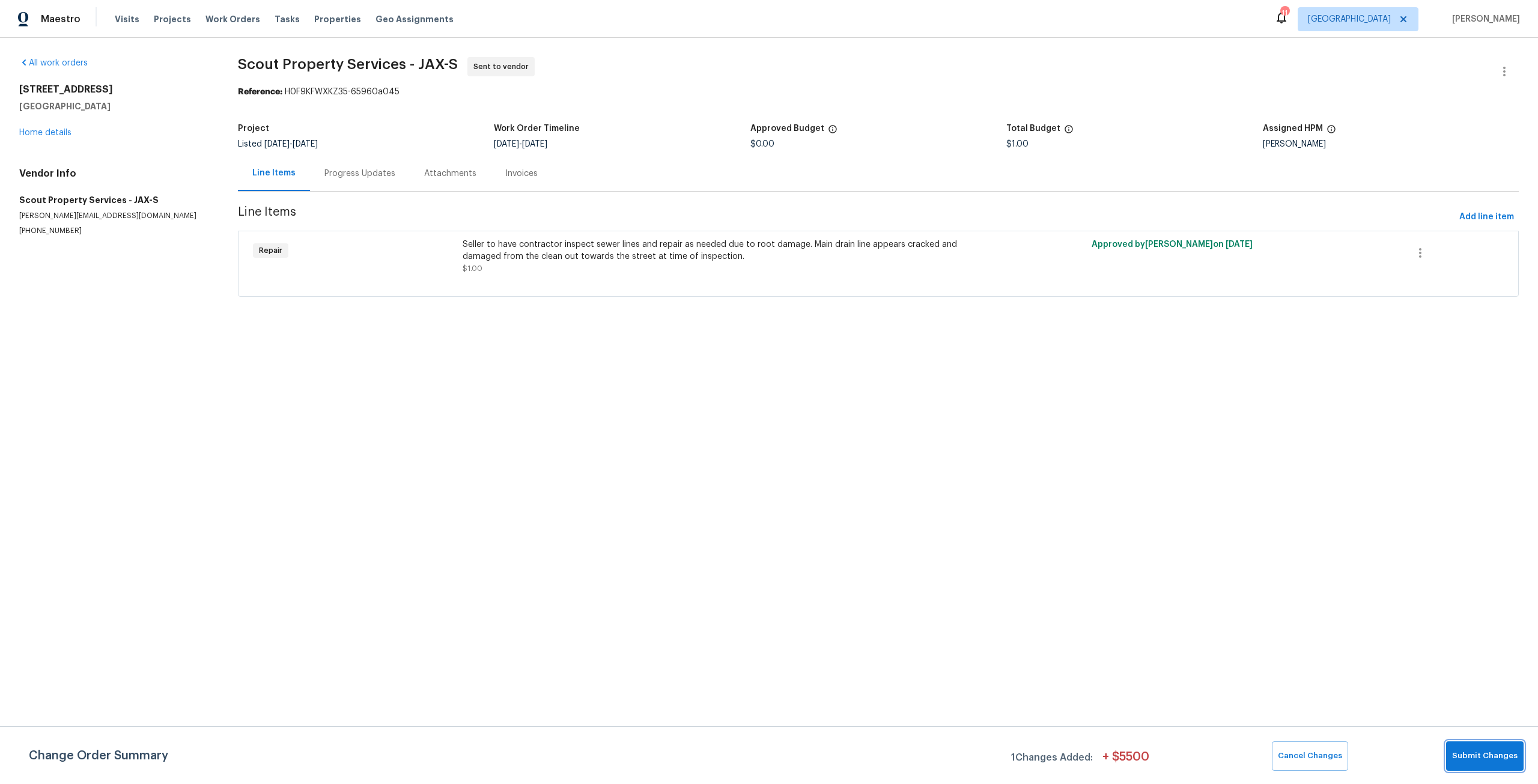
click at [1493, 759] on span "Submit Changes" at bounding box center [1485, 756] width 65 height 13
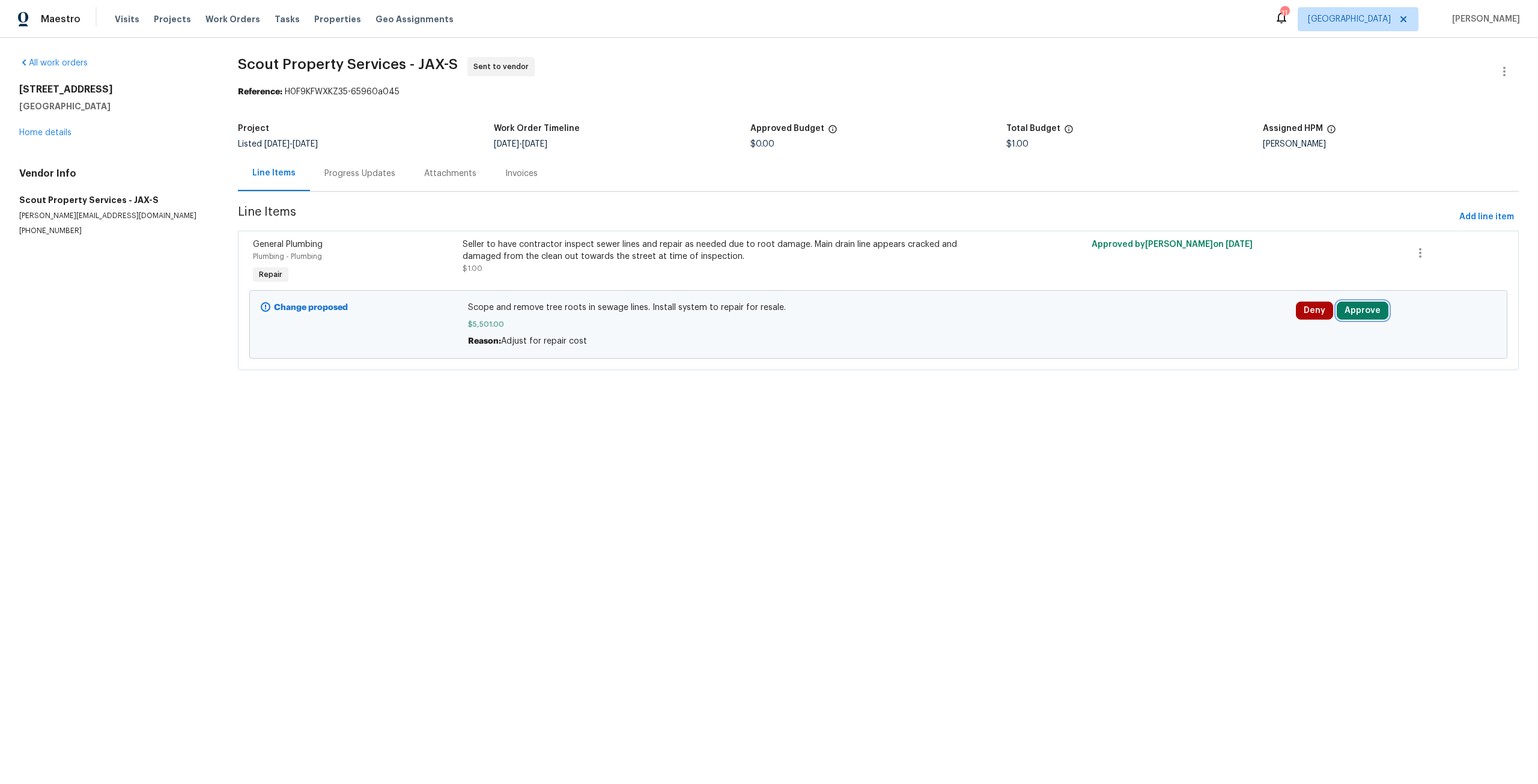
click at [1358, 308] on button "Approve" at bounding box center [1363, 310] width 52 height 18
click at [1193, 321] on span "Approve" at bounding box center [1183, 321] width 34 height 9
